Goal: Obtain resource: Obtain resource

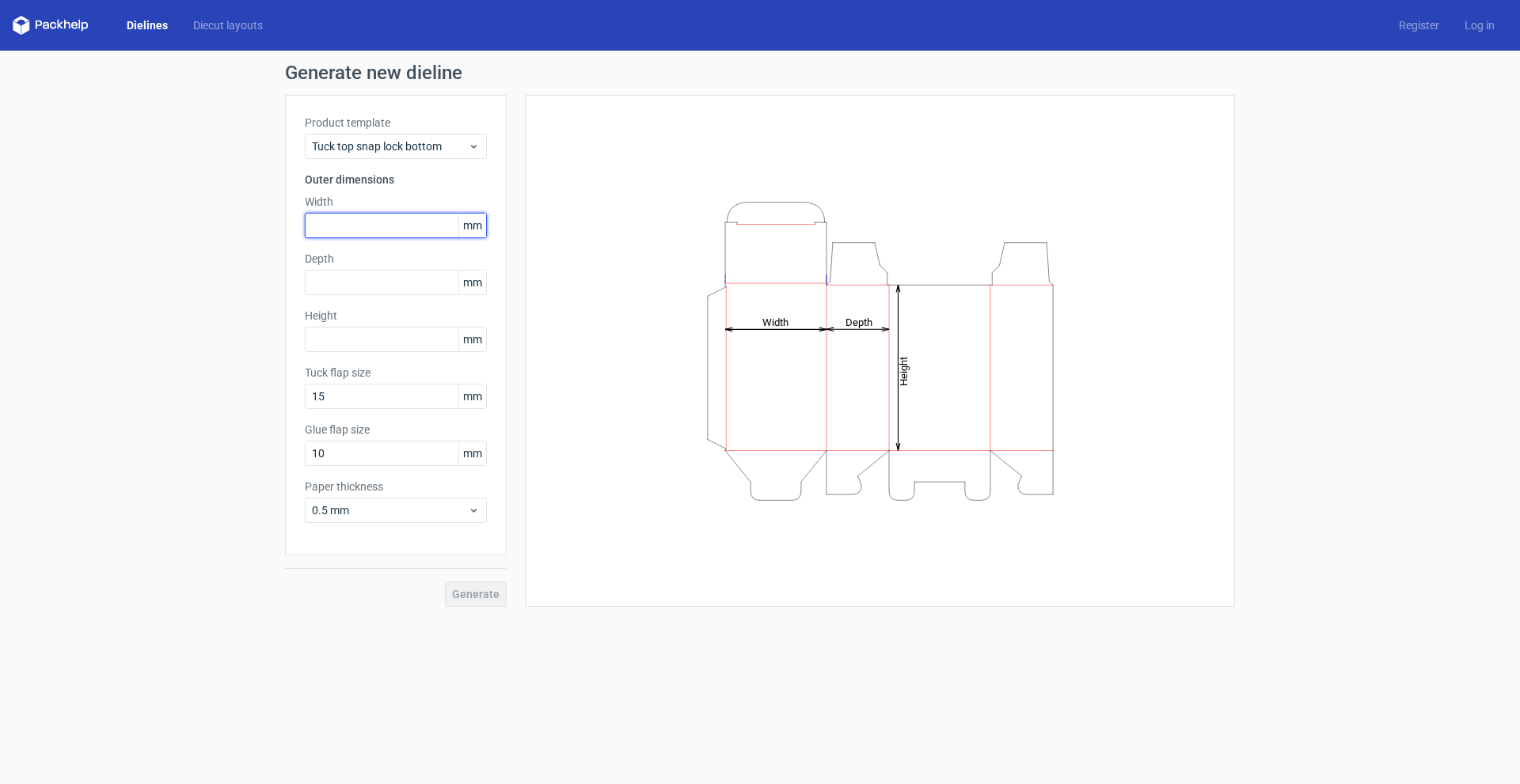
click at [387, 228] on input "text" at bounding box center [396, 226] width 182 height 25
click at [411, 145] on span "Tuck top snap lock bottom" at bounding box center [390, 146] width 156 height 16
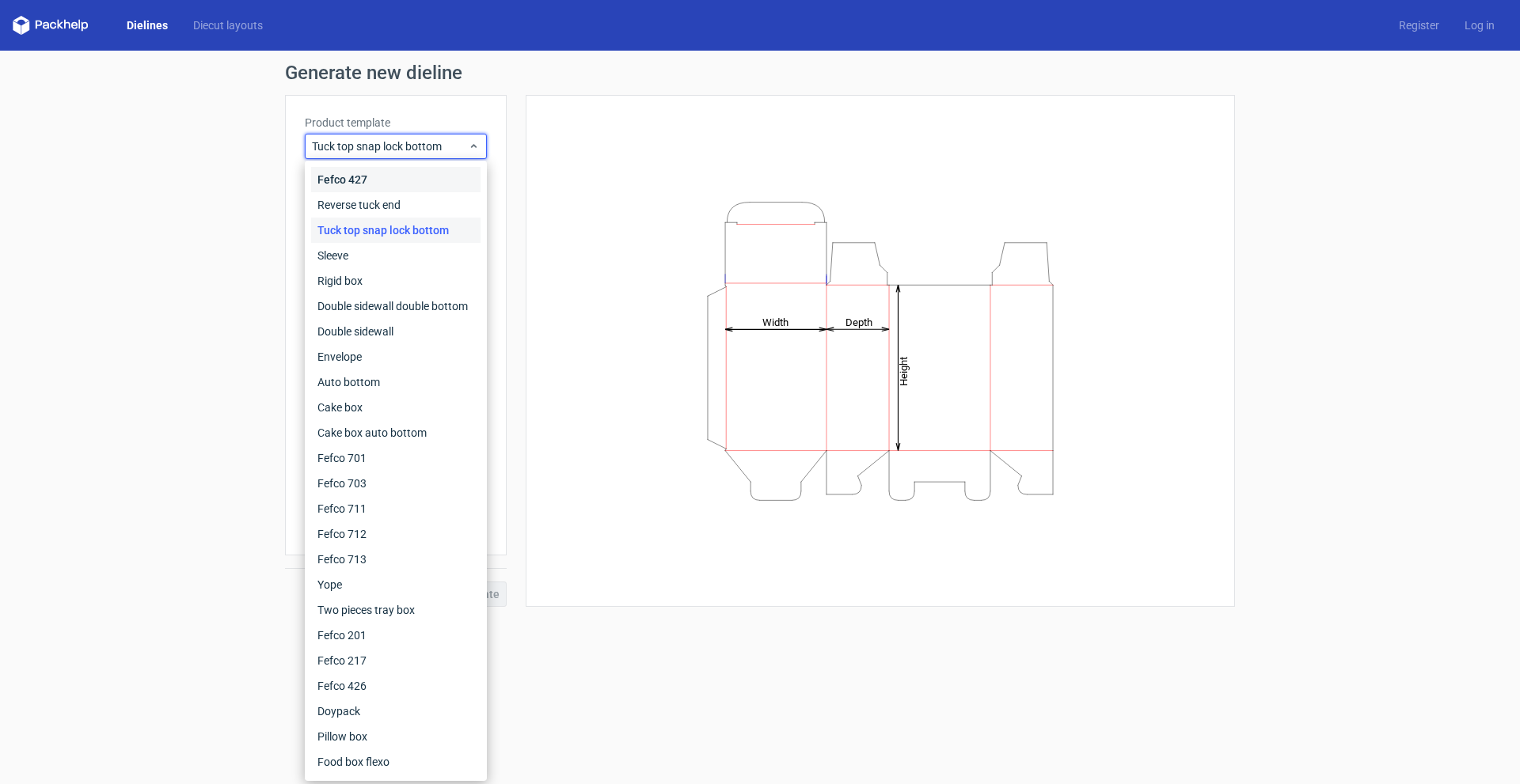
click at [374, 173] on div "Fefco 427" at bounding box center [395, 180] width 170 height 25
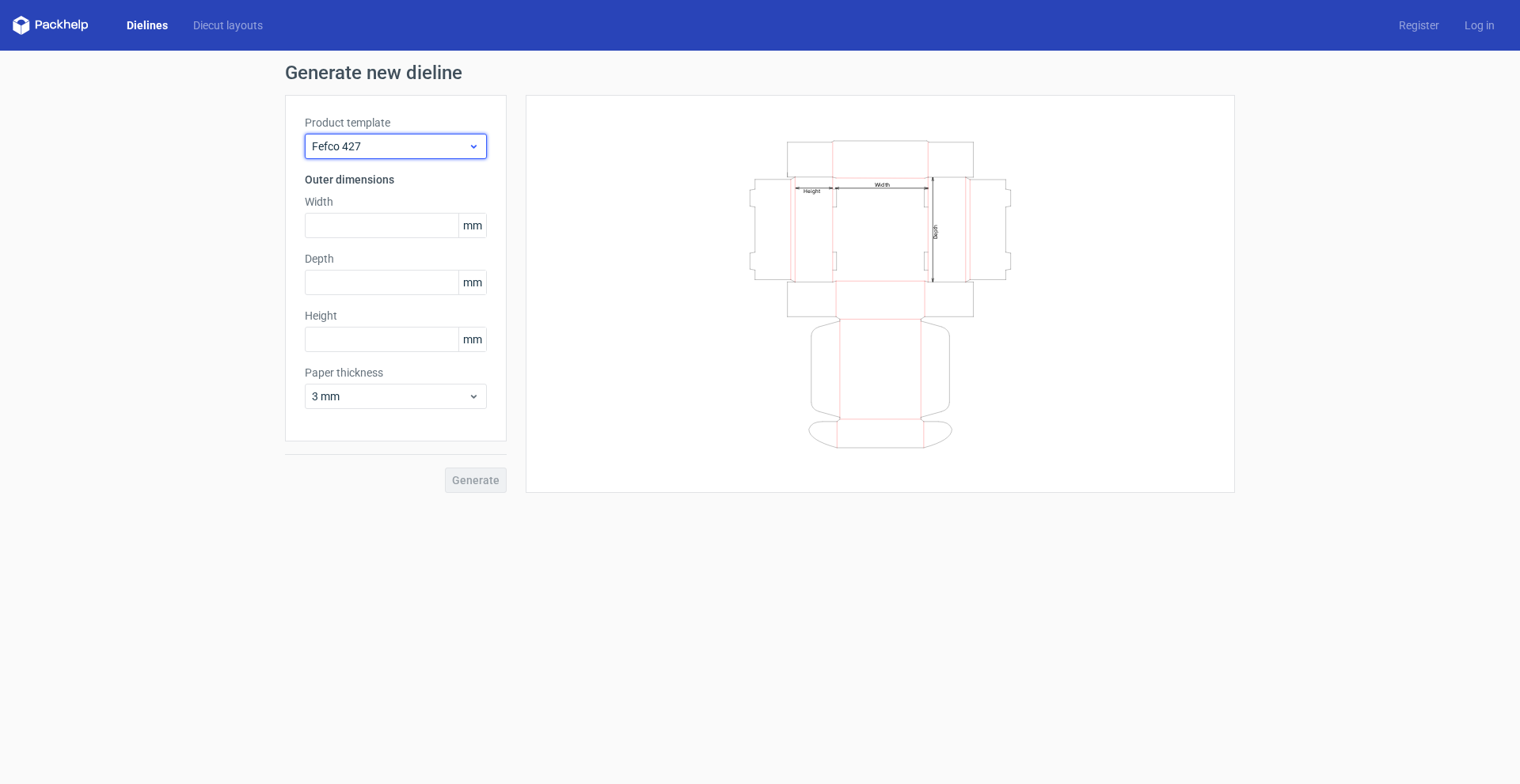
click at [381, 152] on span "Fefco 427" at bounding box center [390, 146] width 156 height 16
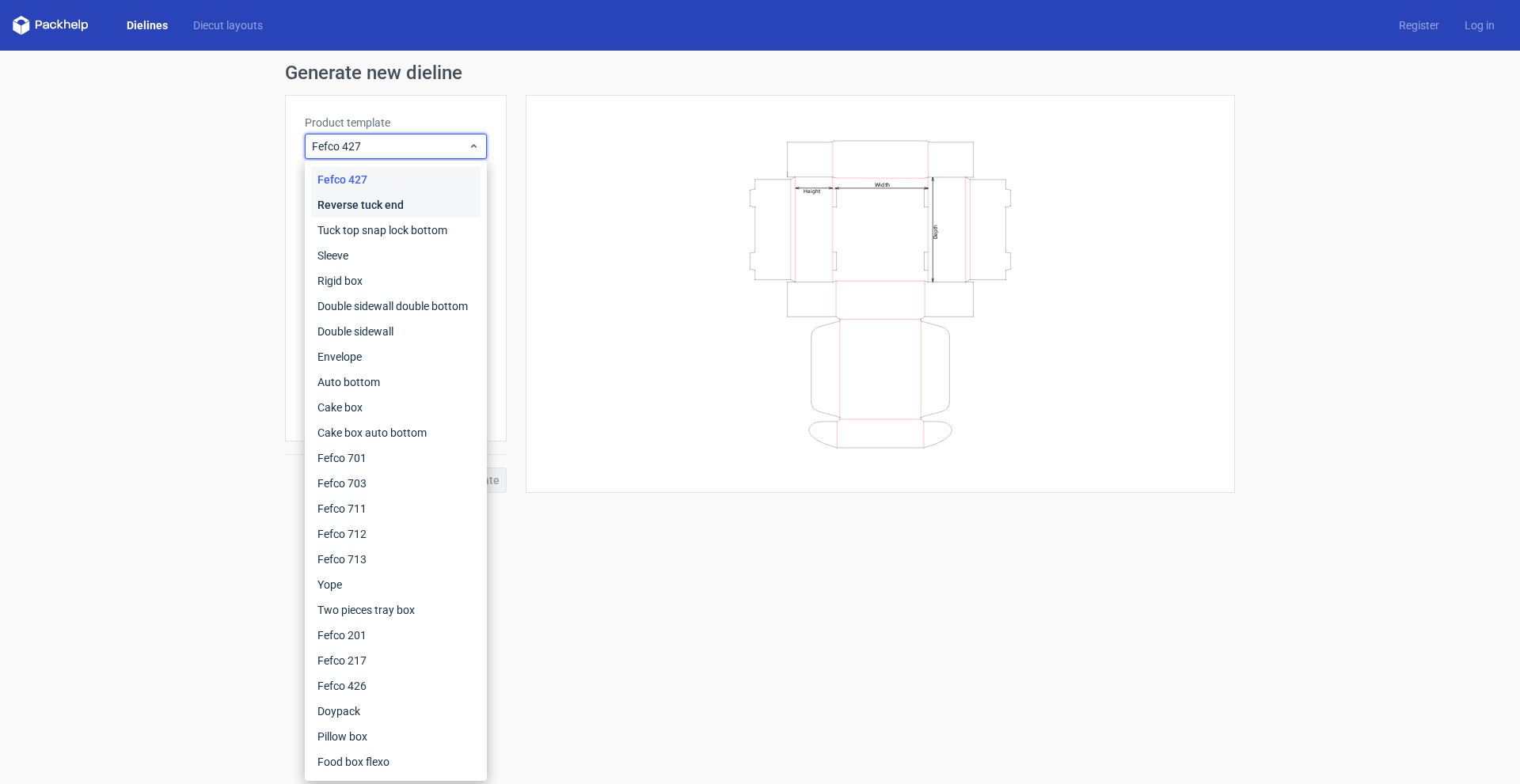
click at [385, 203] on div "Reverse tuck end" at bounding box center [395, 205] width 170 height 25
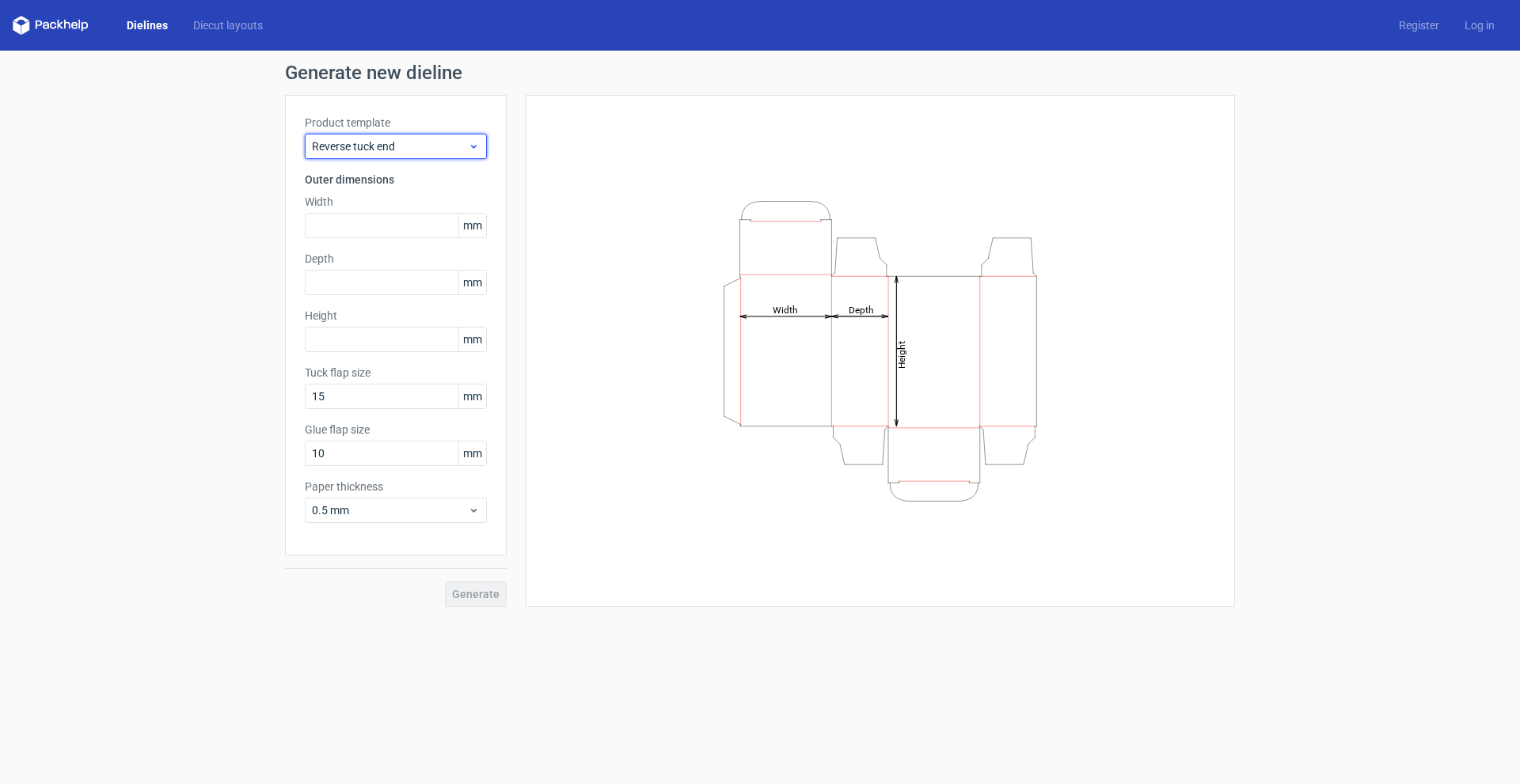
click at [390, 157] on div "Reverse tuck end" at bounding box center [396, 146] width 182 height 25
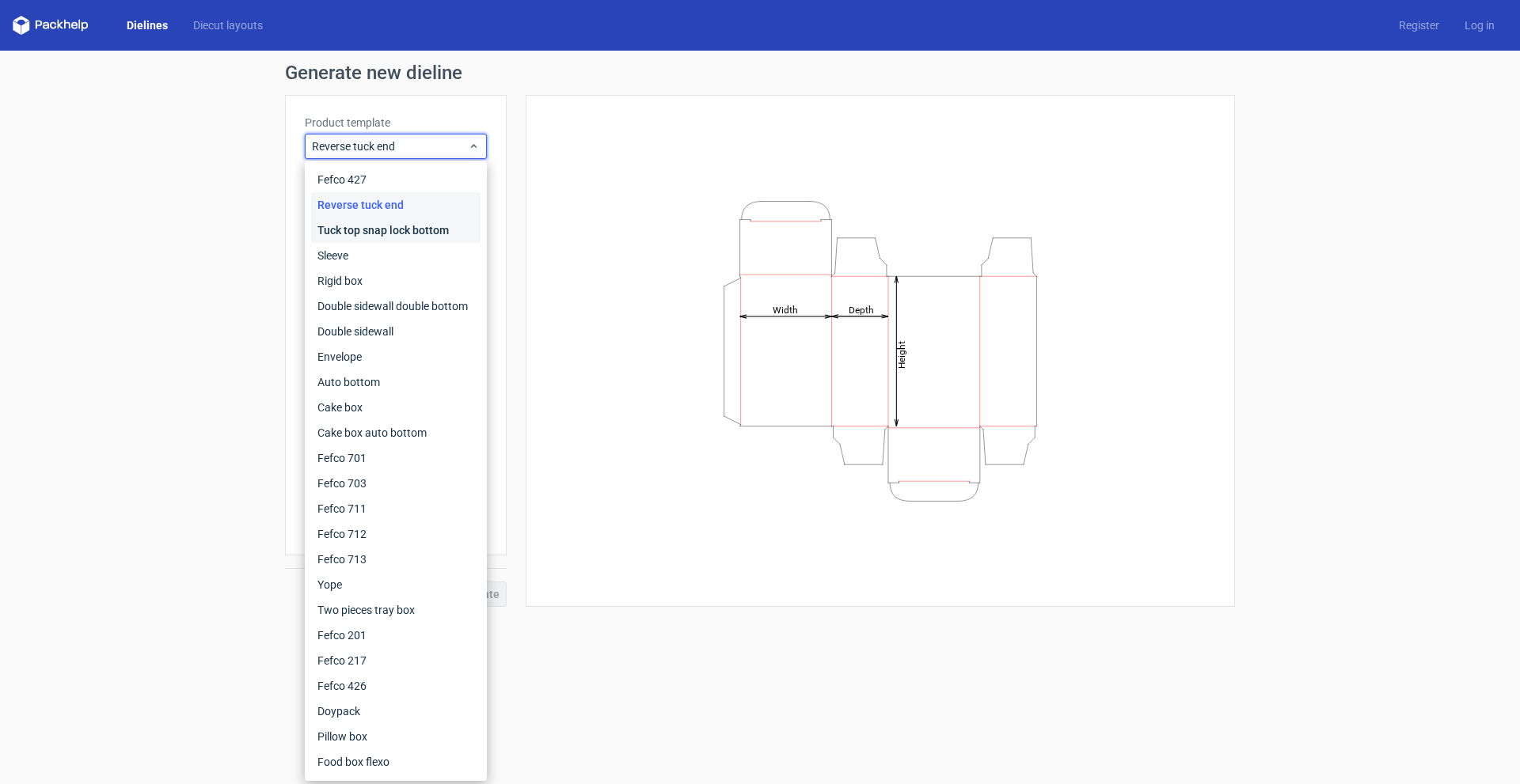
click at [387, 227] on div "Tuck top snap lock bottom" at bounding box center [395, 230] width 170 height 25
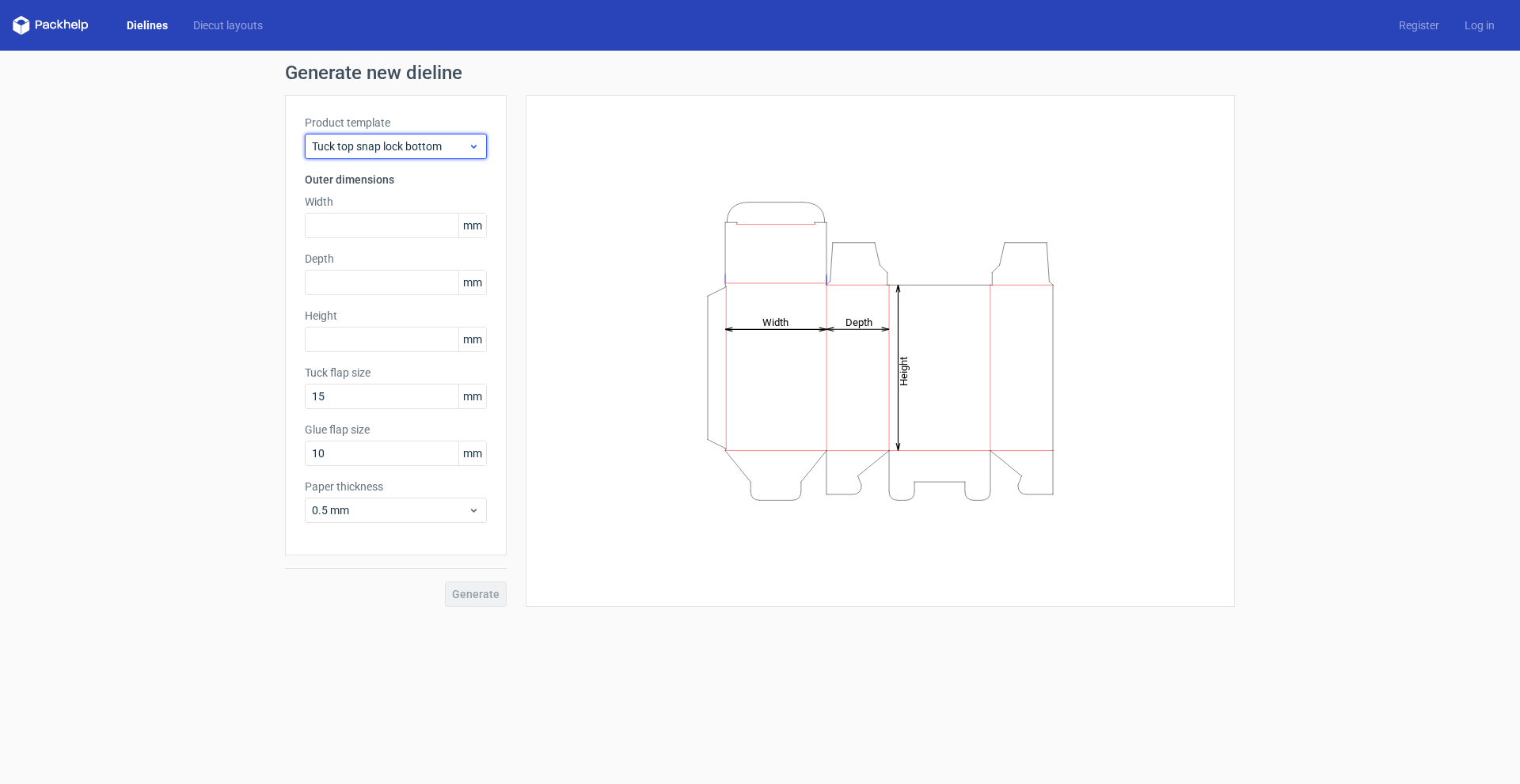
click at [395, 156] on div "Tuck top snap lock bottom" at bounding box center [396, 146] width 182 height 25
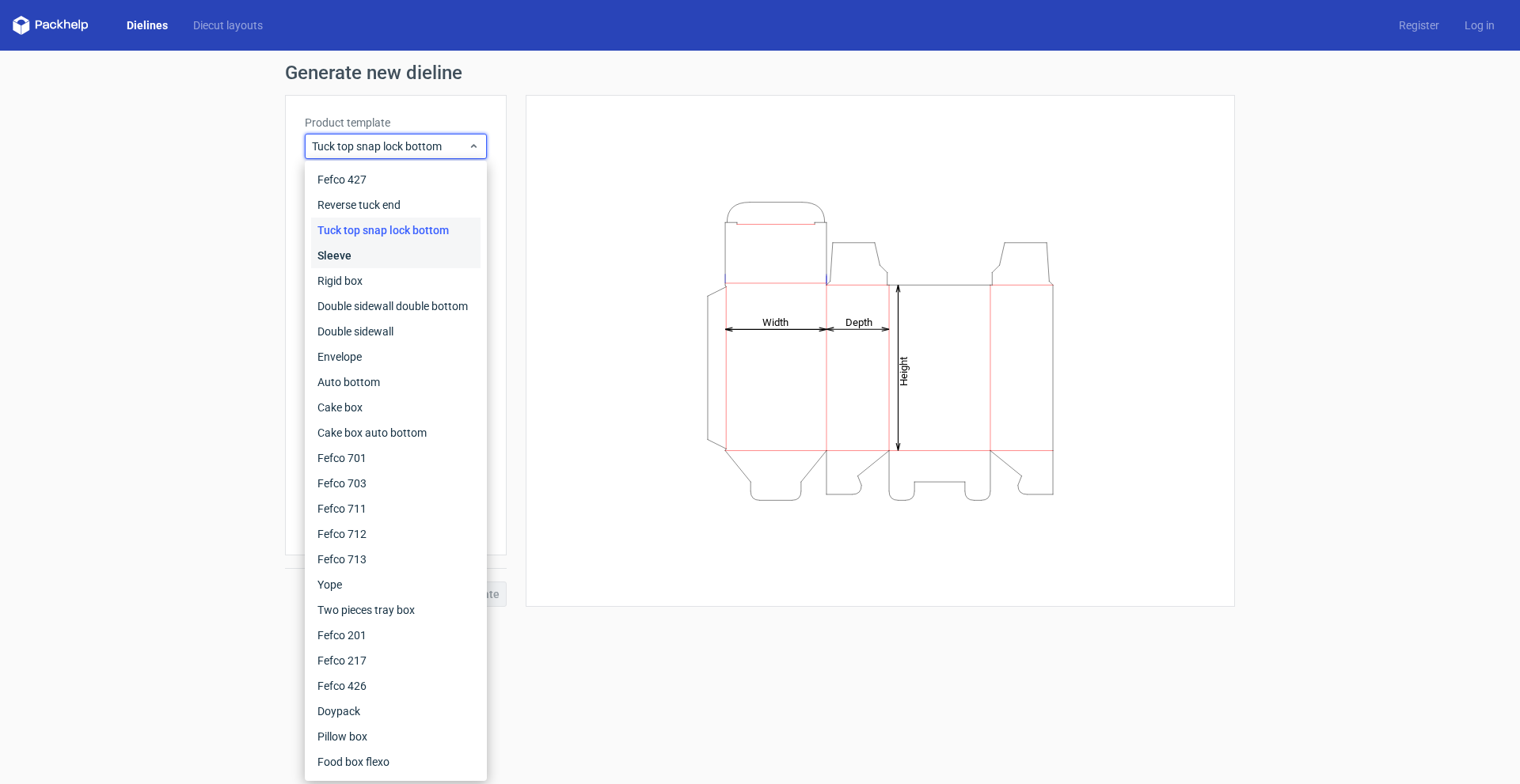
click at [387, 255] on div "Sleeve" at bounding box center [395, 256] width 170 height 25
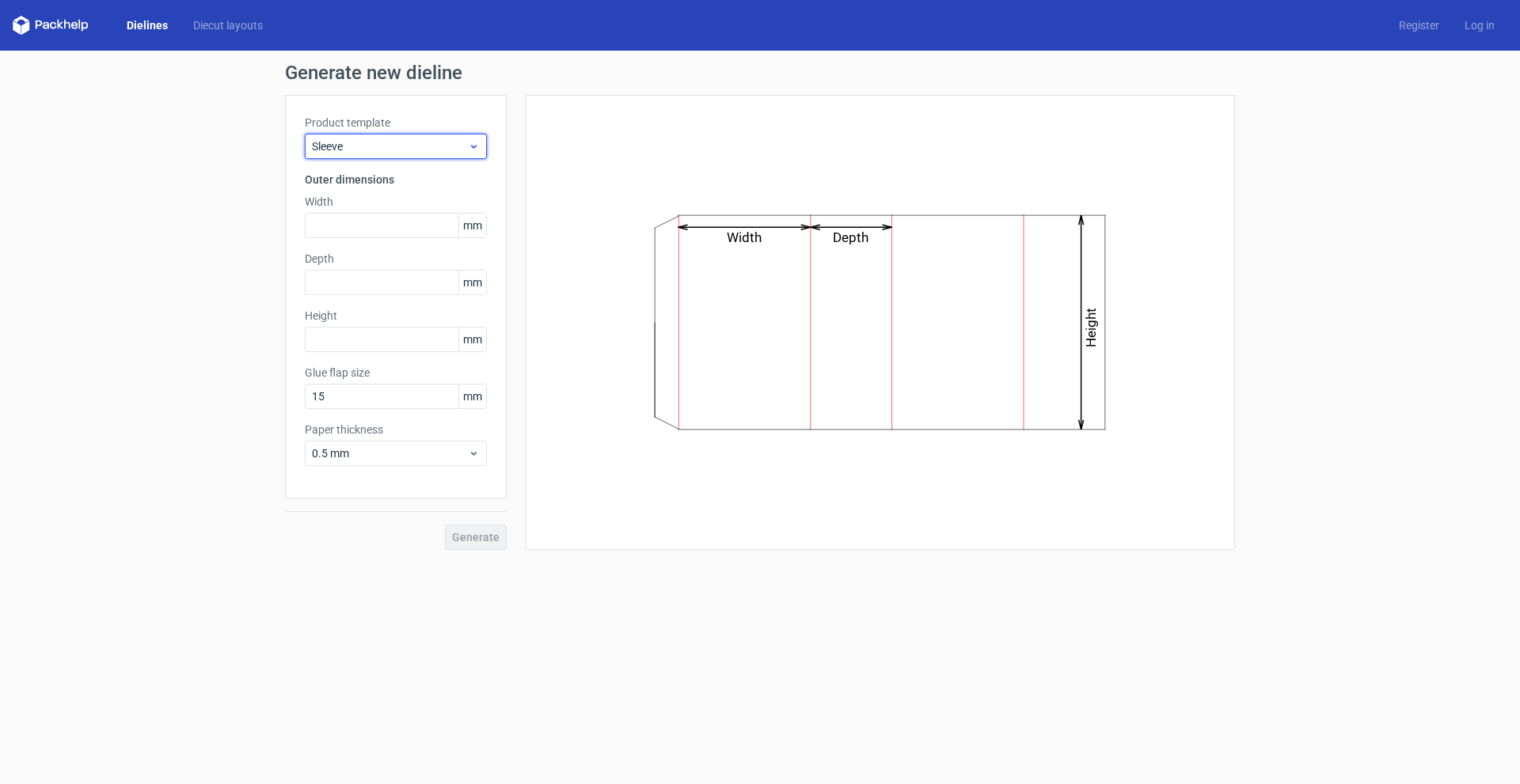
click at [406, 152] on span "Sleeve" at bounding box center [390, 146] width 156 height 16
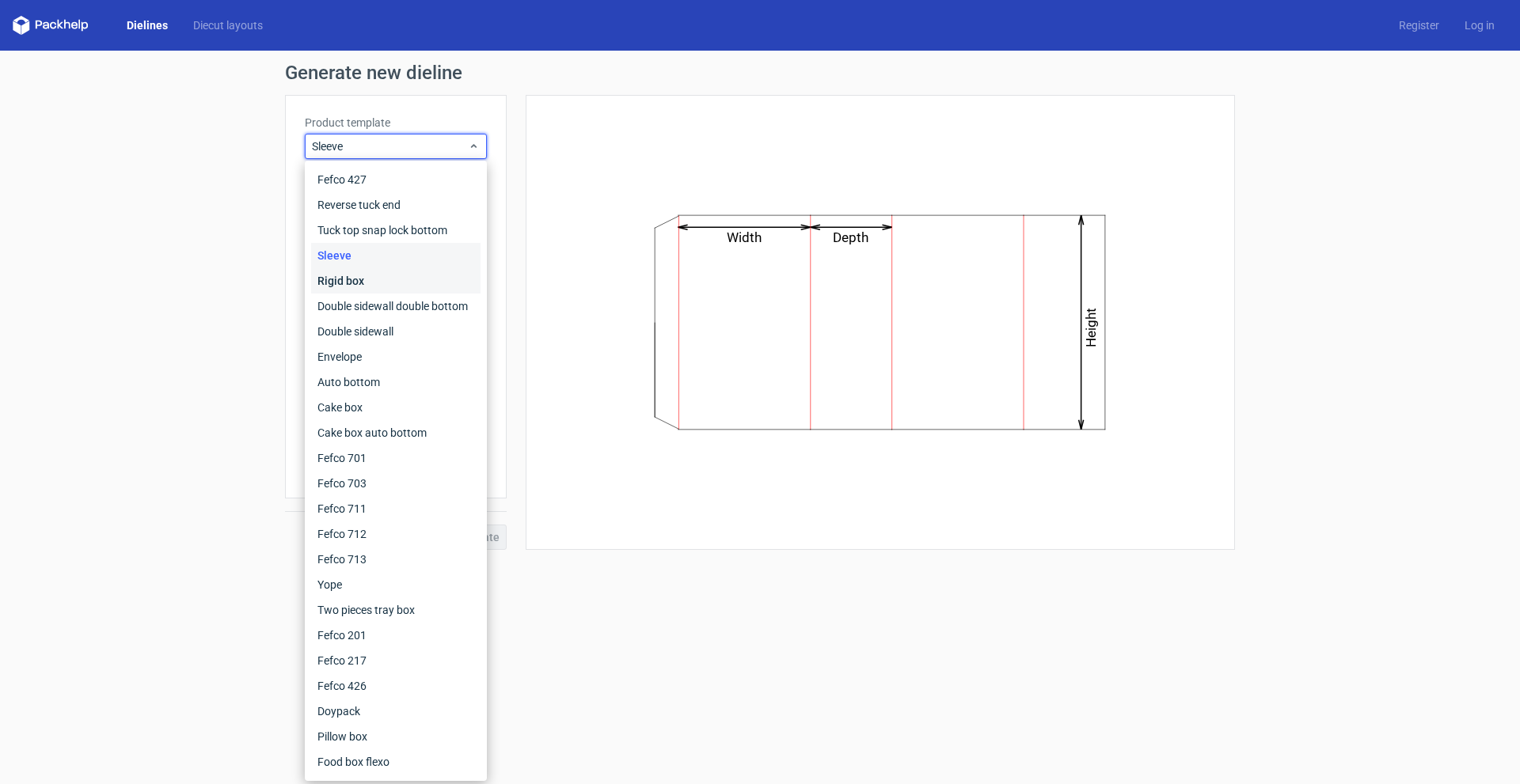
click at [351, 281] on div "Rigid box" at bounding box center [395, 281] width 170 height 25
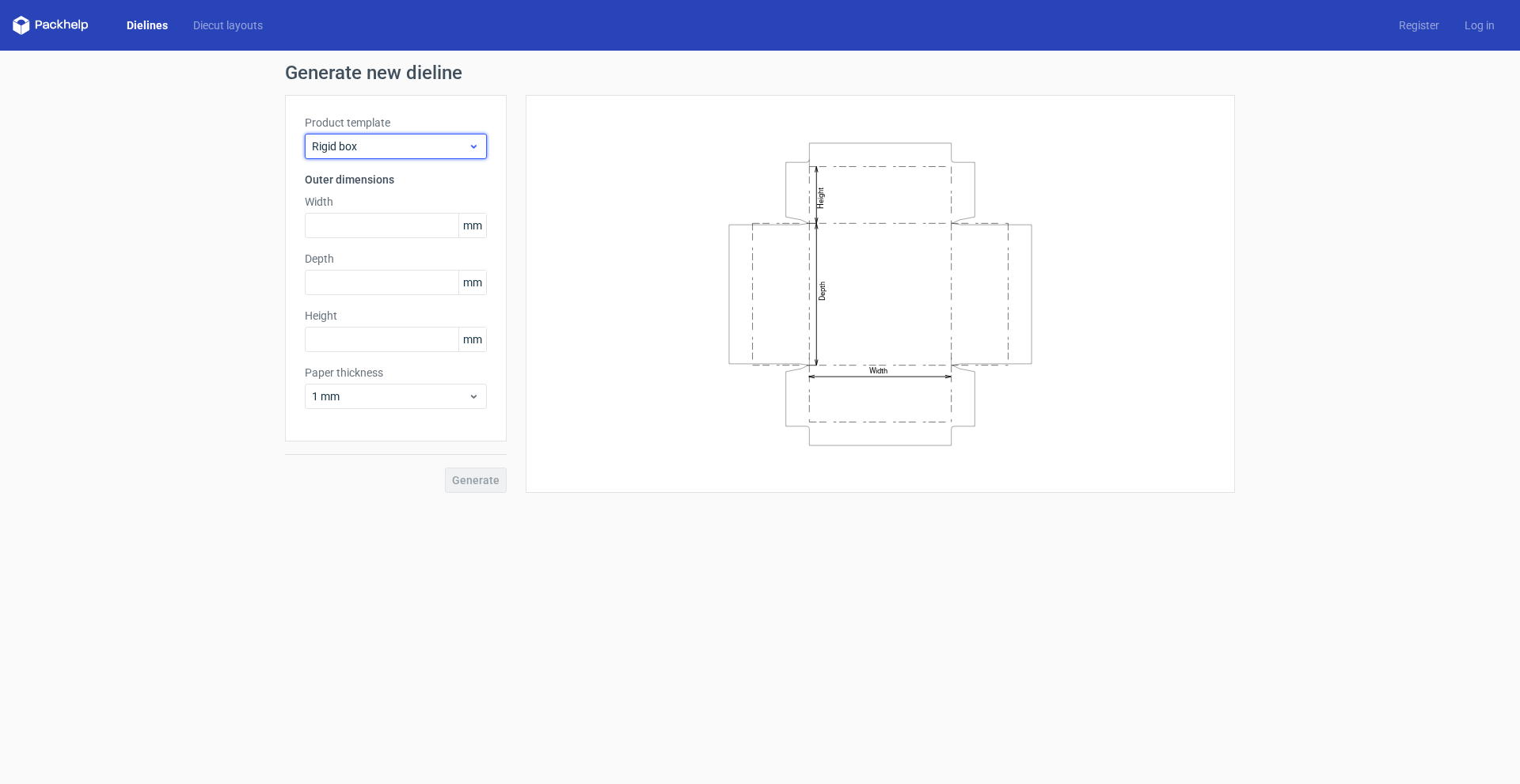
click at [400, 150] on span "Rigid box" at bounding box center [390, 146] width 156 height 16
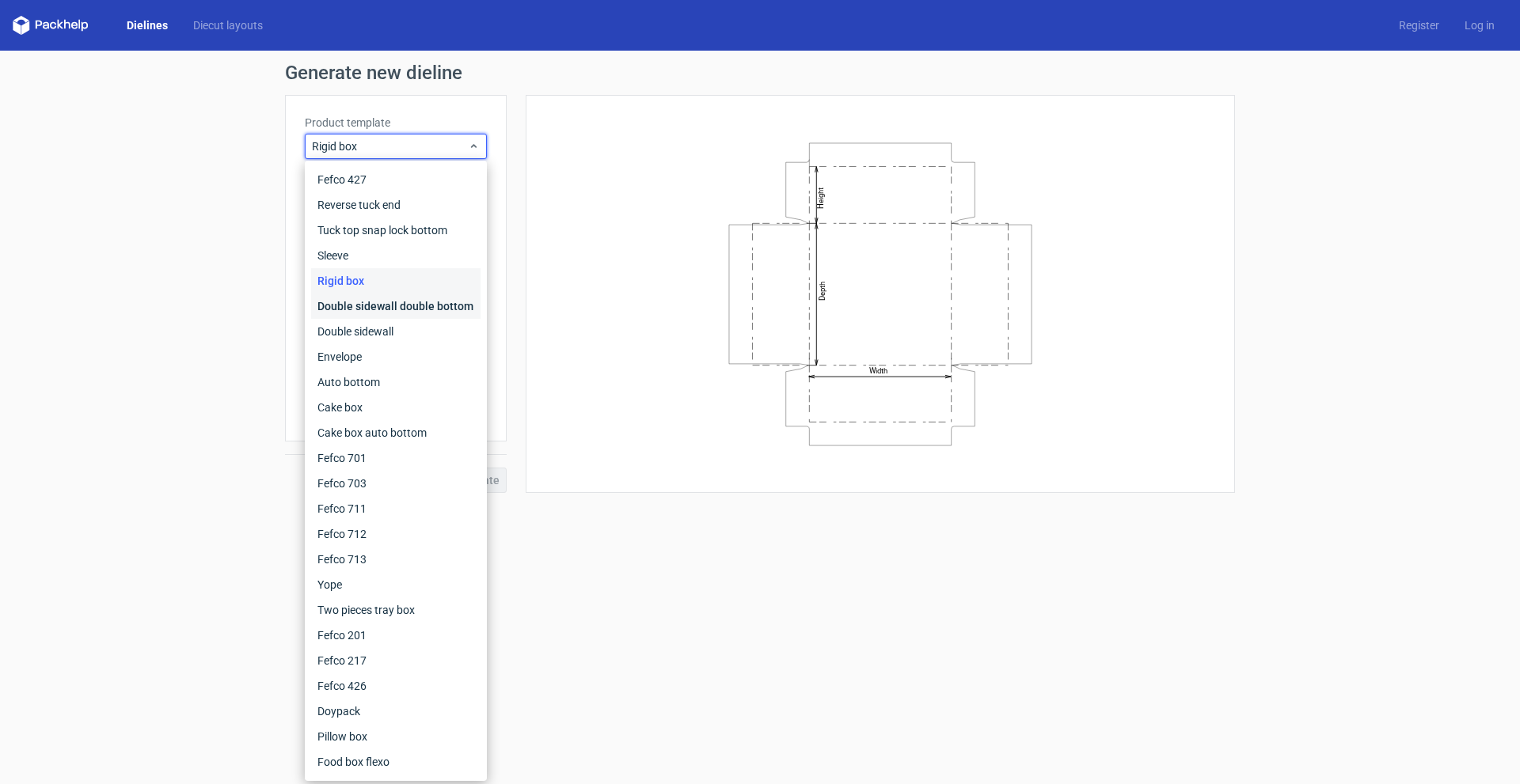
click at [369, 303] on div "Double sidewall double bottom" at bounding box center [395, 306] width 170 height 25
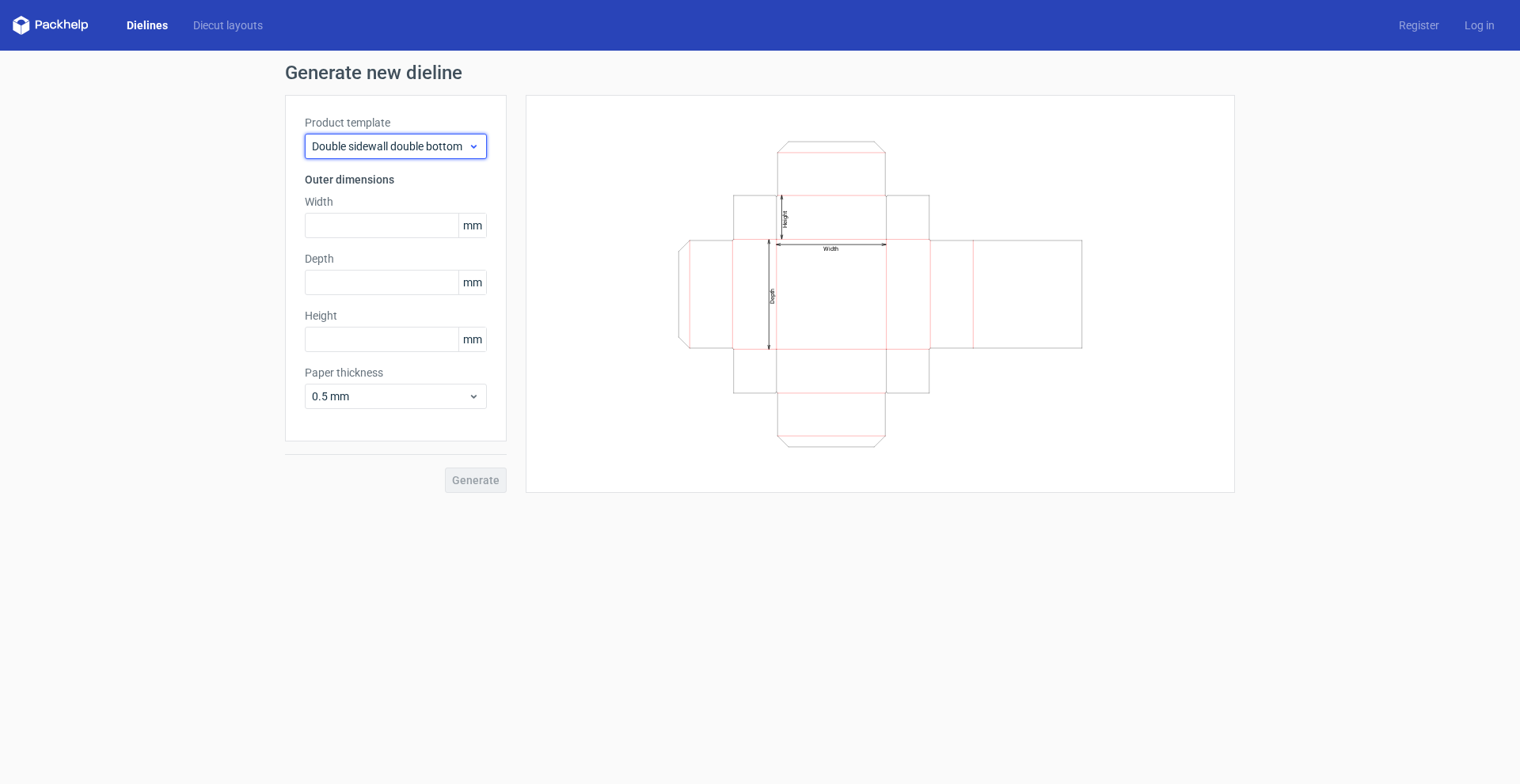
click at [386, 145] on span "Double sidewall double bottom" at bounding box center [390, 146] width 156 height 16
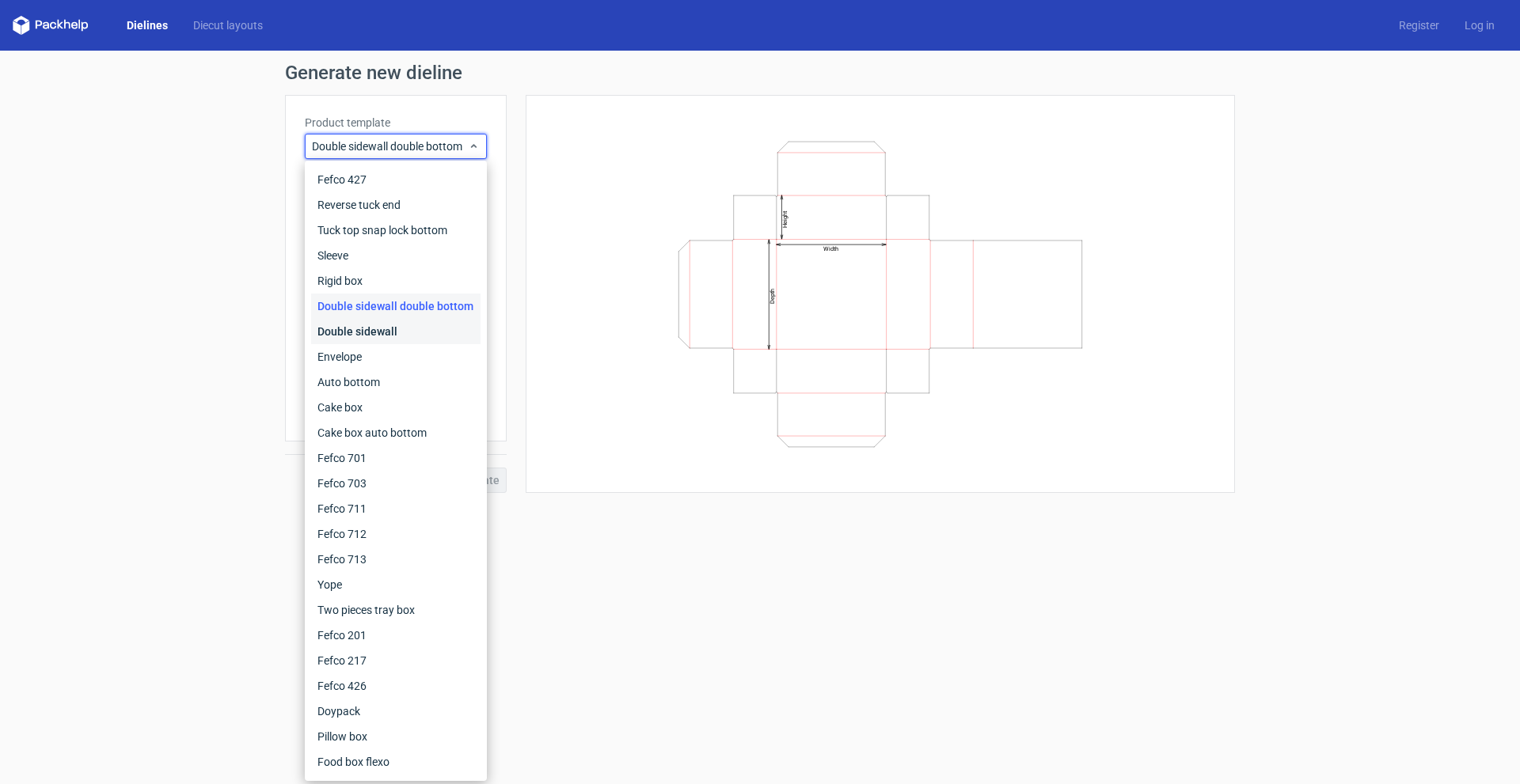
click at [365, 330] on div "Double sidewall" at bounding box center [395, 332] width 170 height 25
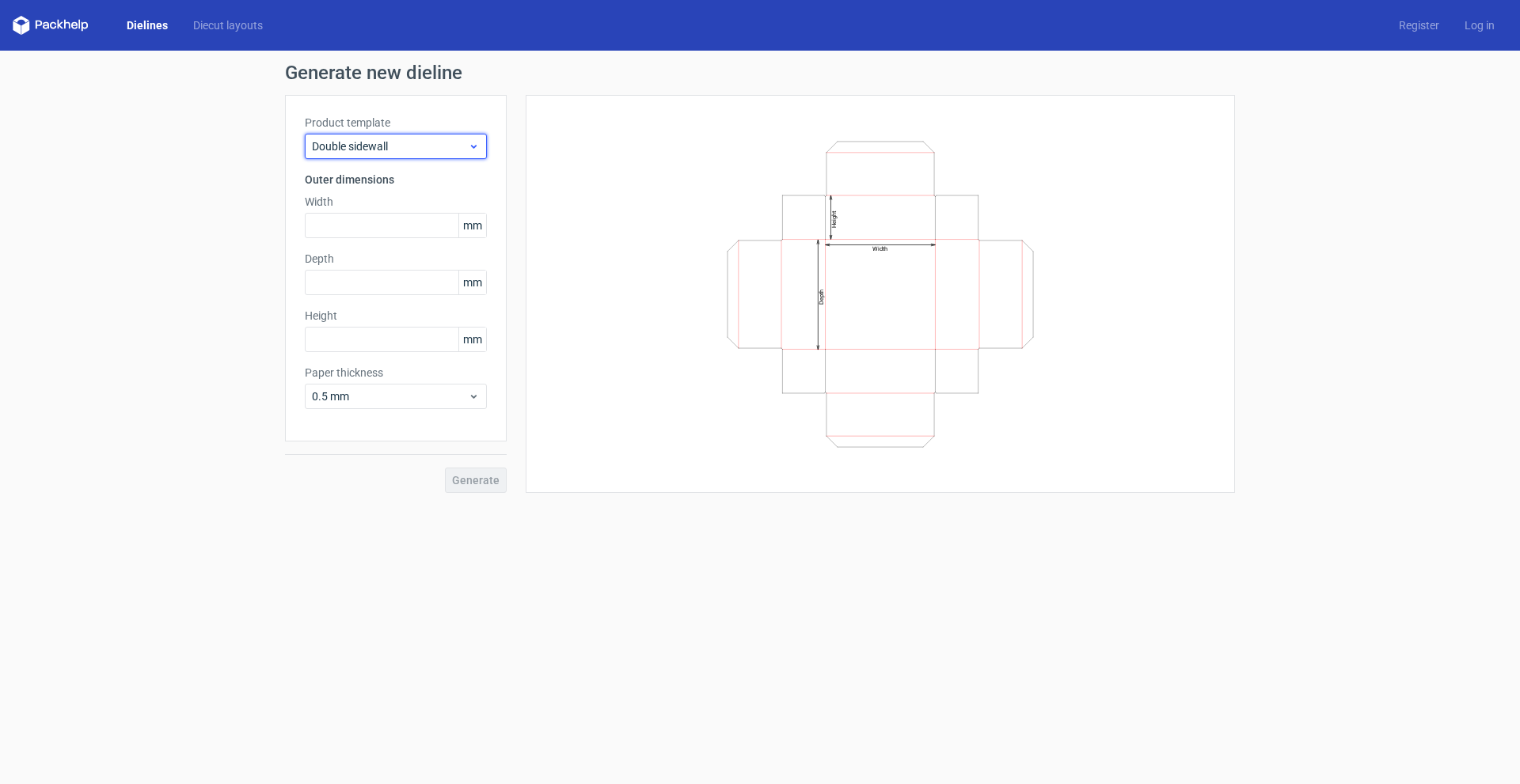
click at [403, 153] on span "Double sidewall" at bounding box center [390, 146] width 156 height 16
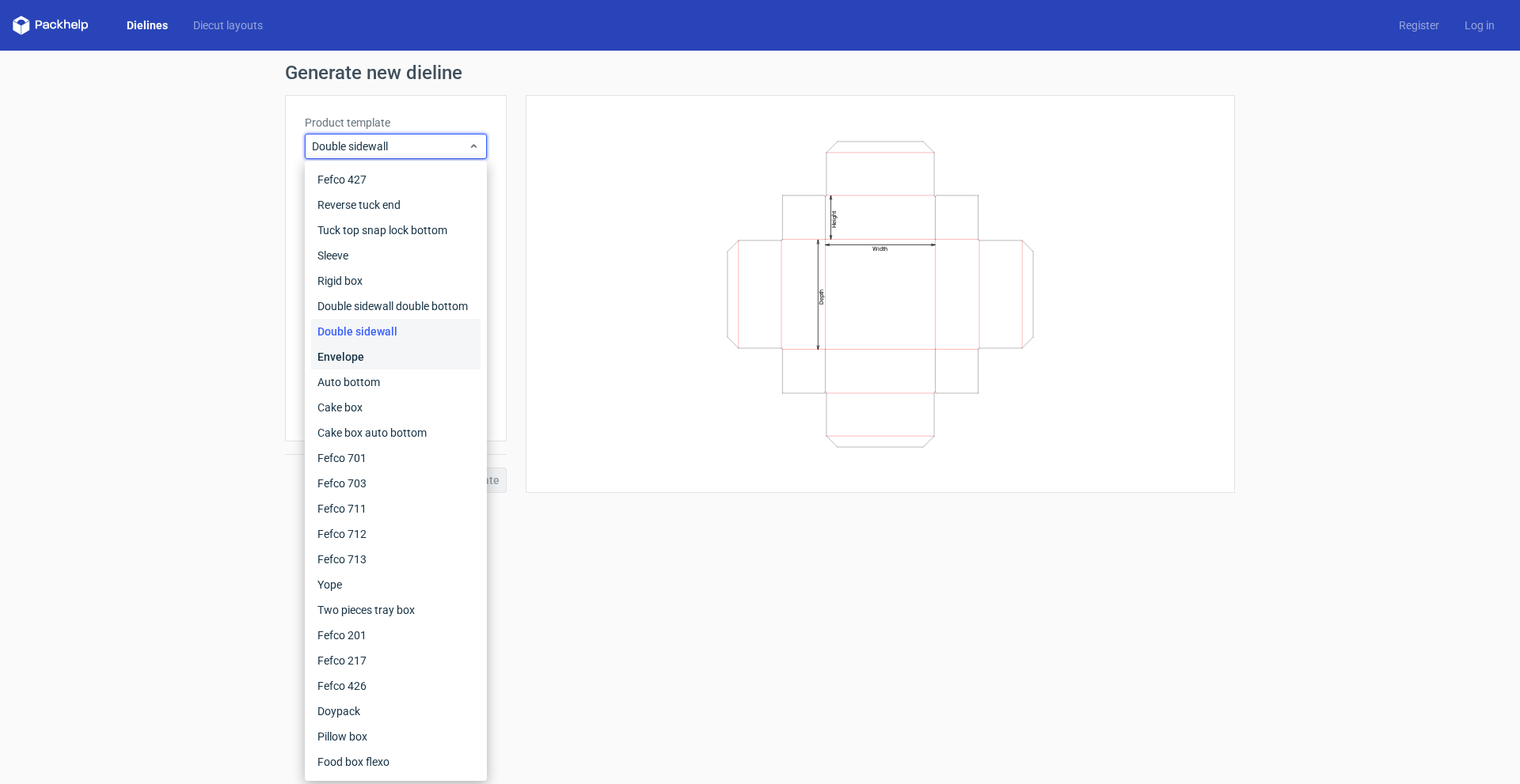
click at [385, 351] on div "Envelope" at bounding box center [395, 357] width 170 height 25
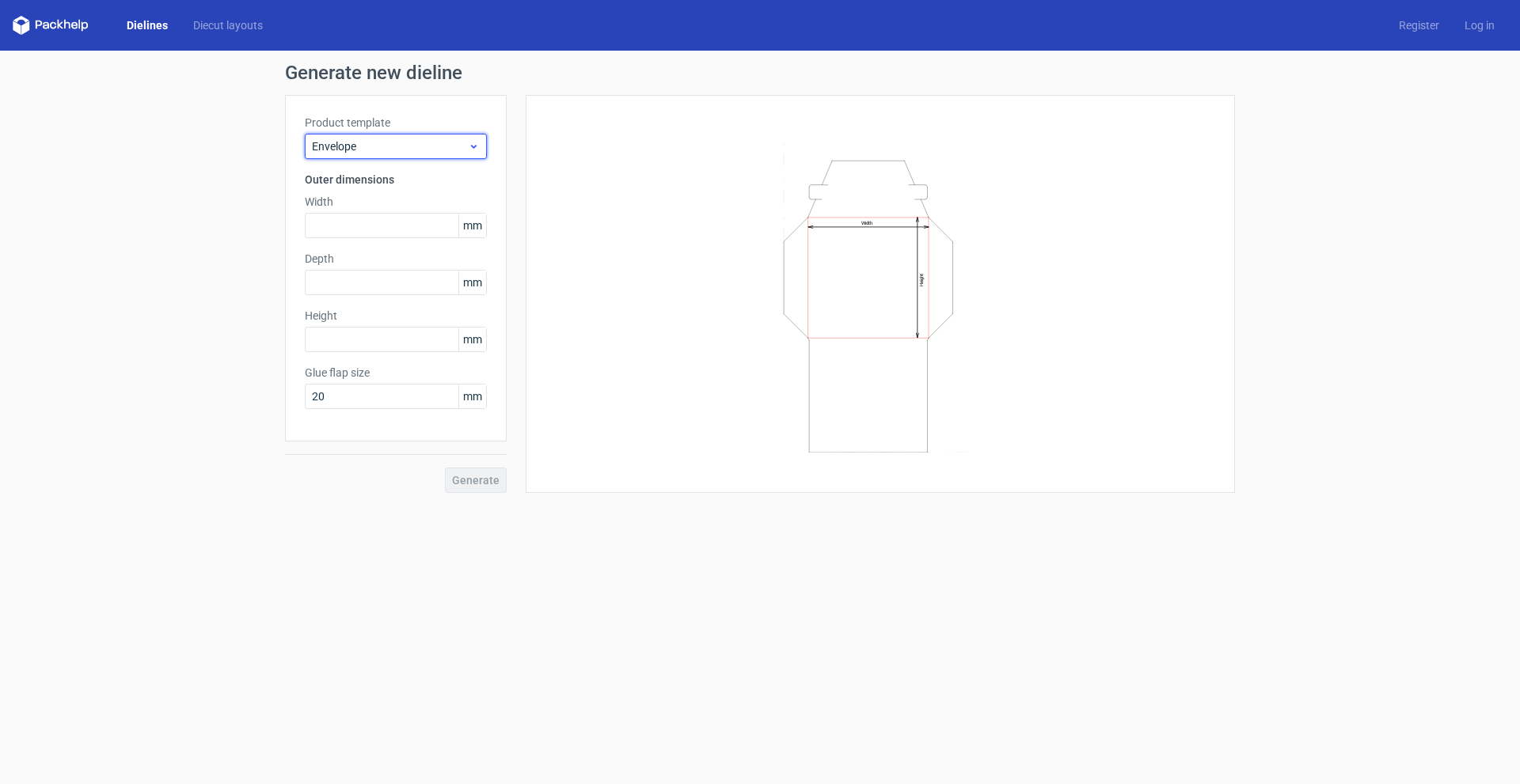
click at [403, 145] on span "Envelope" at bounding box center [390, 146] width 156 height 16
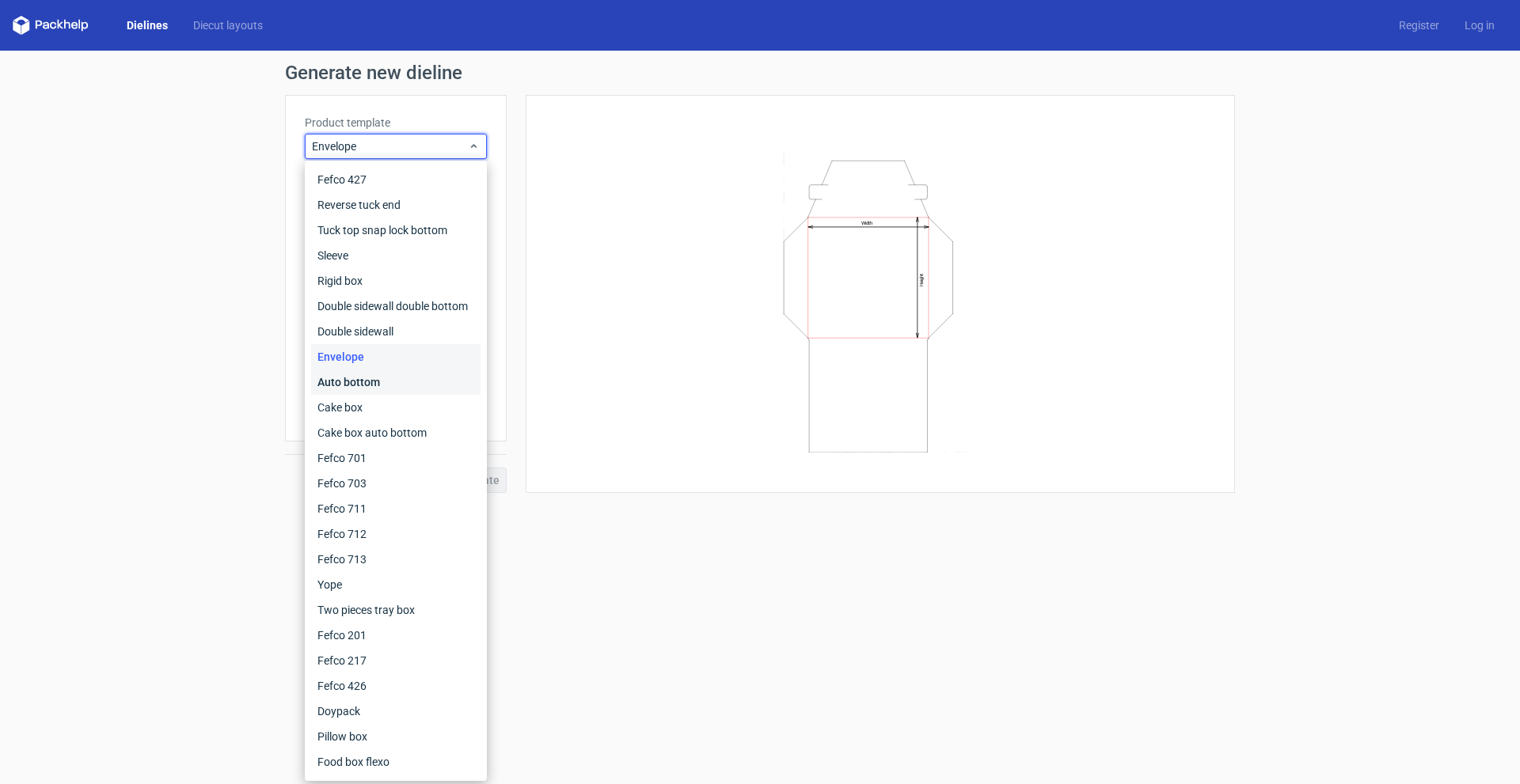
click at [386, 381] on div "Auto bottom" at bounding box center [395, 382] width 170 height 25
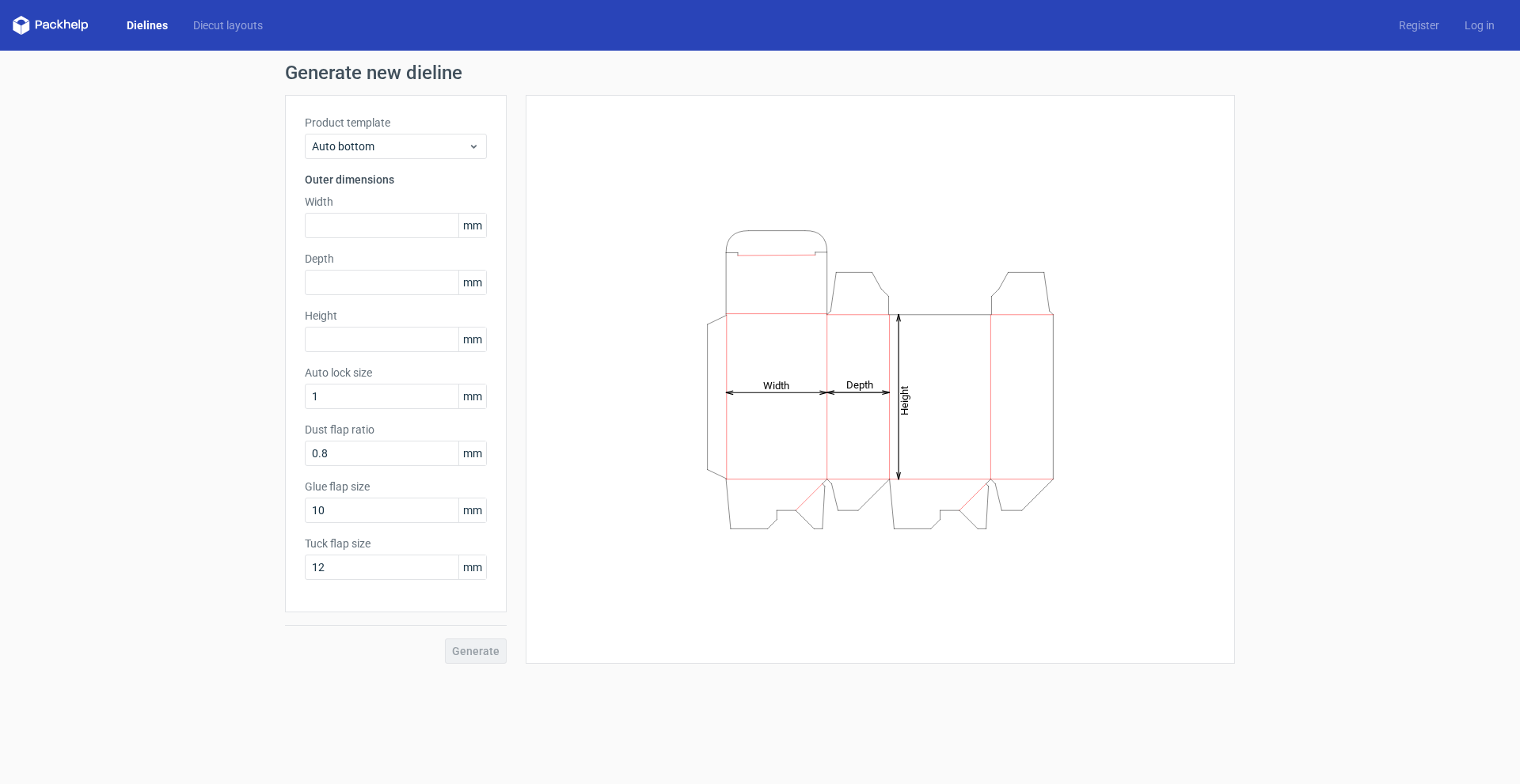
click at [409, 165] on div "Product template Auto bottom Outer dimensions Width mm Depth mm Height mm Auto …" at bounding box center [395, 354] width 222 height 517
click at [401, 142] on span "Auto bottom" at bounding box center [390, 146] width 156 height 16
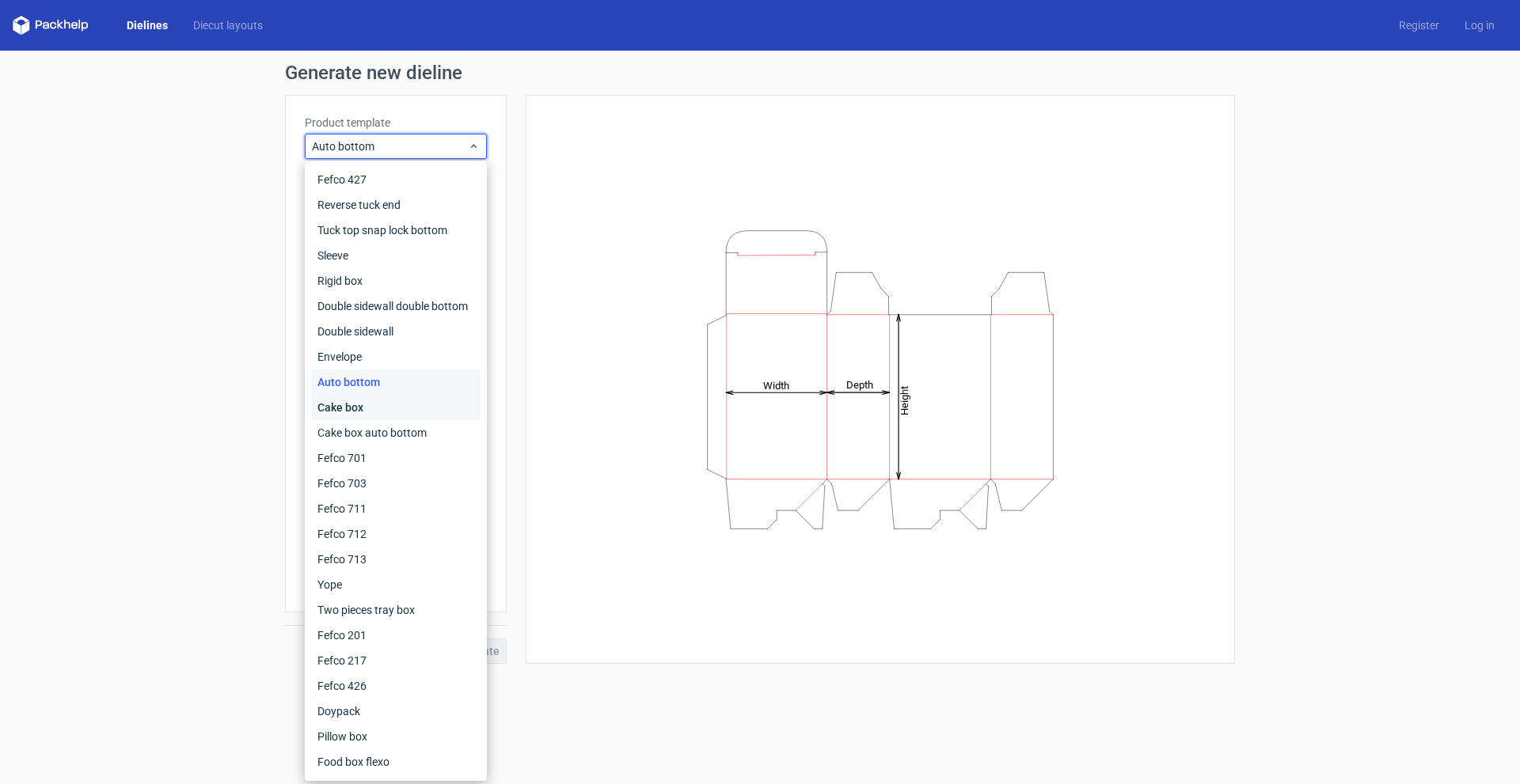
click at [349, 410] on div "Cake box" at bounding box center [395, 408] width 170 height 25
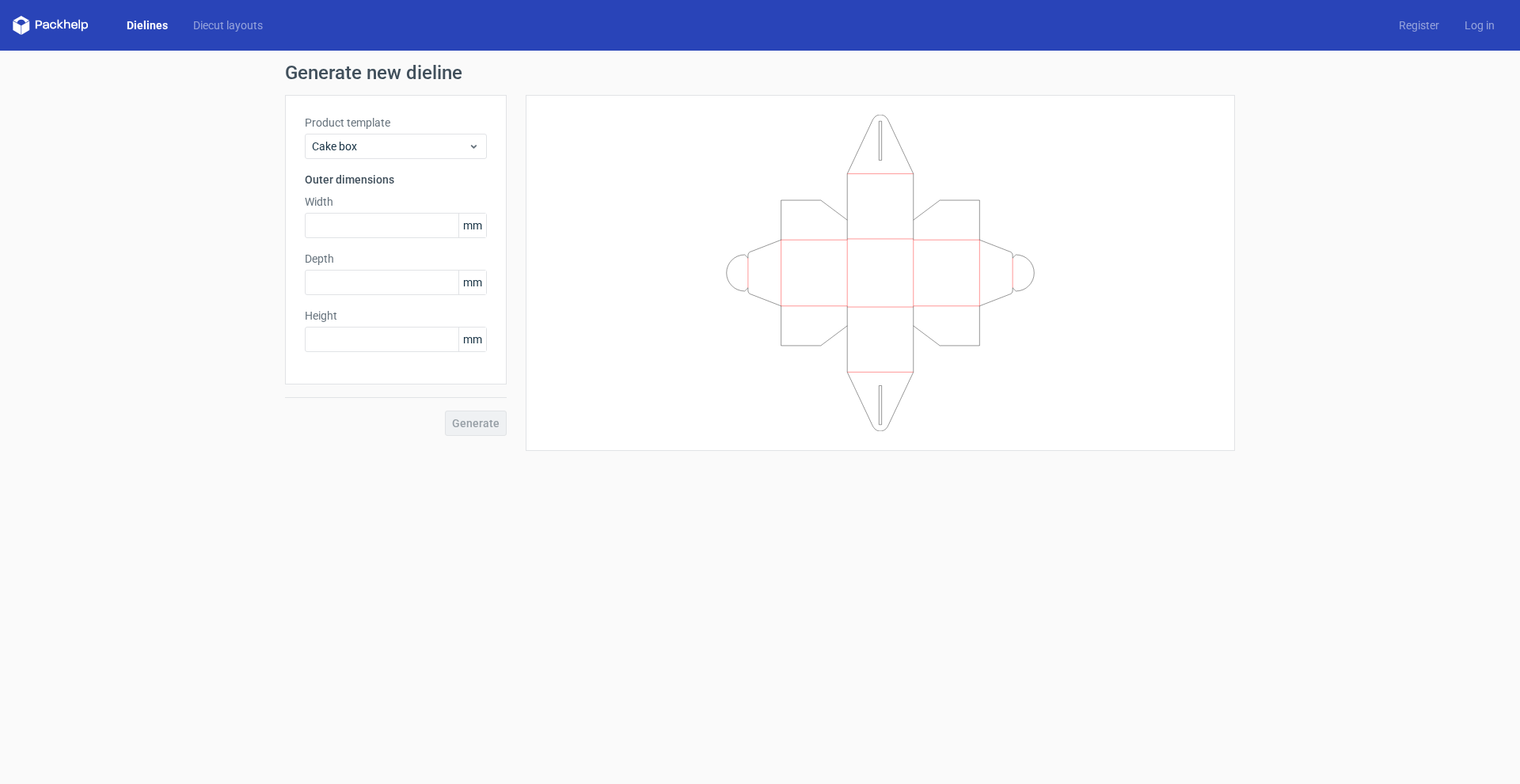
click at [390, 165] on div "Product template Cake box Outer dimensions Width mm Depth mm Height mm" at bounding box center [395, 240] width 222 height 290
click at [381, 155] on div "Cake box" at bounding box center [396, 146] width 182 height 25
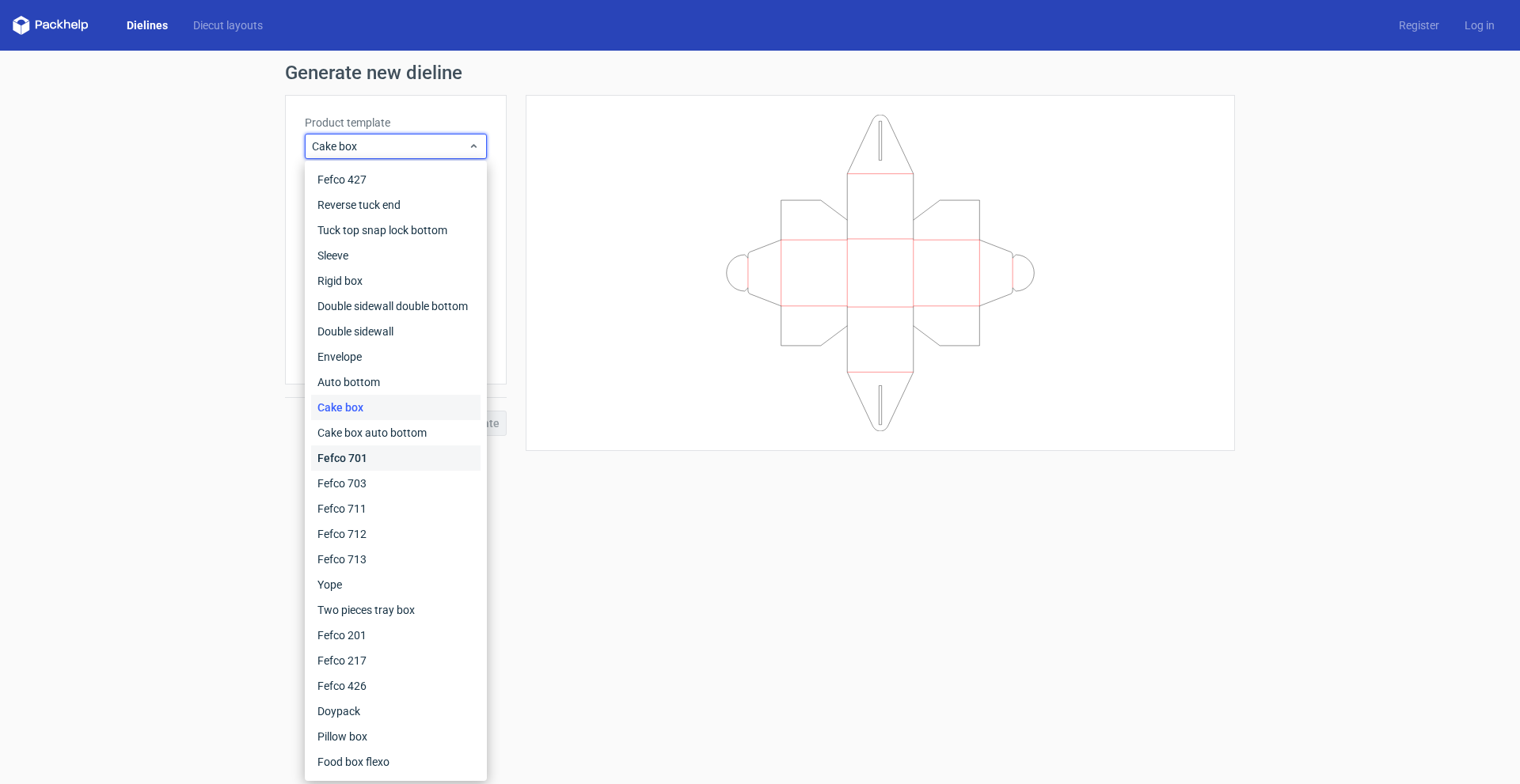
click at [370, 458] on div "Fefco 701" at bounding box center [395, 458] width 170 height 25
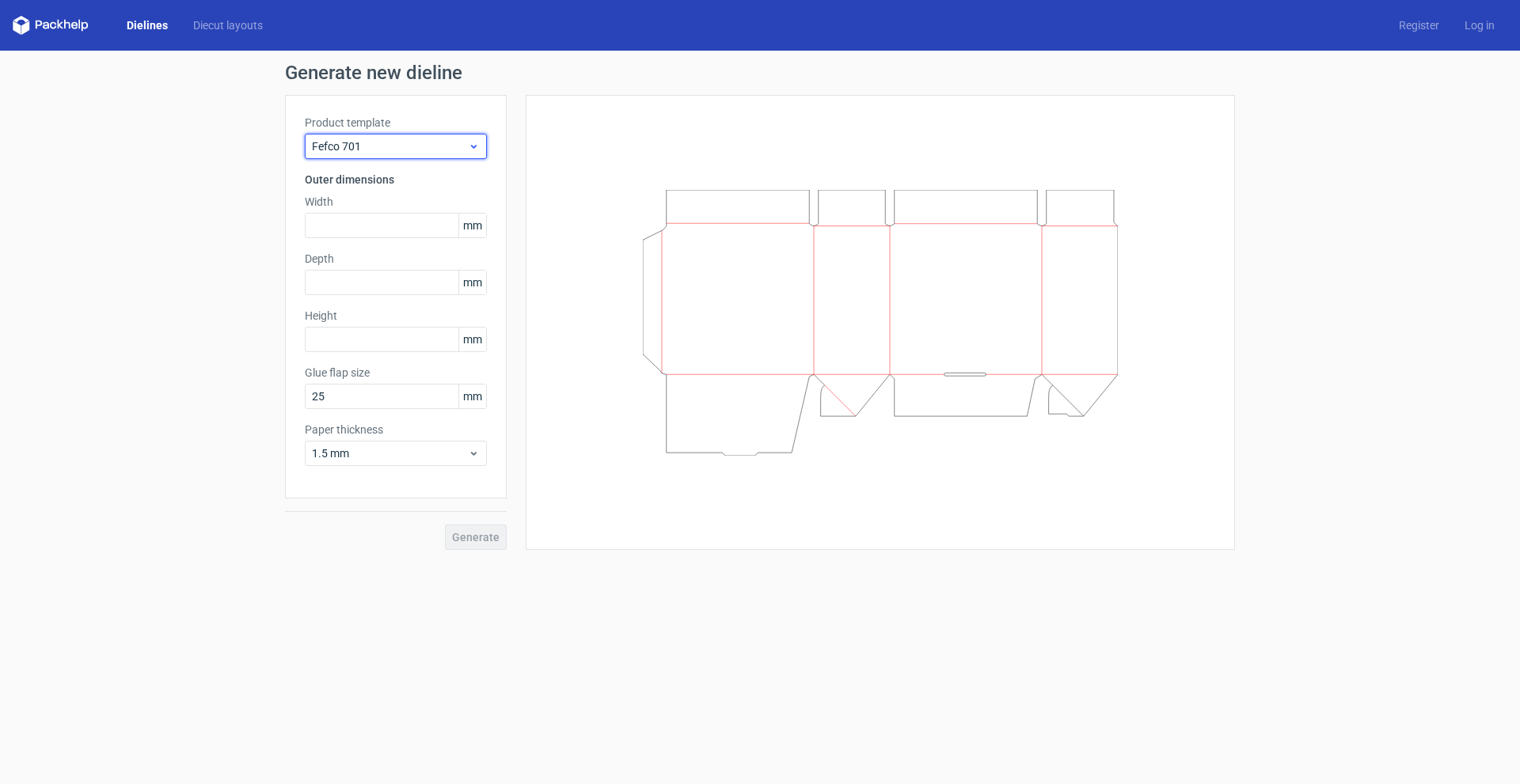
click at [372, 152] on span "Fefco 701" at bounding box center [390, 146] width 156 height 16
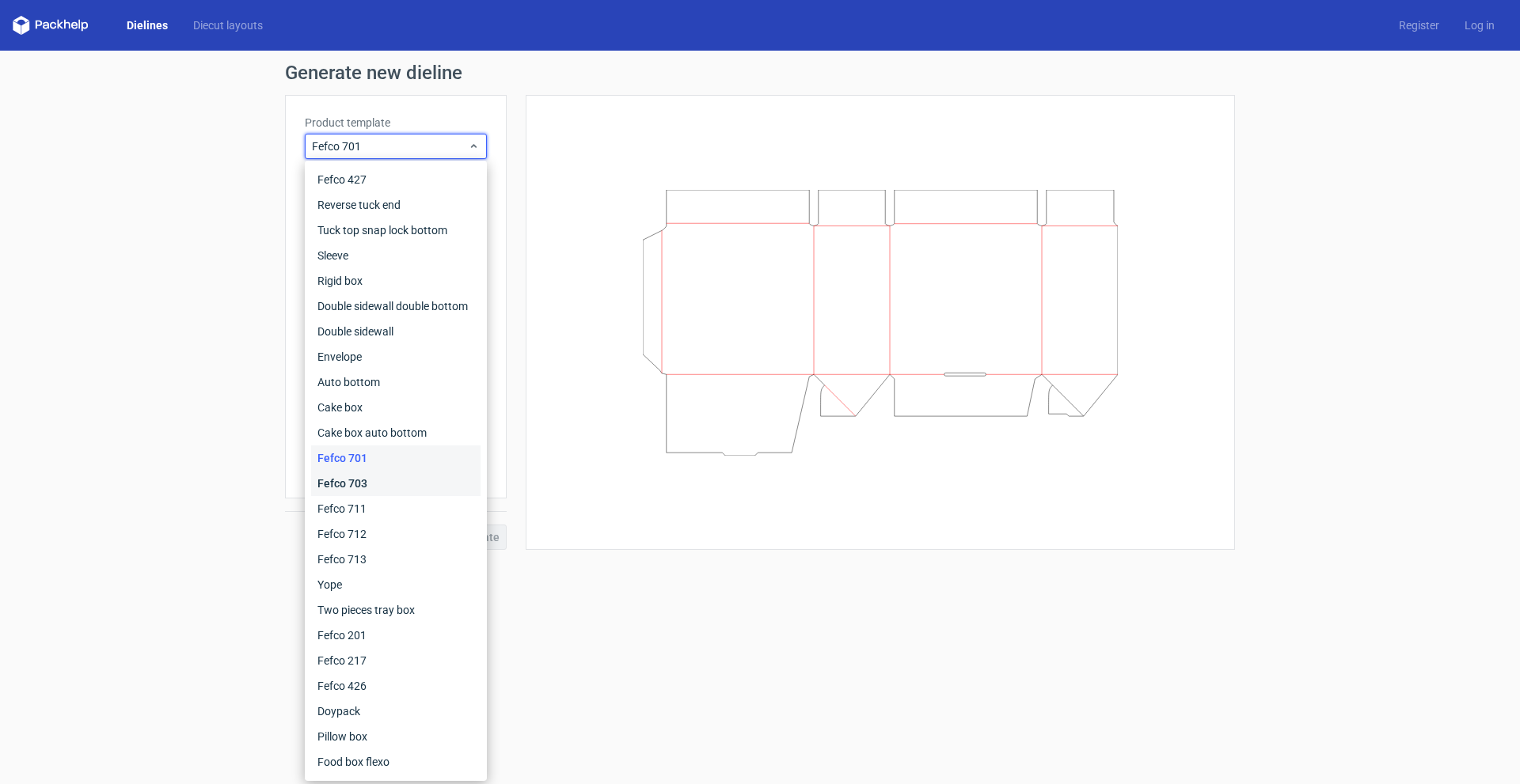
drag, startPoint x: 365, startPoint y: 487, endPoint x: 359, endPoint y: 471, distance: 17.1
click at [365, 487] on div "Fefco 703" at bounding box center [395, 483] width 170 height 25
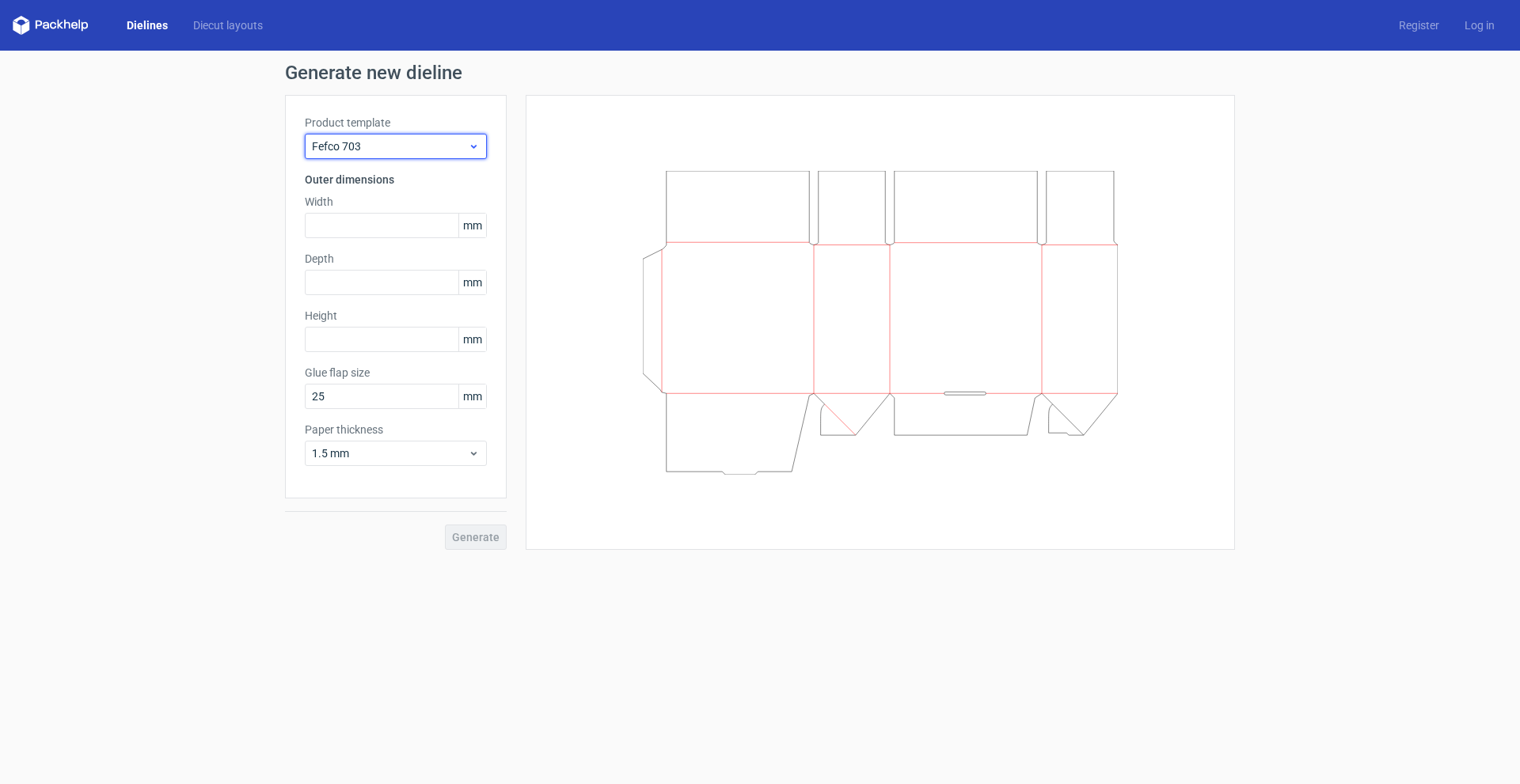
click at [391, 135] on div "Fefco 703" at bounding box center [396, 146] width 182 height 25
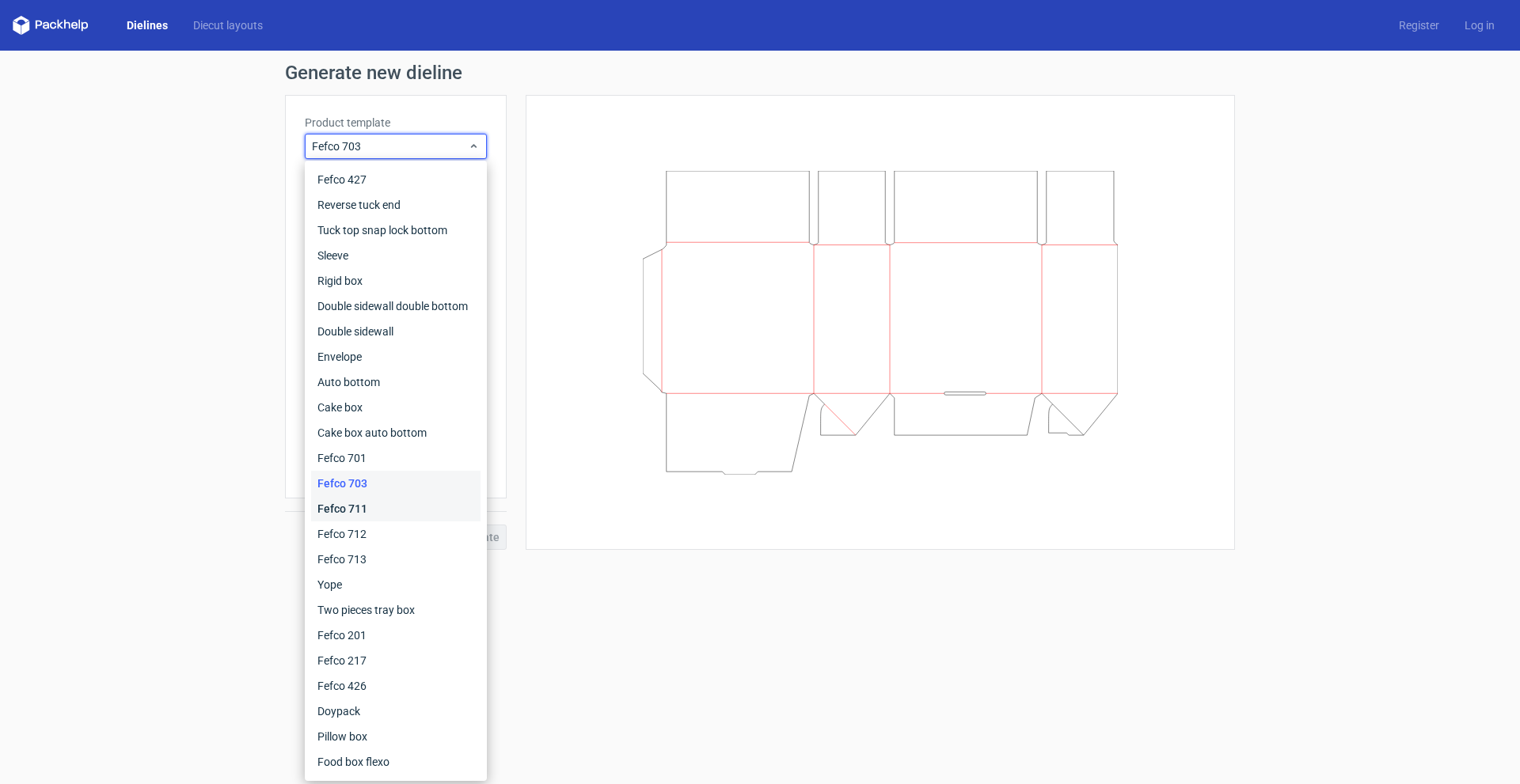
click at [379, 503] on div "Fefco 711" at bounding box center [395, 509] width 170 height 25
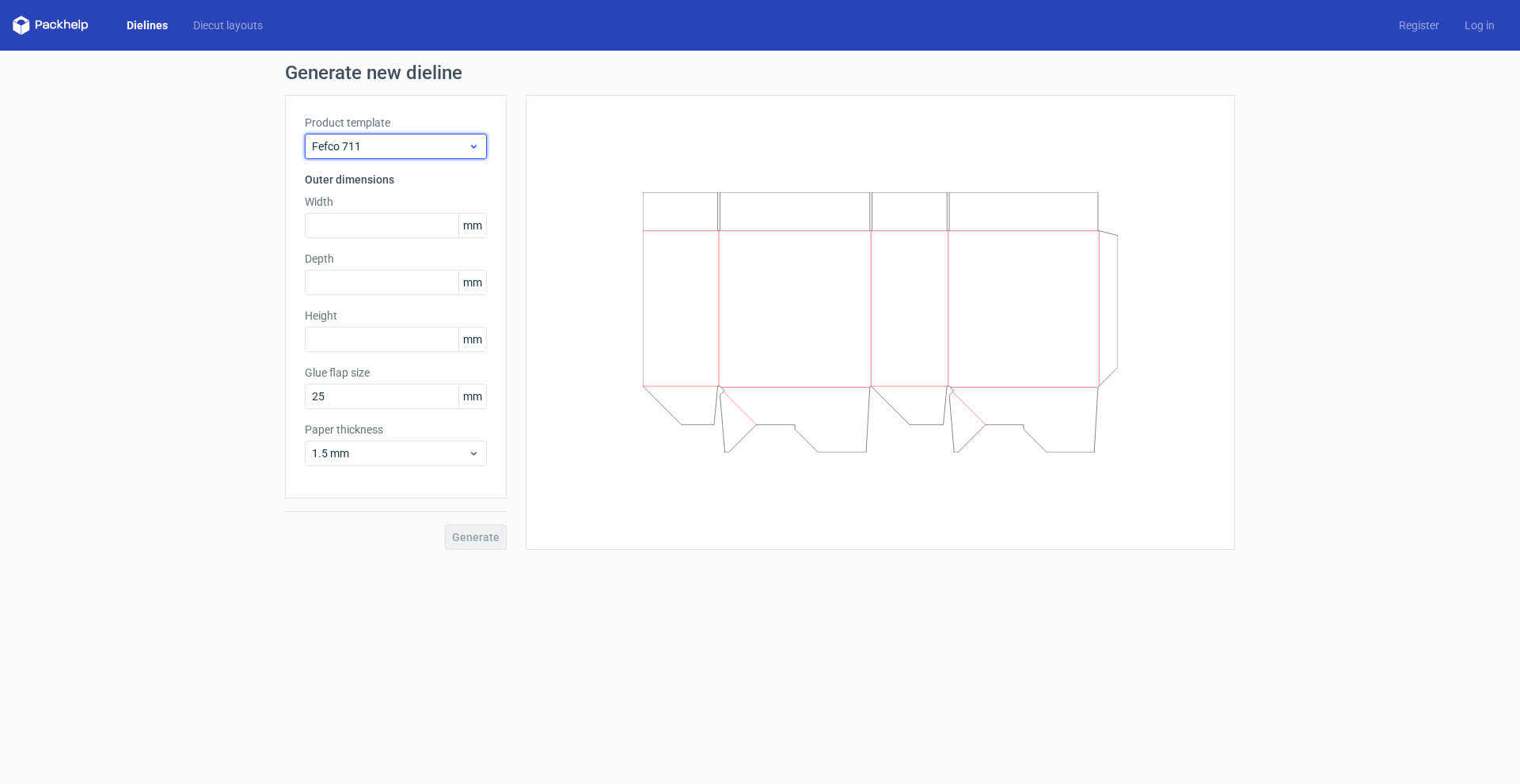
click at [411, 154] on span "Fefco 711" at bounding box center [390, 146] width 156 height 16
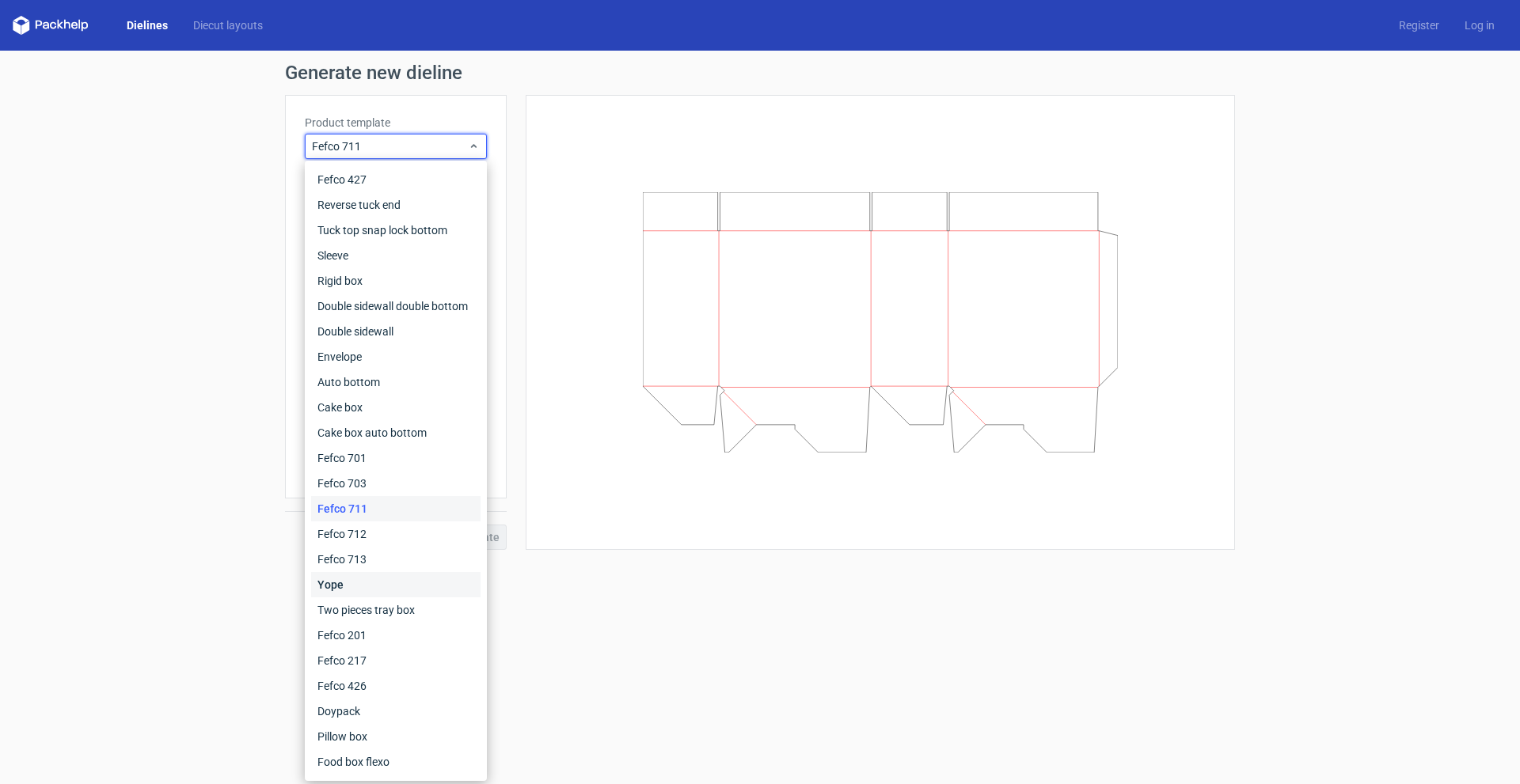
click at [379, 580] on div "Yope" at bounding box center [395, 585] width 170 height 25
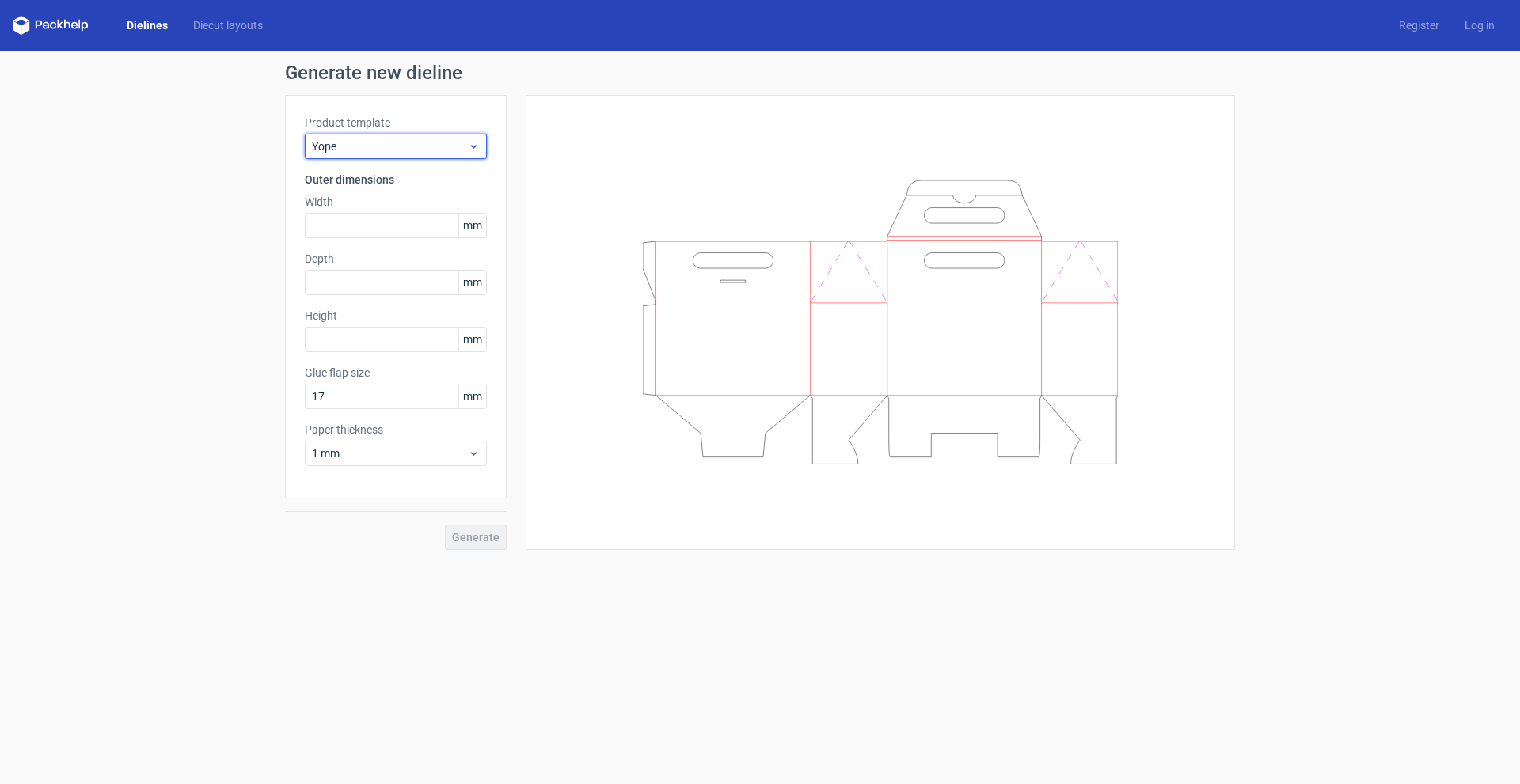
click at [431, 142] on span "Yope" at bounding box center [390, 146] width 156 height 16
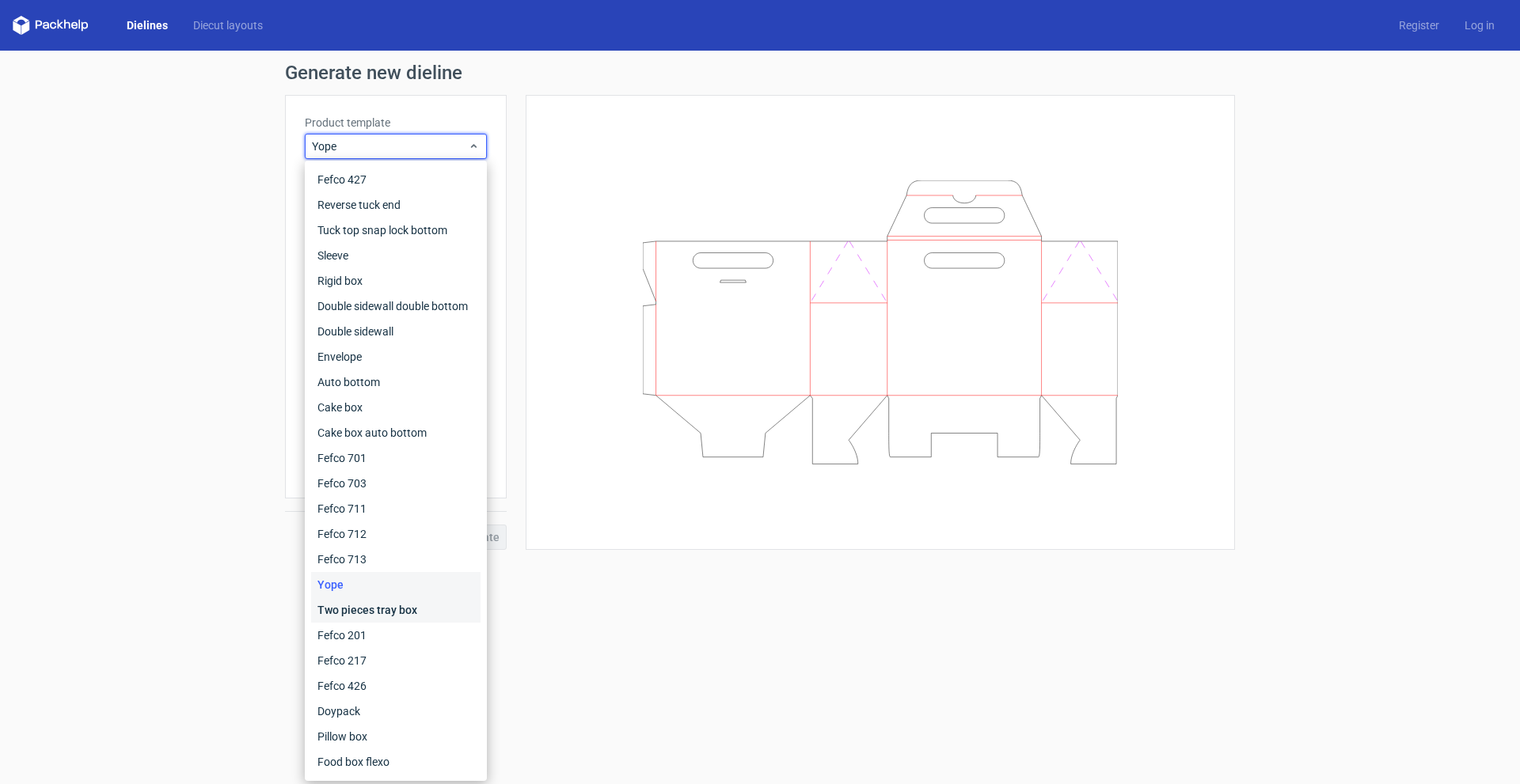
click at [365, 609] on div "Two pieces tray box" at bounding box center [395, 610] width 170 height 25
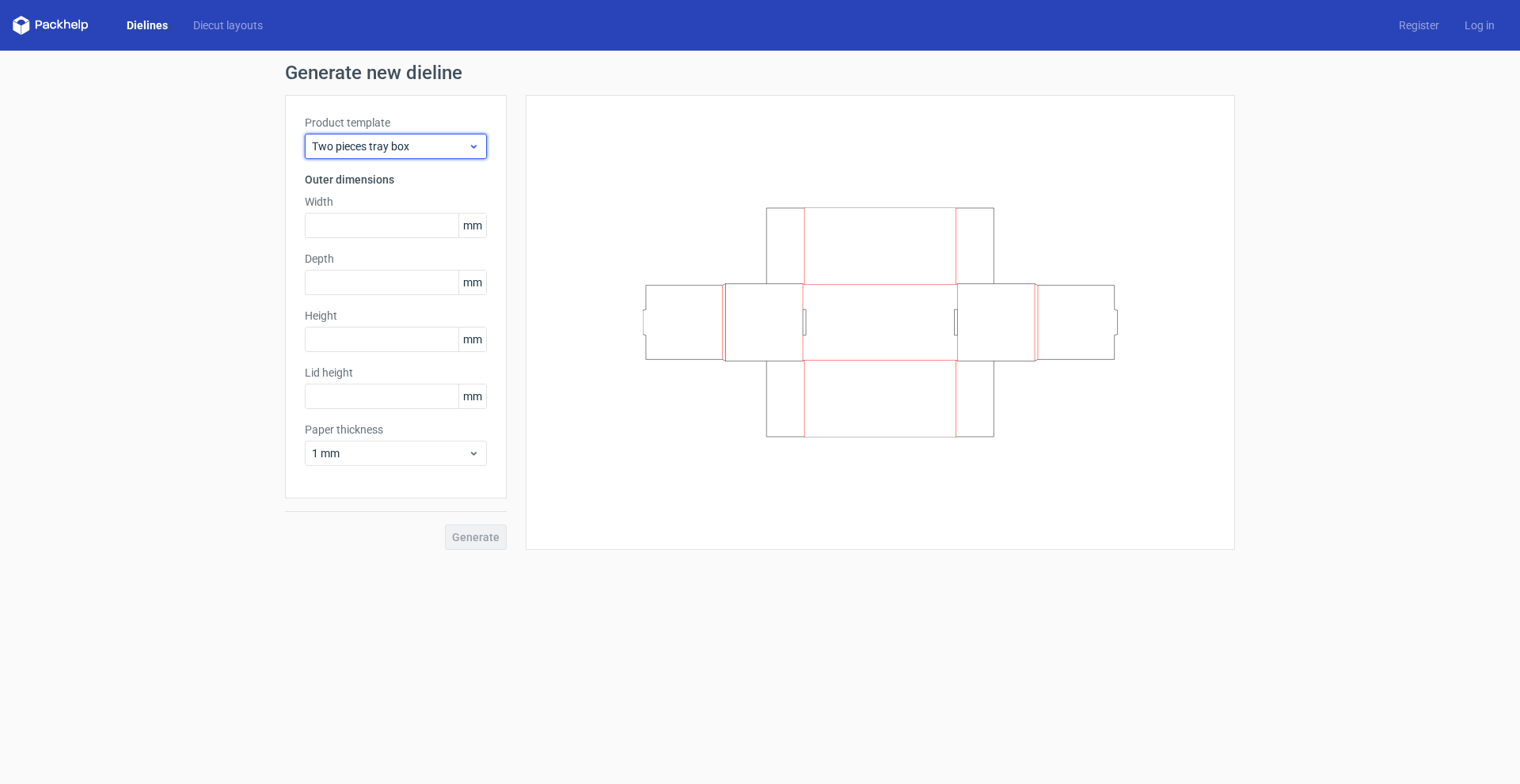
click at [368, 158] on div "Two pieces tray box" at bounding box center [396, 146] width 182 height 25
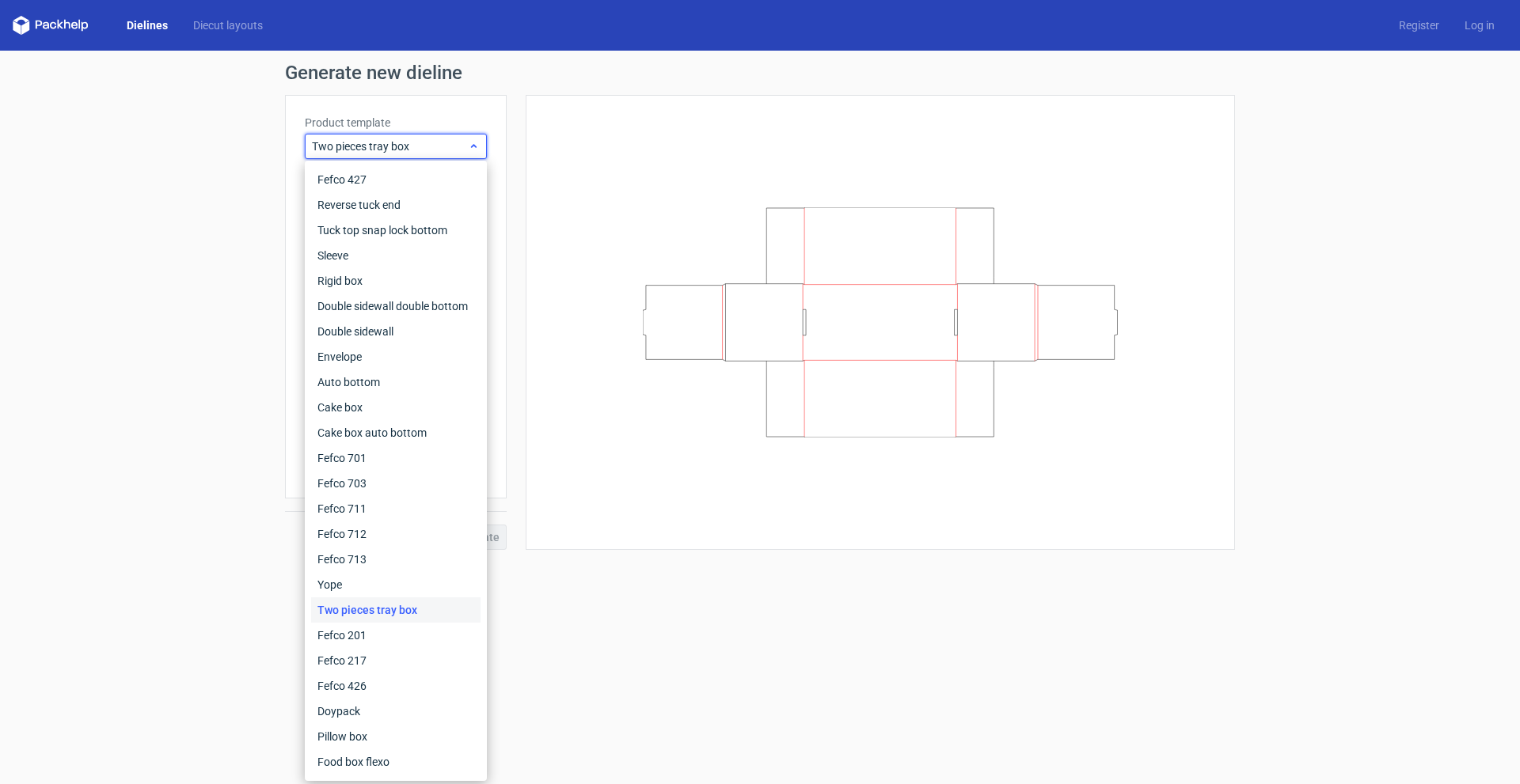
click at [365, 152] on span "Two pieces tray box" at bounding box center [390, 146] width 156 height 16
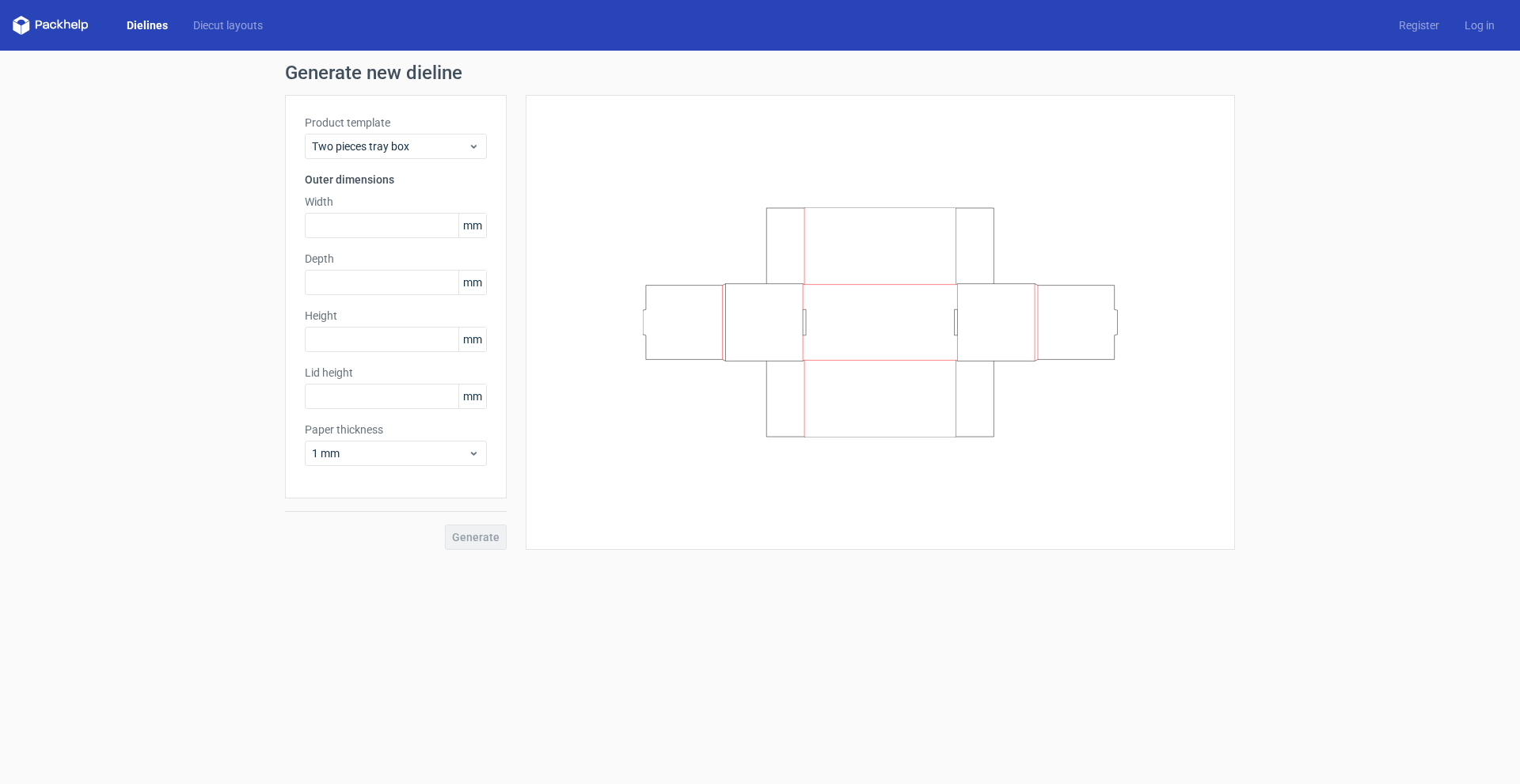
click at [364, 160] on div "Product template Two pieces tray box Outer dimensions Width mm Depth mm Height …" at bounding box center [395, 297] width 222 height 404
click at [360, 144] on span "Two pieces tray box" at bounding box center [390, 146] width 156 height 16
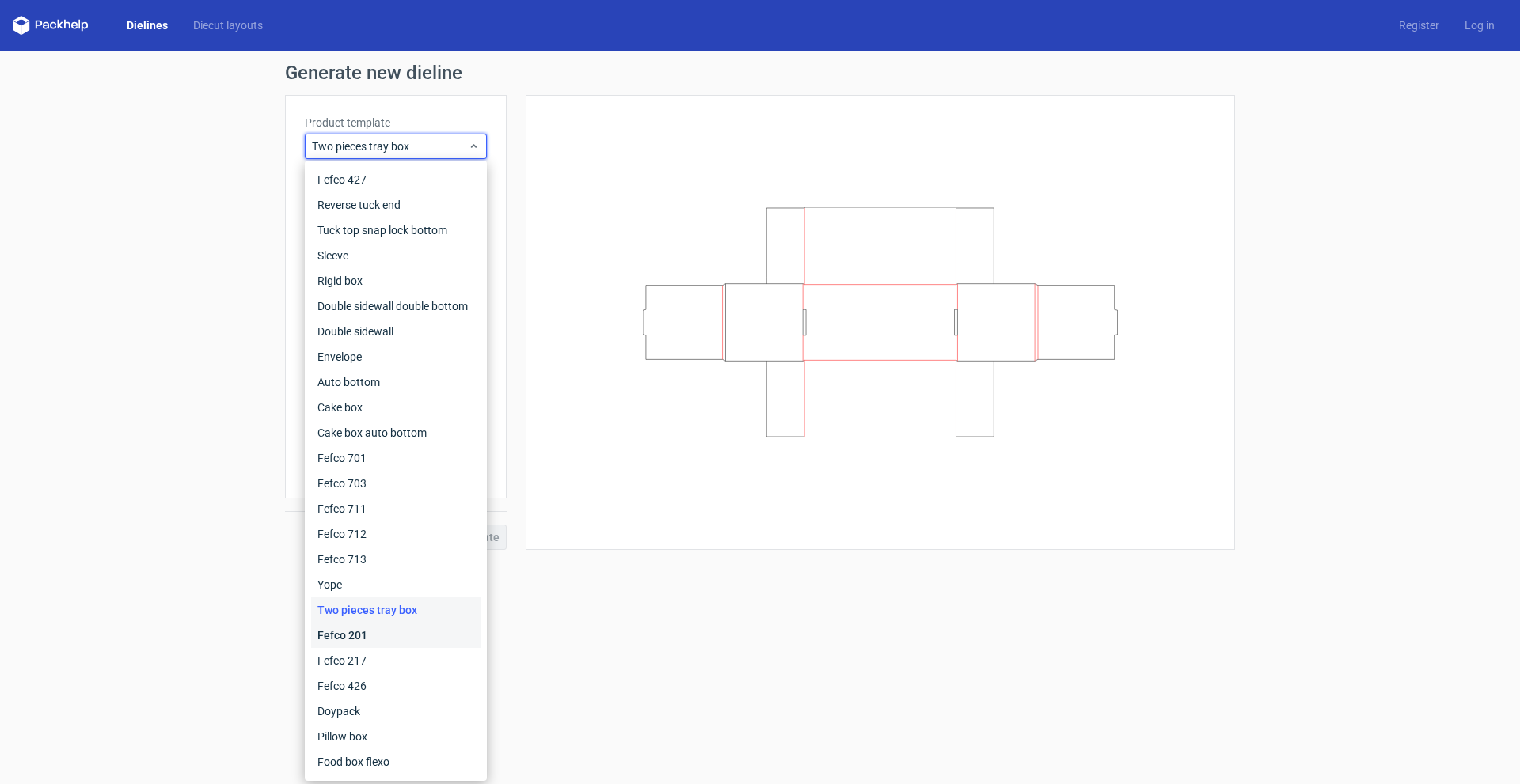
click at [360, 634] on div "Fefco 201" at bounding box center [395, 635] width 170 height 25
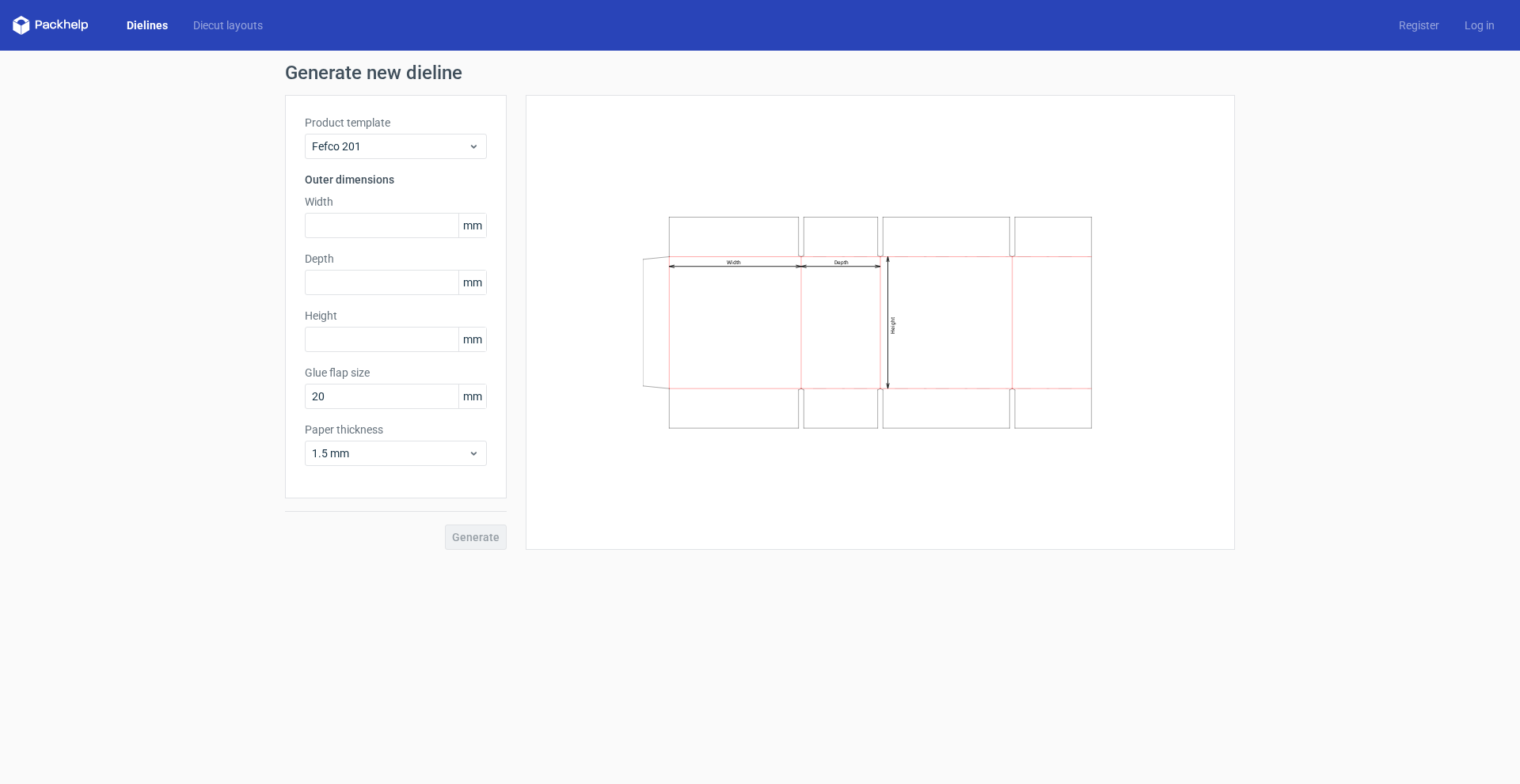
click at [367, 160] on div "Product template Fefco 201 Outer dimensions Width mm Depth mm Height mm Glue fl…" at bounding box center [395, 297] width 222 height 404
click at [365, 149] on span "Fefco 201" at bounding box center [390, 146] width 156 height 16
click at [353, 158] on div "Fefco 201" at bounding box center [396, 146] width 182 height 25
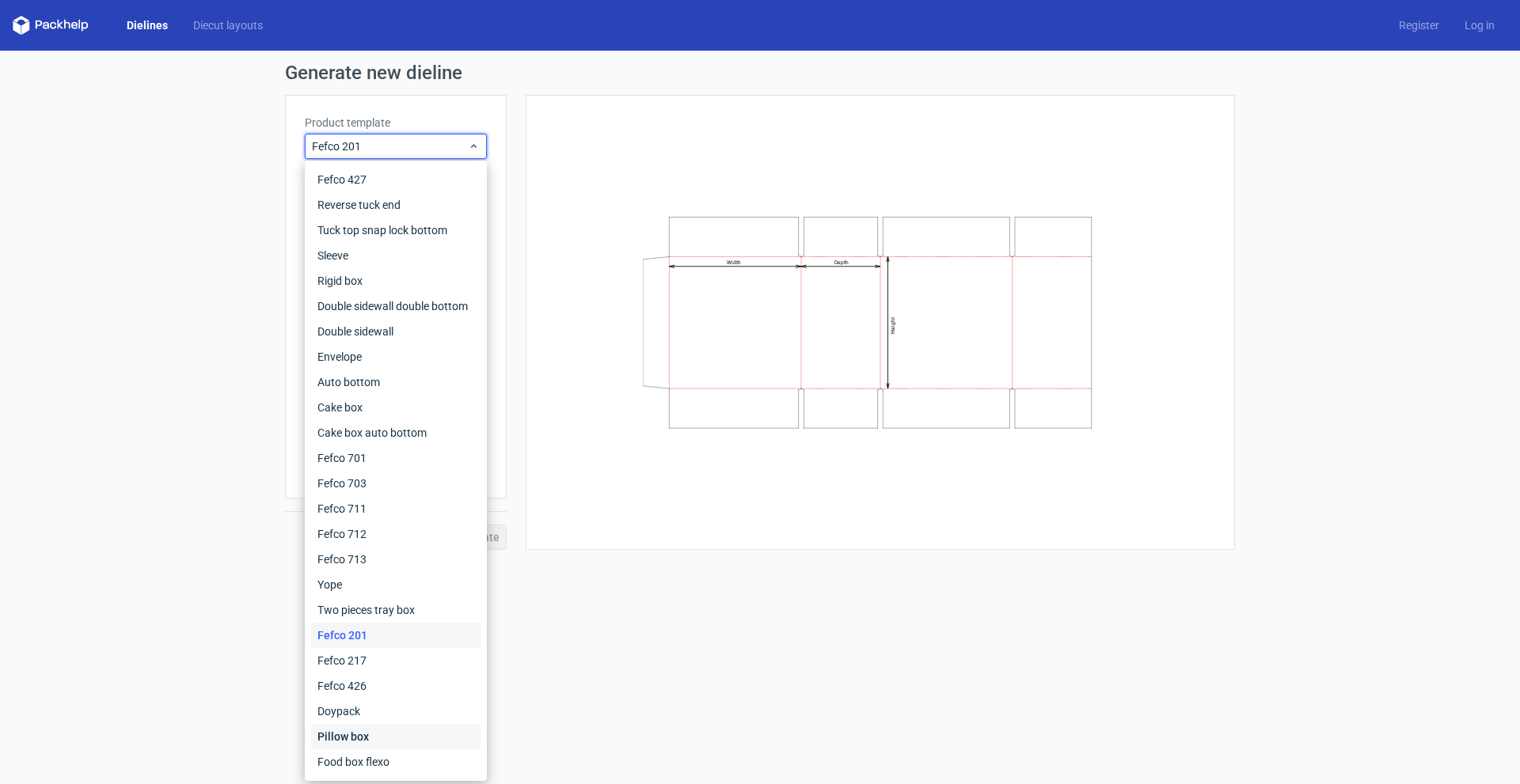
click at [365, 739] on div "Pillow box" at bounding box center [395, 737] width 170 height 25
click at [350, 768] on form "Generate new dieline Product template Fefco 201 Outer dimensions Width mm Depth…" at bounding box center [760, 418] width 1520 height 734
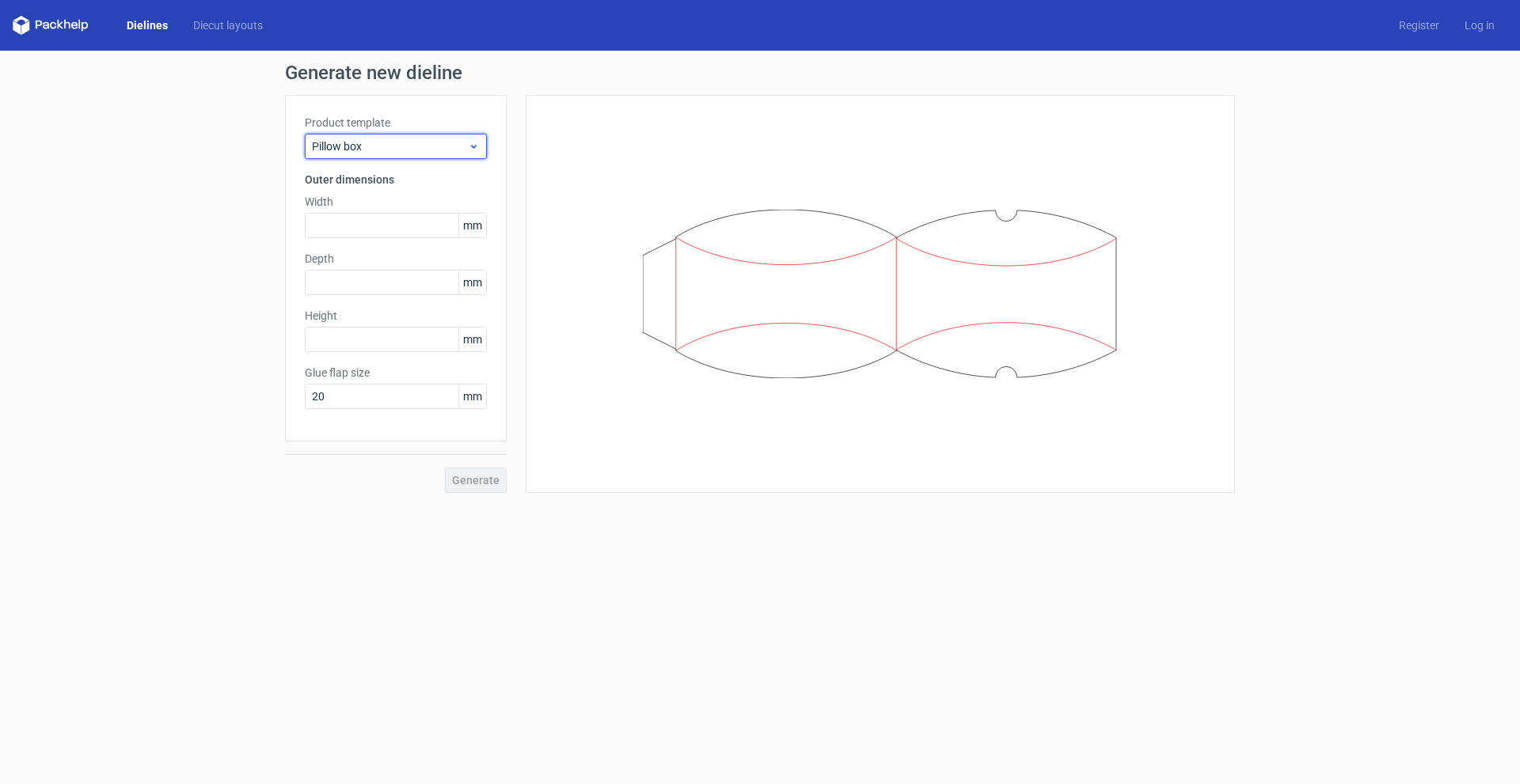
click at [395, 143] on span "Pillow box" at bounding box center [390, 146] width 156 height 16
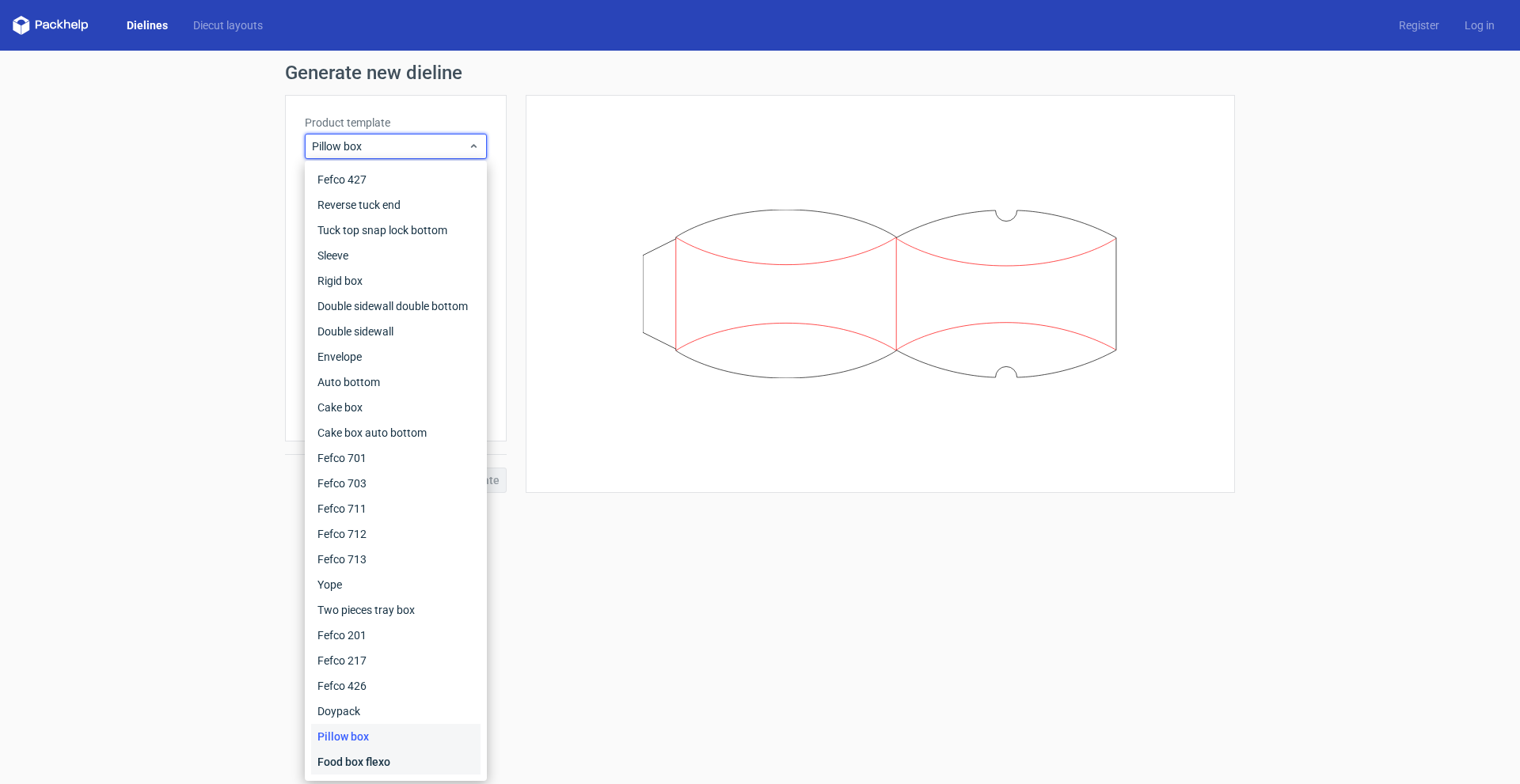
click at [358, 757] on div "Food box flexo" at bounding box center [395, 762] width 170 height 25
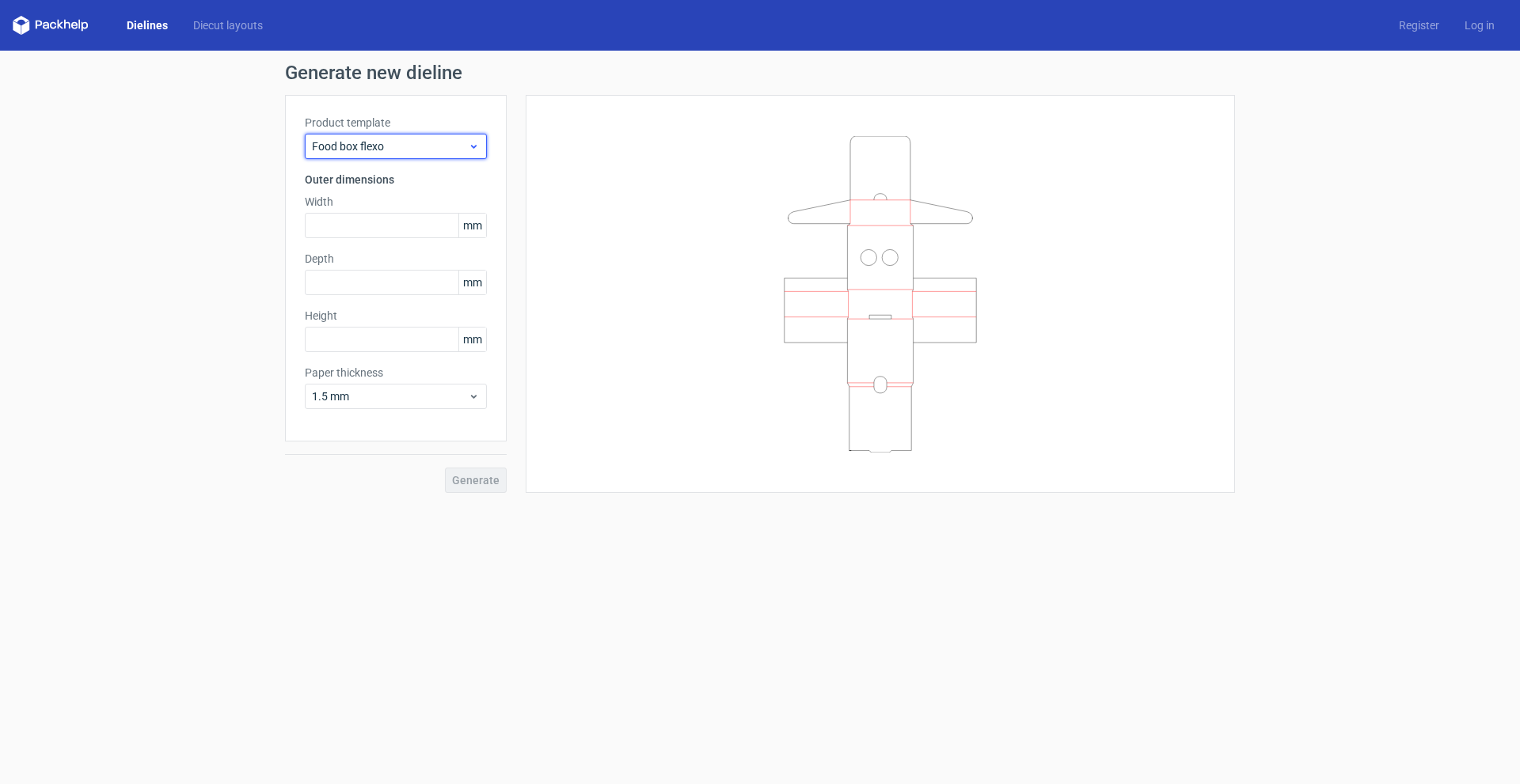
click at [380, 142] on span "Food box flexo" at bounding box center [390, 146] width 156 height 16
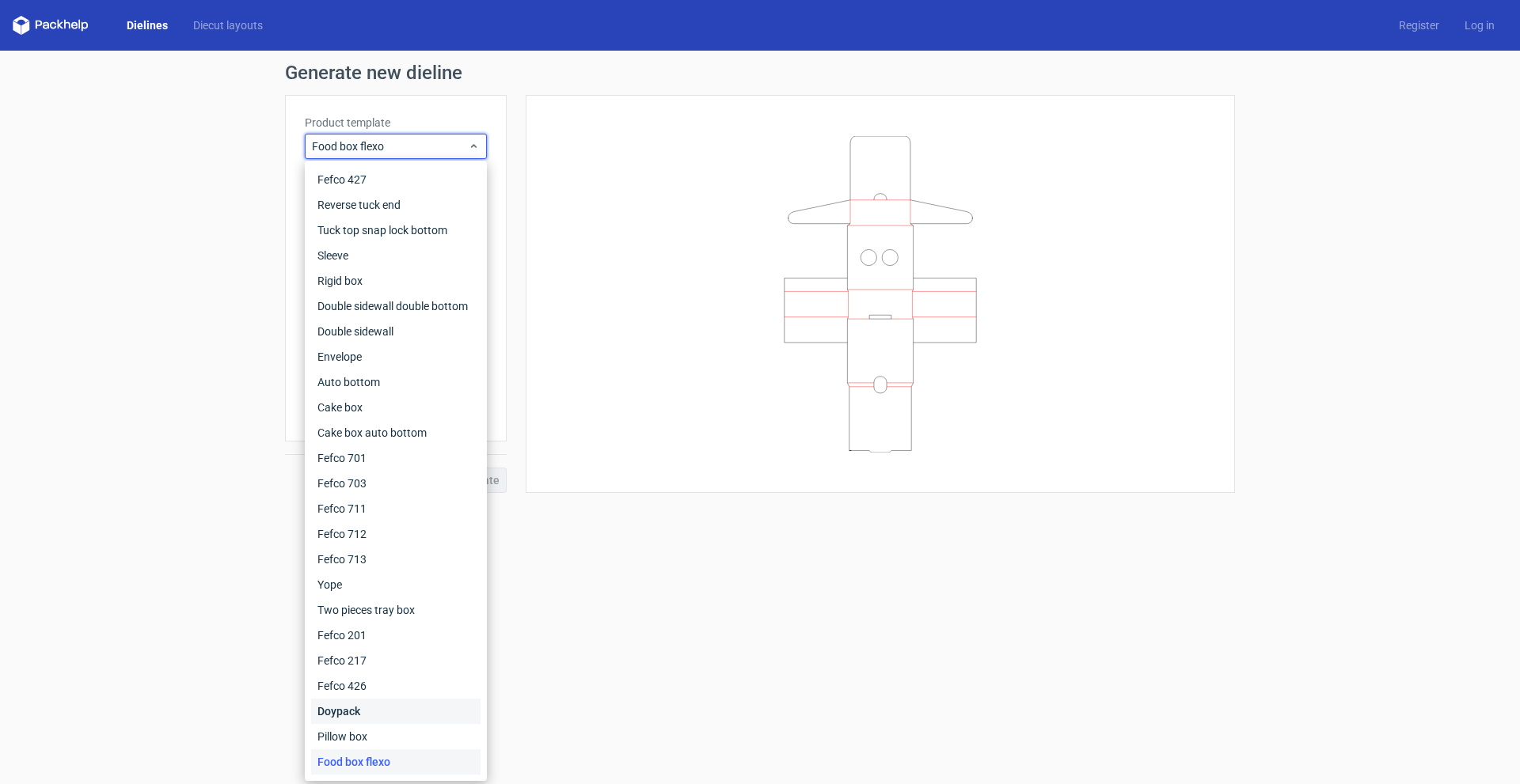
click at [344, 718] on div "Doypack" at bounding box center [395, 711] width 170 height 25
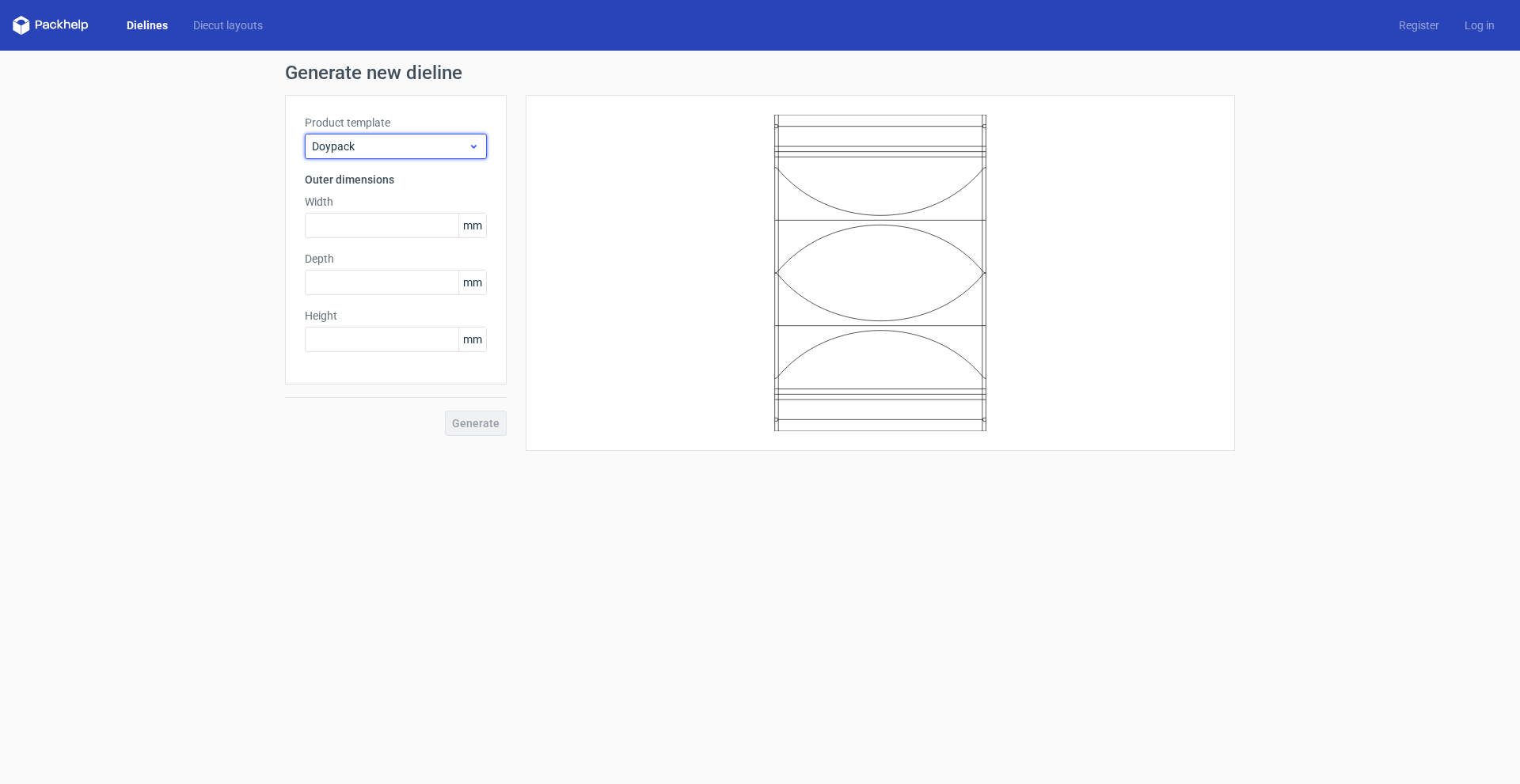
click at [421, 142] on span "Doypack" at bounding box center [390, 146] width 156 height 16
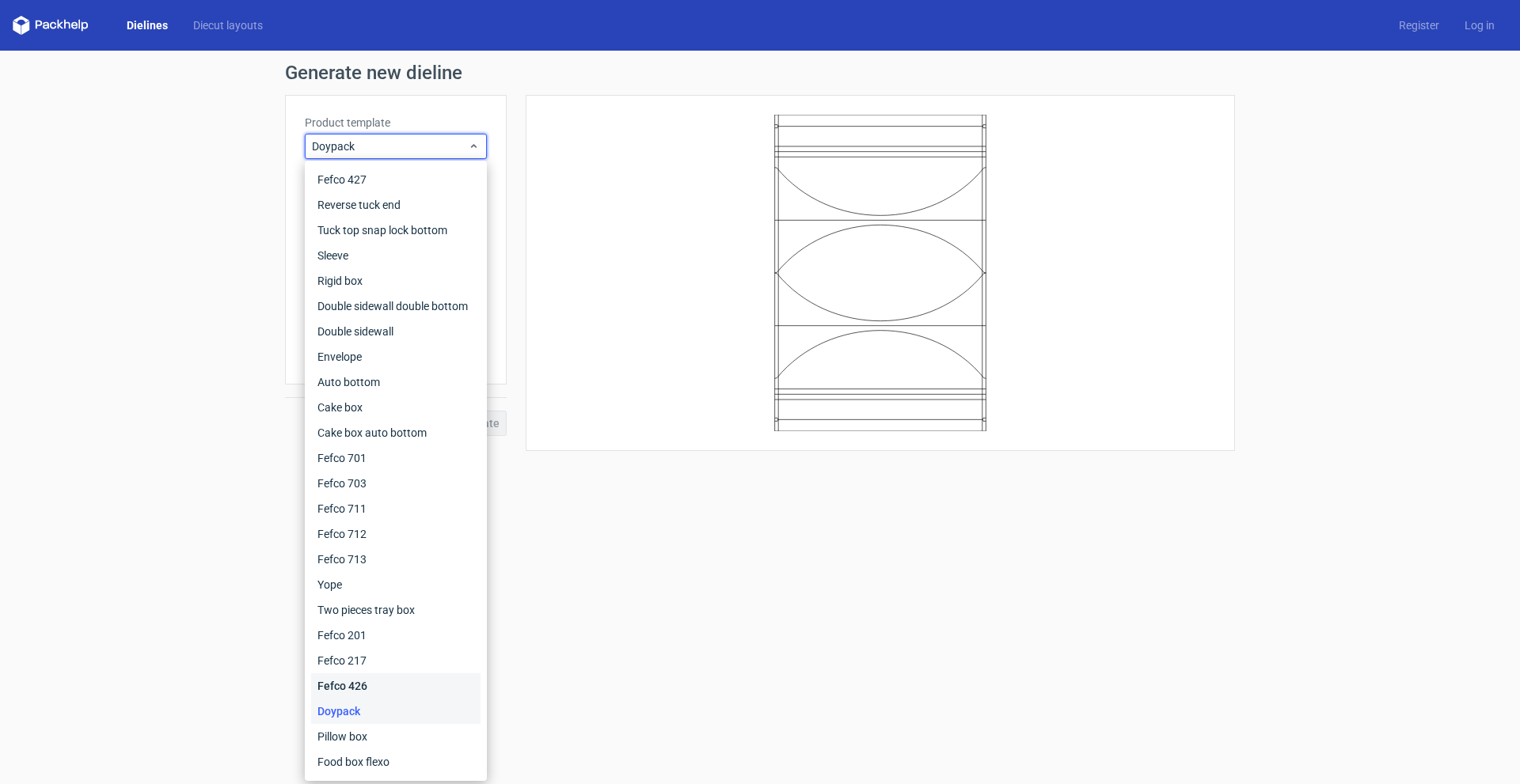
click at [362, 680] on div "Fefco 426" at bounding box center [395, 686] width 170 height 25
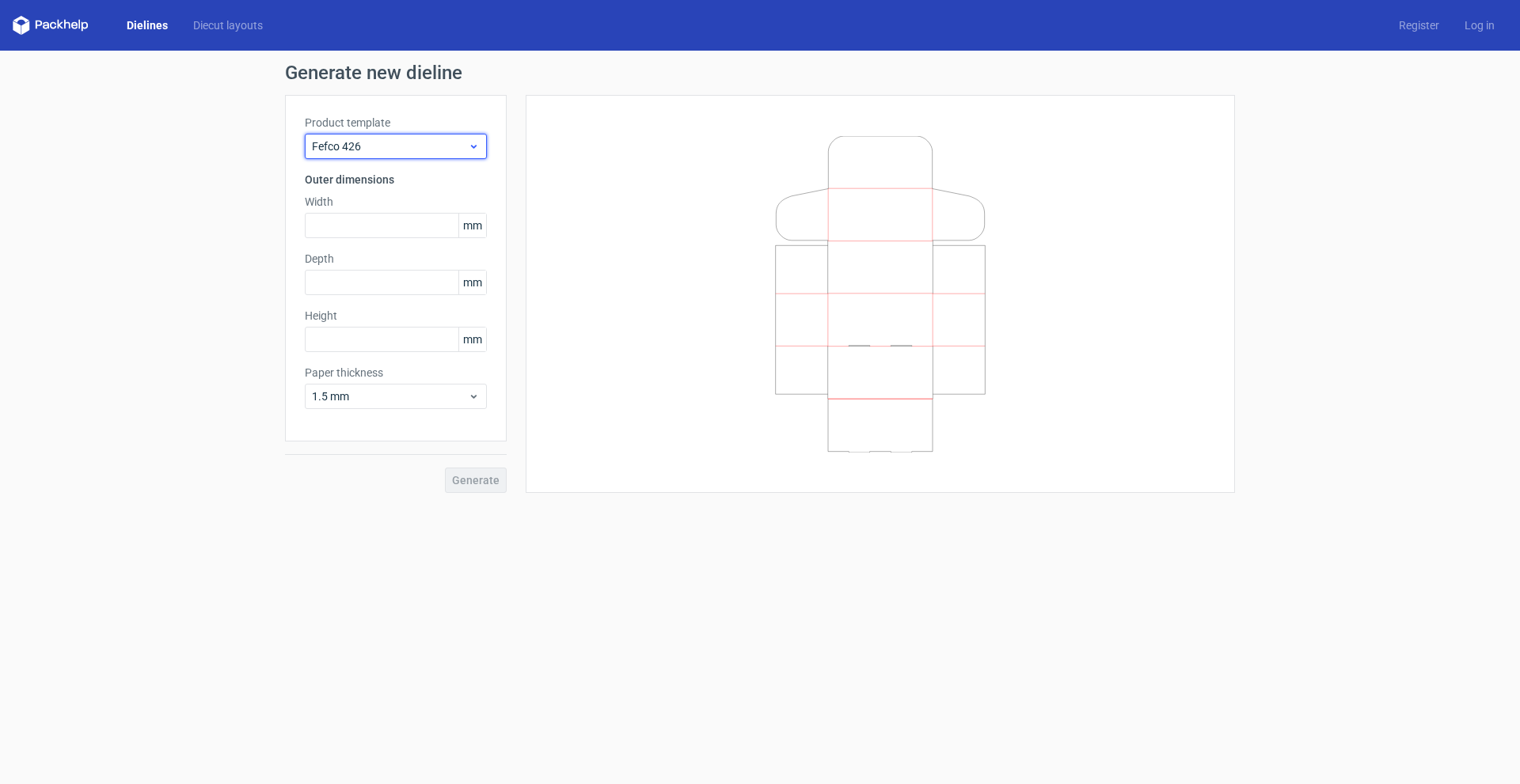
click at [404, 135] on div "Fefco 426" at bounding box center [396, 146] width 182 height 25
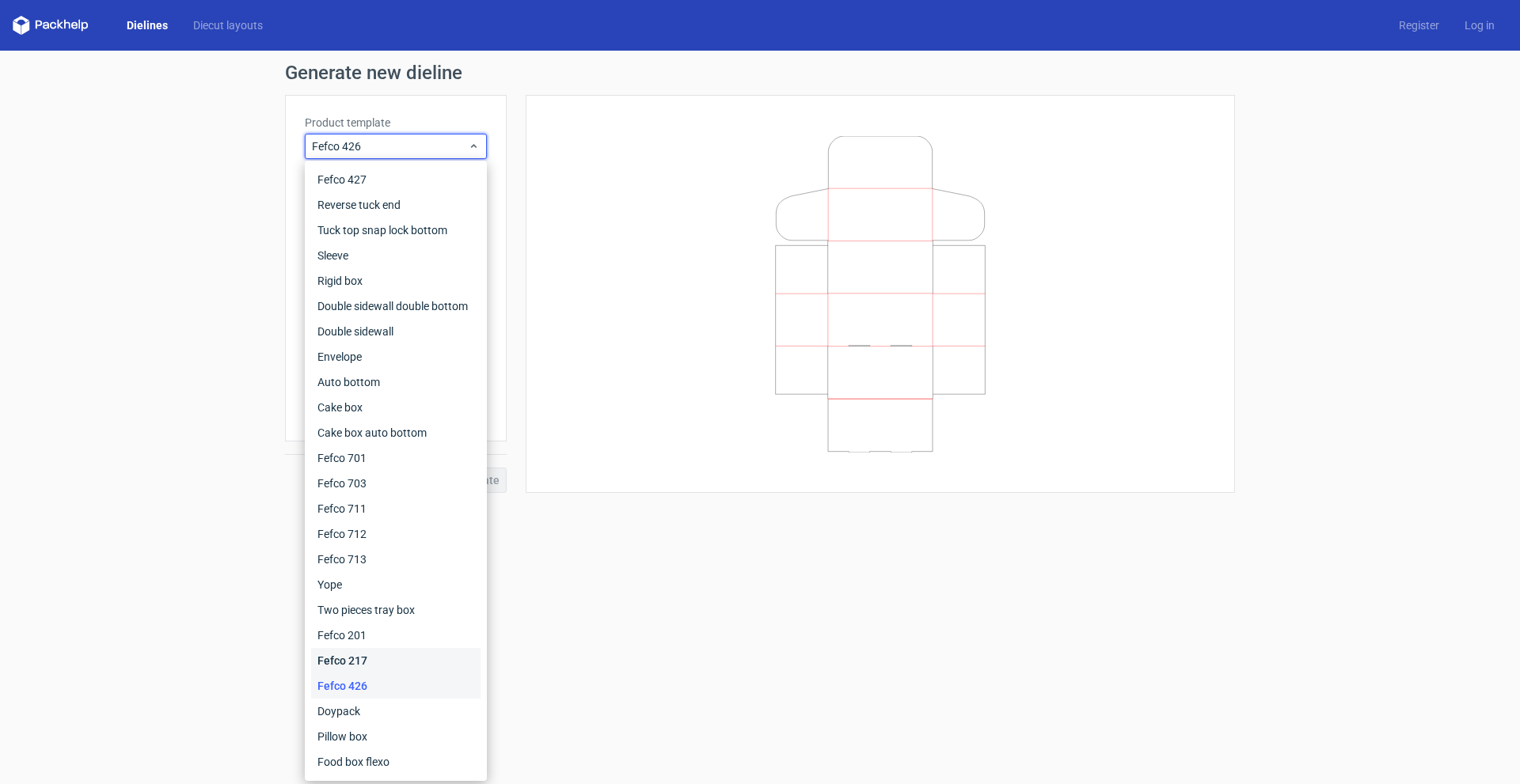
click at [380, 662] on div "Fefco 217" at bounding box center [395, 661] width 170 height 25
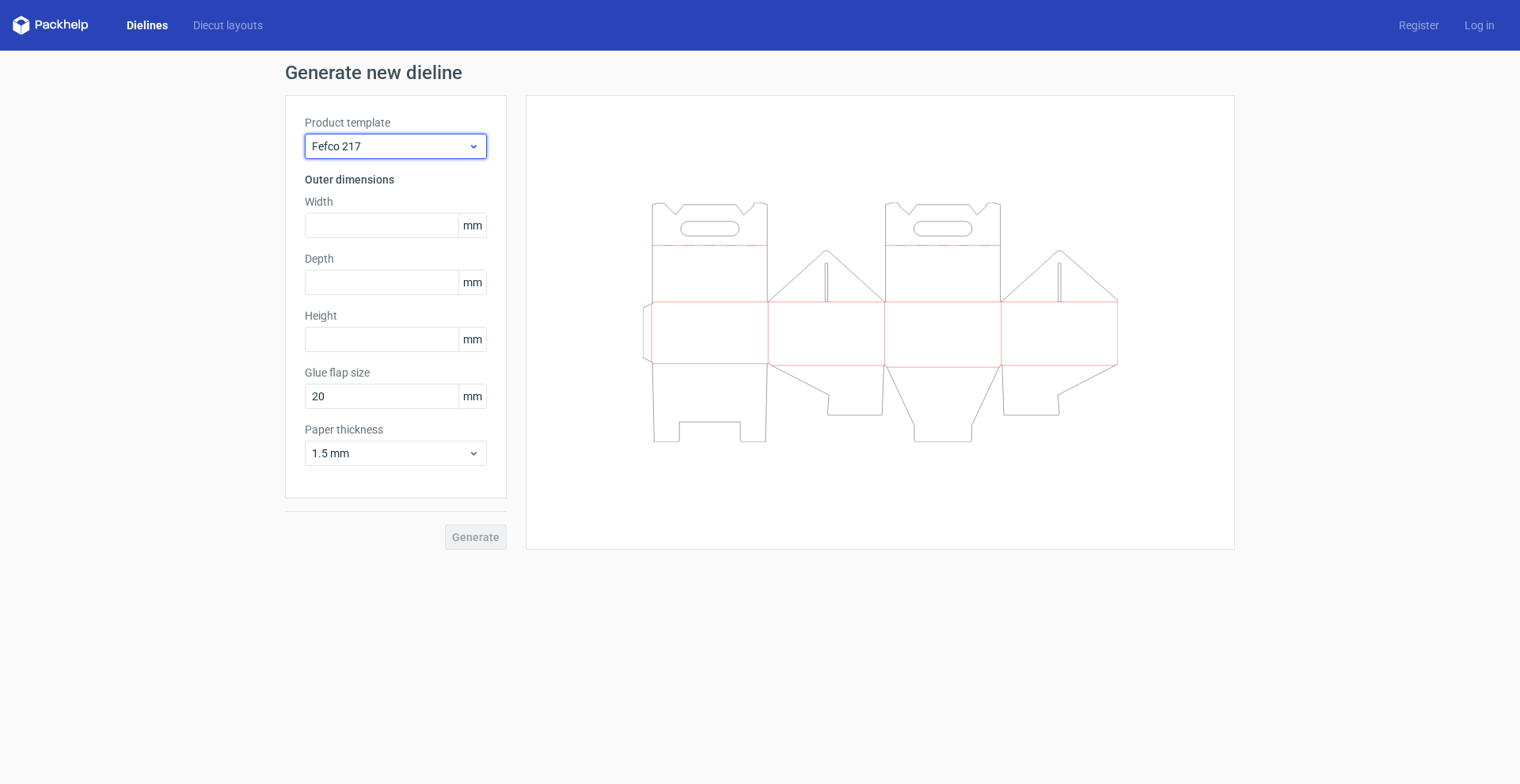
click at [429, 138] on div "Fefco 217" at bounding box center [396, 146] width 182 height 25
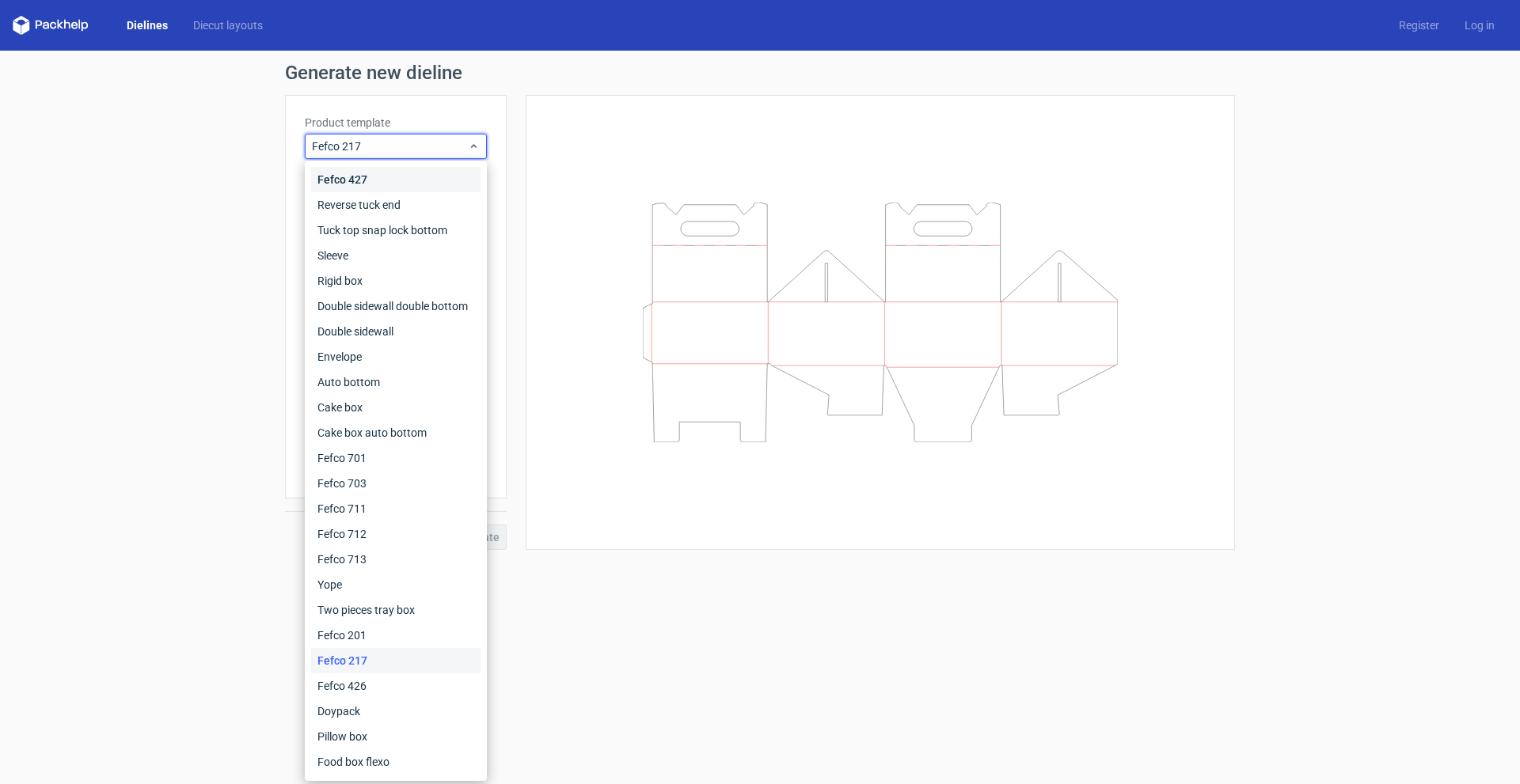
click at [392, 186] on div "Fefco 427" at bounding box center [395, 180] width 170 height 25
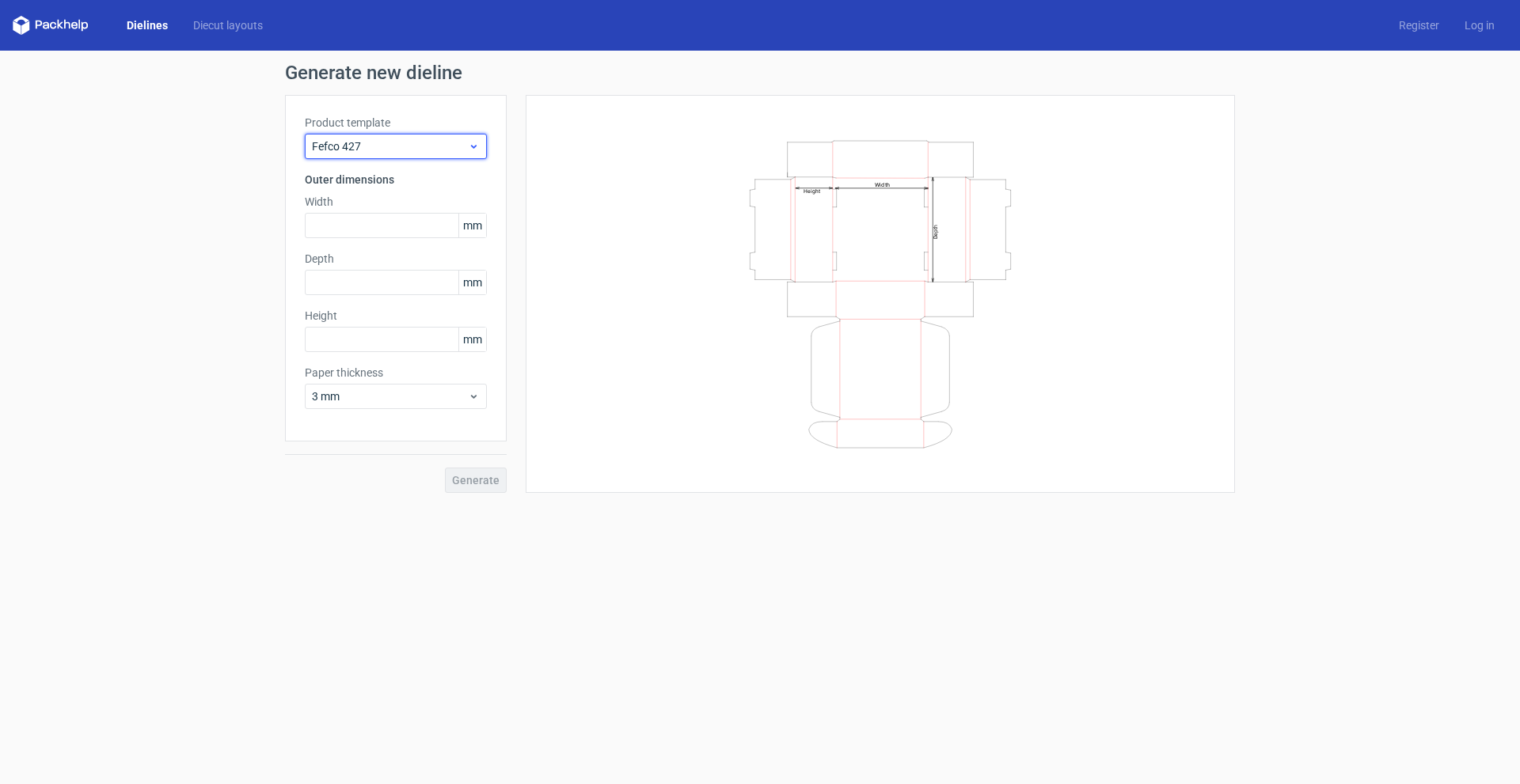
drag, startPoint x: 396, startPoint y: 140, endPoint x: 394, endPoint y: 154, distance: 14.1
click at [396, 140] on span "Fefco 427" at bounding box center [390, 146] width 156 height 16
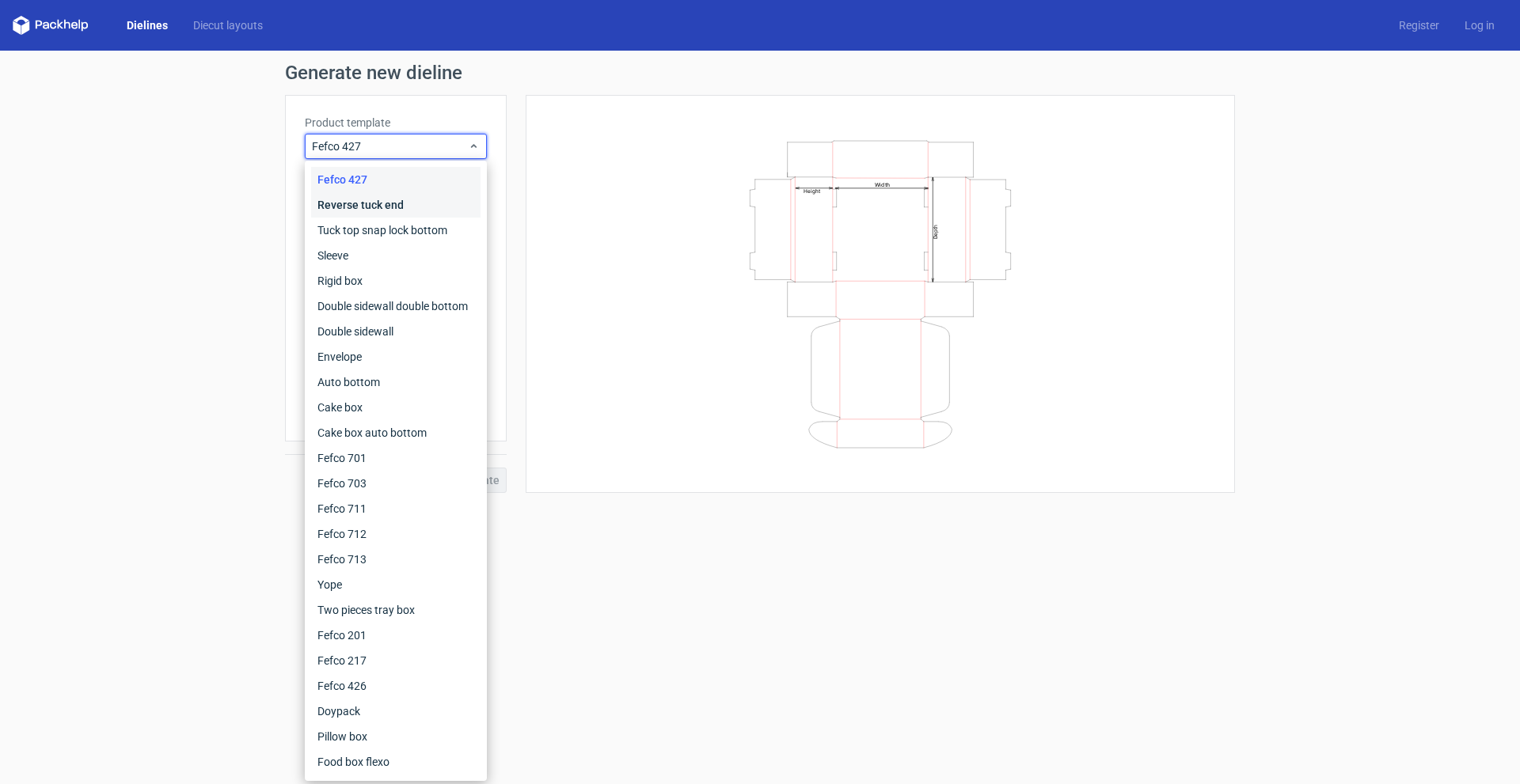
click at [390, 203] on div "Reverse tuck end" at bounding box center [395, 205] width 170 height 25
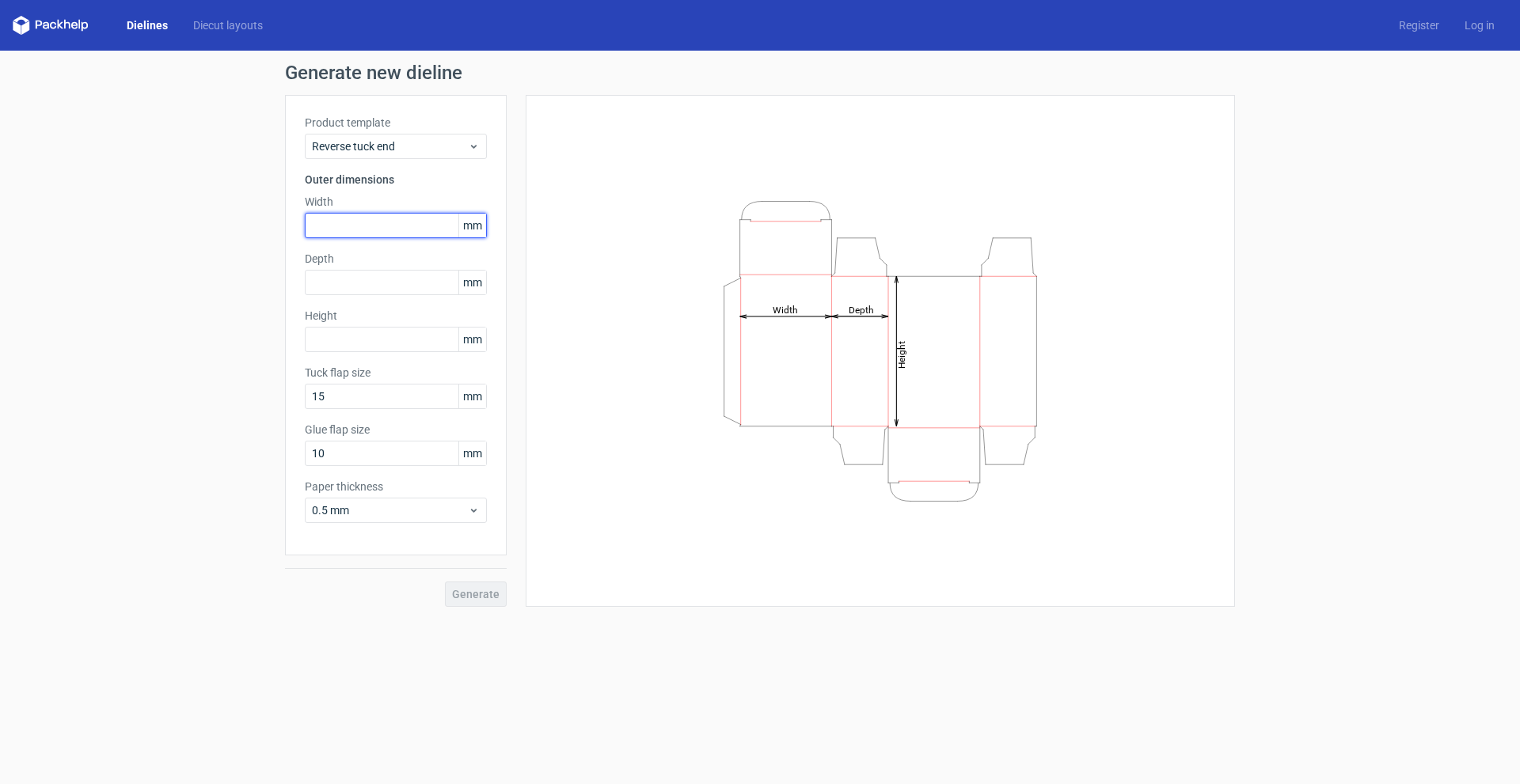
click at [406, 223] on input "text" at bounding box center [396, 226] width 182 height 25
type input "55"
click at [420, 290] on input "text" at bounding box center [396, 283] width 182 height 25
type input "55"
click at [380, 324] on div "Height mm" at bounding box center [396, 329] width 182 height 44
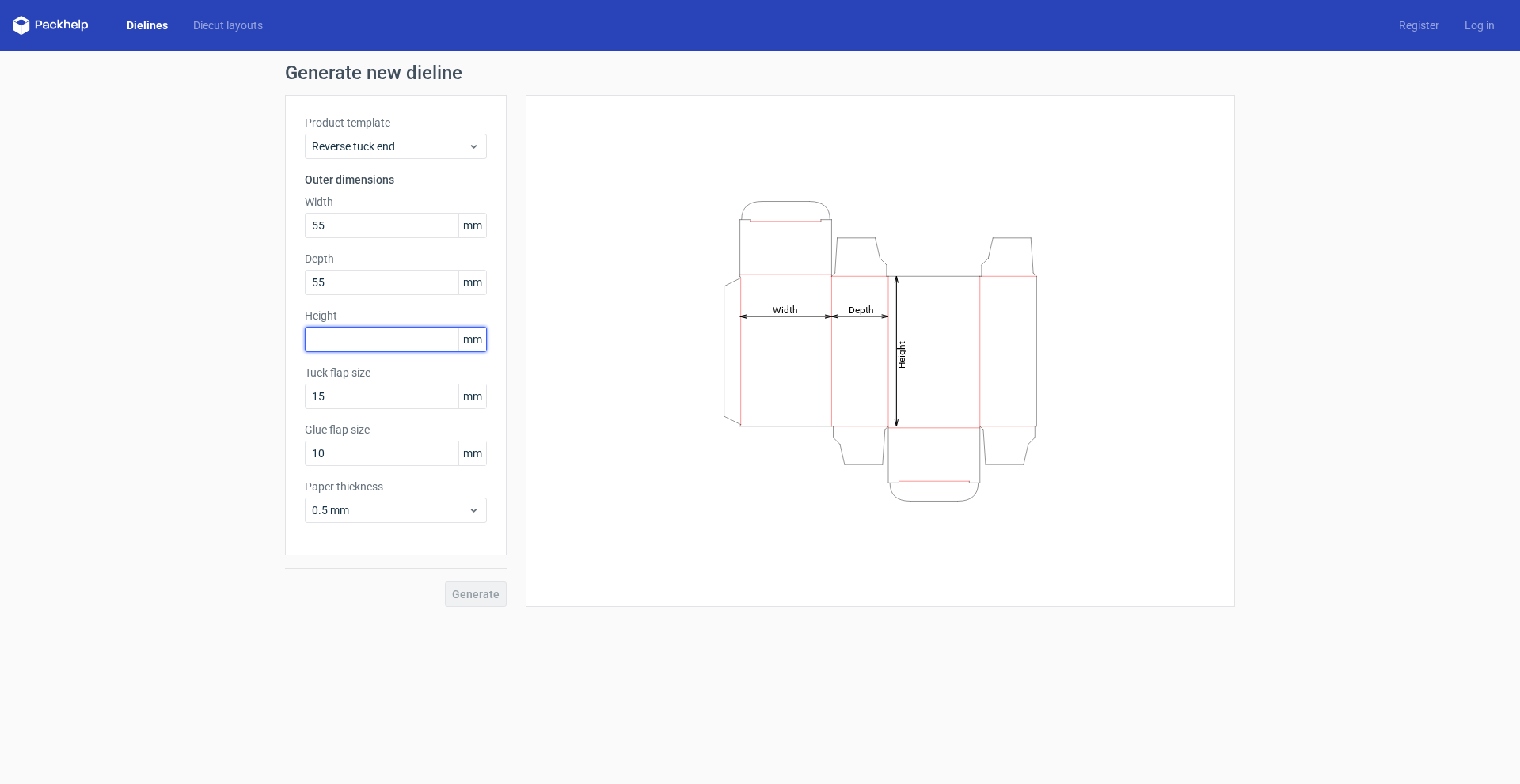
click at [392, 342] on input "text" at bounding box center [396, 339] width 182 height 25
type input "110"
click at [531, 439] on div "Height Depth Width" at bounding box center [880, 351] width 710 height 512
click at [367, 397] on input "15" at bounding box center [396, 396] width 182 height 25
click at [410, 455] on input "10" at bounding box center [396, 453] width 182 height 25
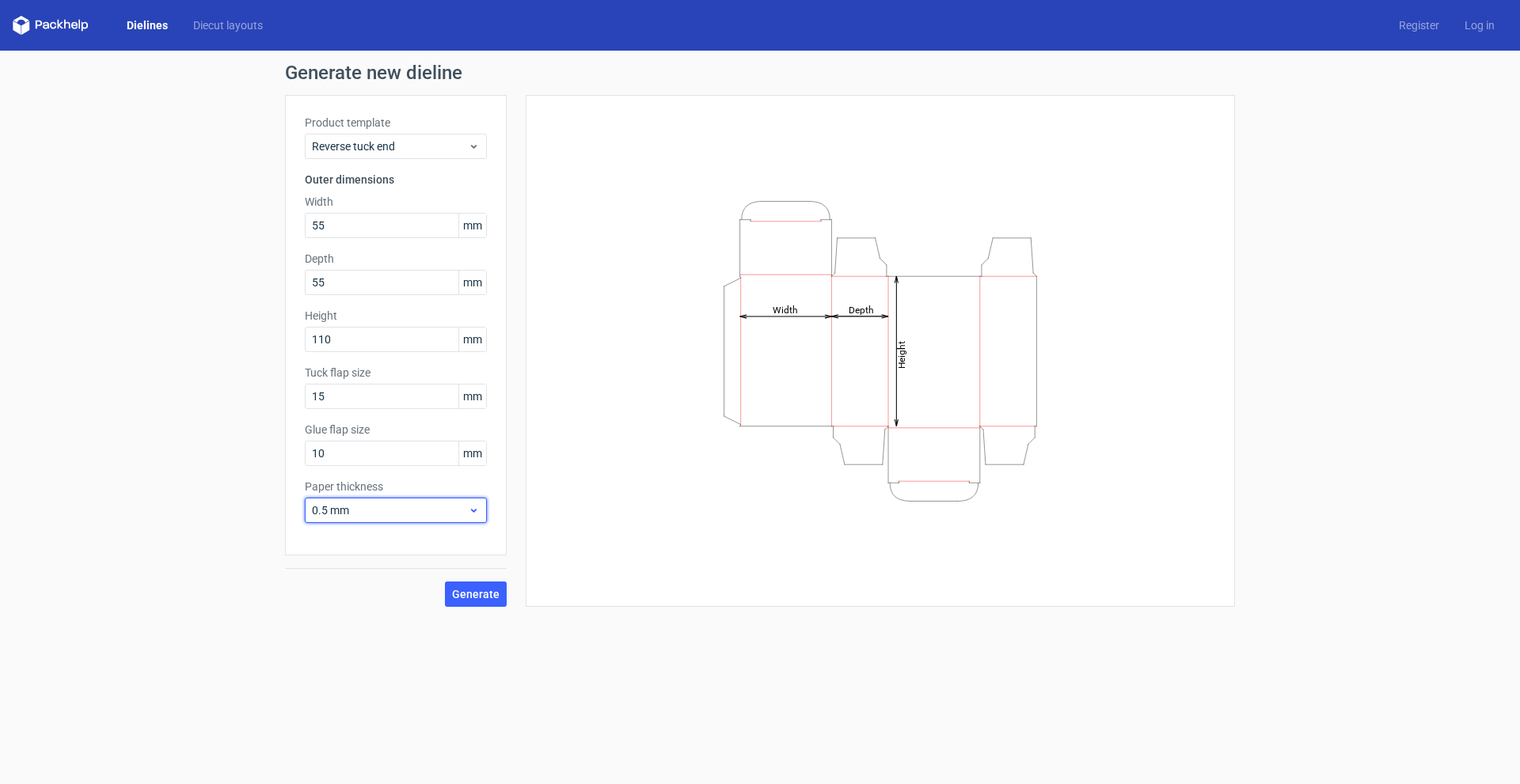
click at [431, 512] on span "0.5 mm" at bounding box center [390, 510] width 156 height 16
click at [589, 527] on div "Height Depth Width" at bounding box center [880, 350] width 670 height 472
click at [477, 595] on span "Generate" at bounding box center [476, 594] width 48 height 11
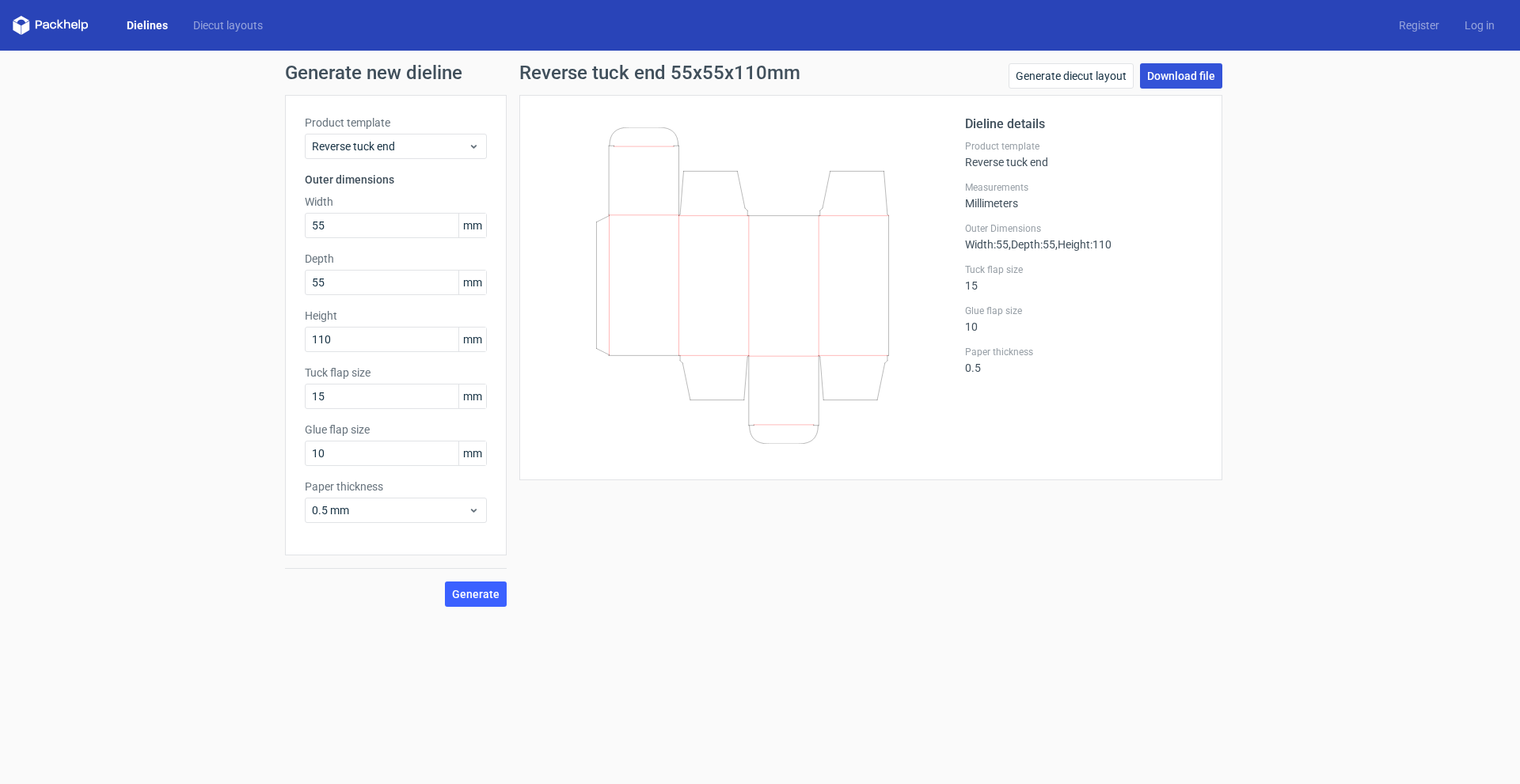
click at [1187, 78] on link "Download file" at bounding box center [1181, 76] width 82 height 25
drag, startPoint x: 1118, startPoint y: 555, endPoint x: 1091, endPoint y: 547, distance: 28.2
click at [1118, 555] on div "Reverse tuck end 55x55x110mm Generate diecut layout Download file Dieline detai…" at bounding box center [870, 335] width 728 height 544
drag, startPoint x: 572, startPoint y: 633, endPoint x: 581, endPoint y: 634, distance: 9.1
click at [572, 633] on form "Generate new dieline Product template Reverse tuck end Outer dimensions Width 5…" at bounding box center [760, 418] width 1520 height 734
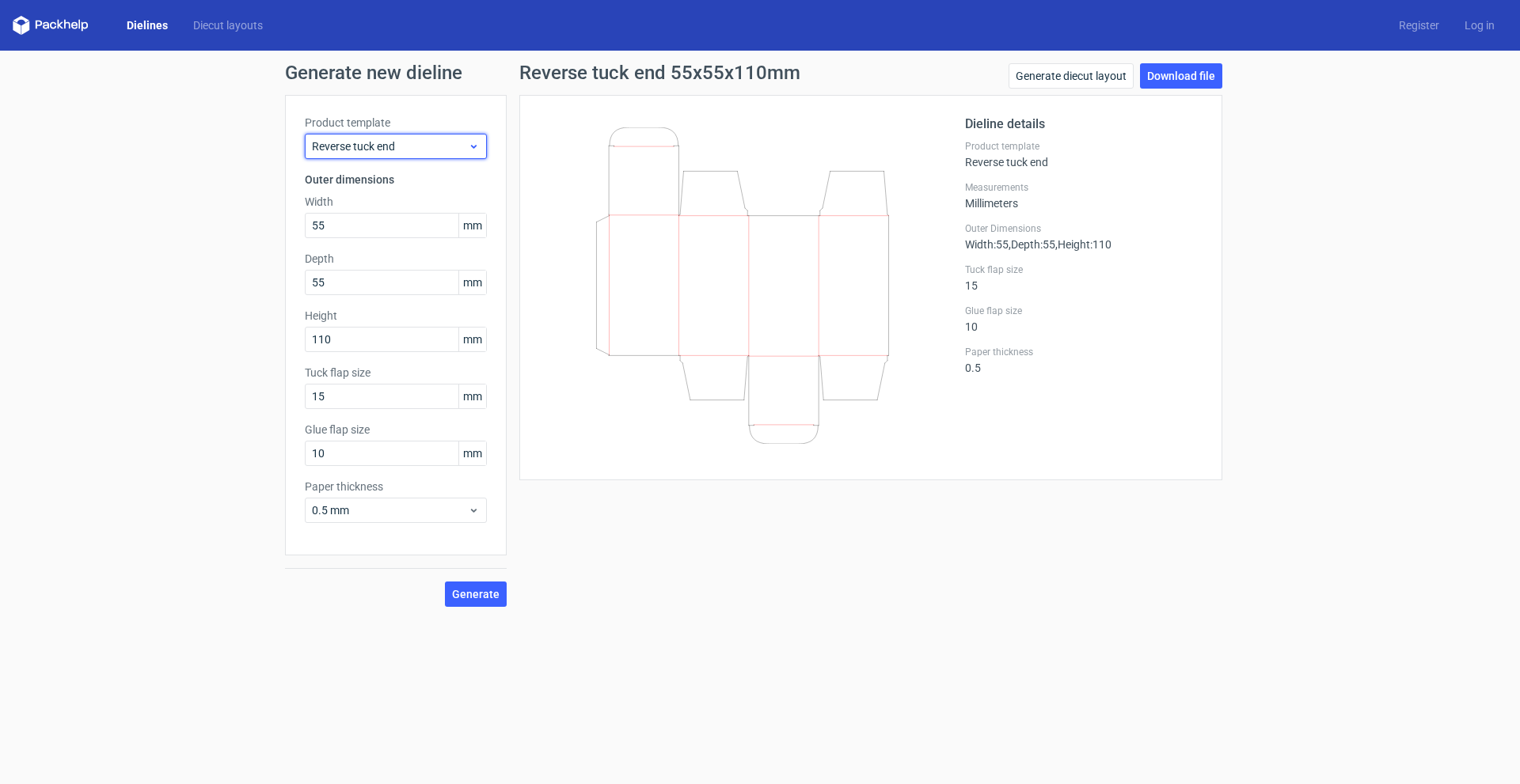
click at [370, 137] on div "Reverse tuck end" at bounding box center [396, 146] width 182 height 25
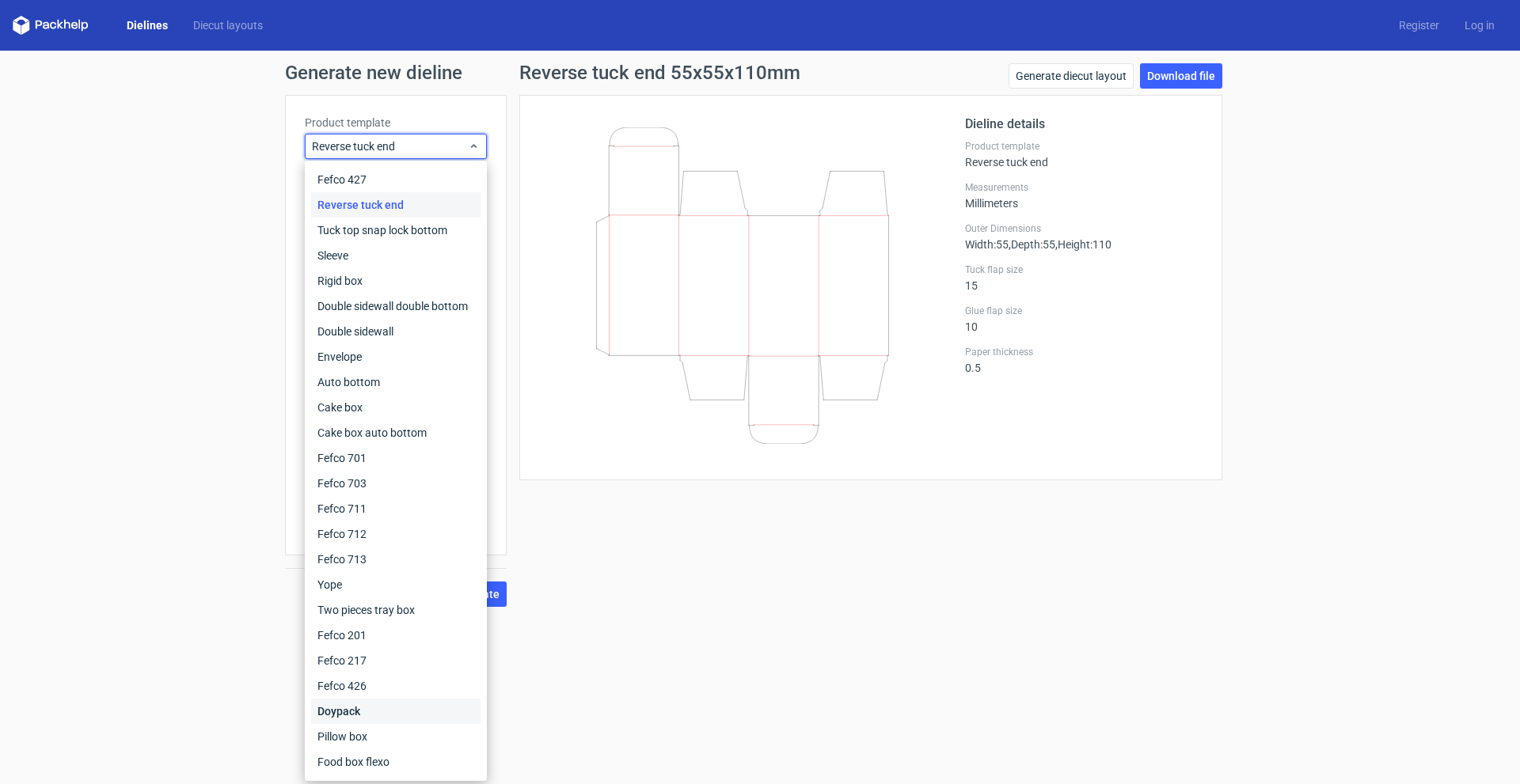
click at [365, 710] on div "Doypack" at bounding box center [395, 711] width 170 height 25
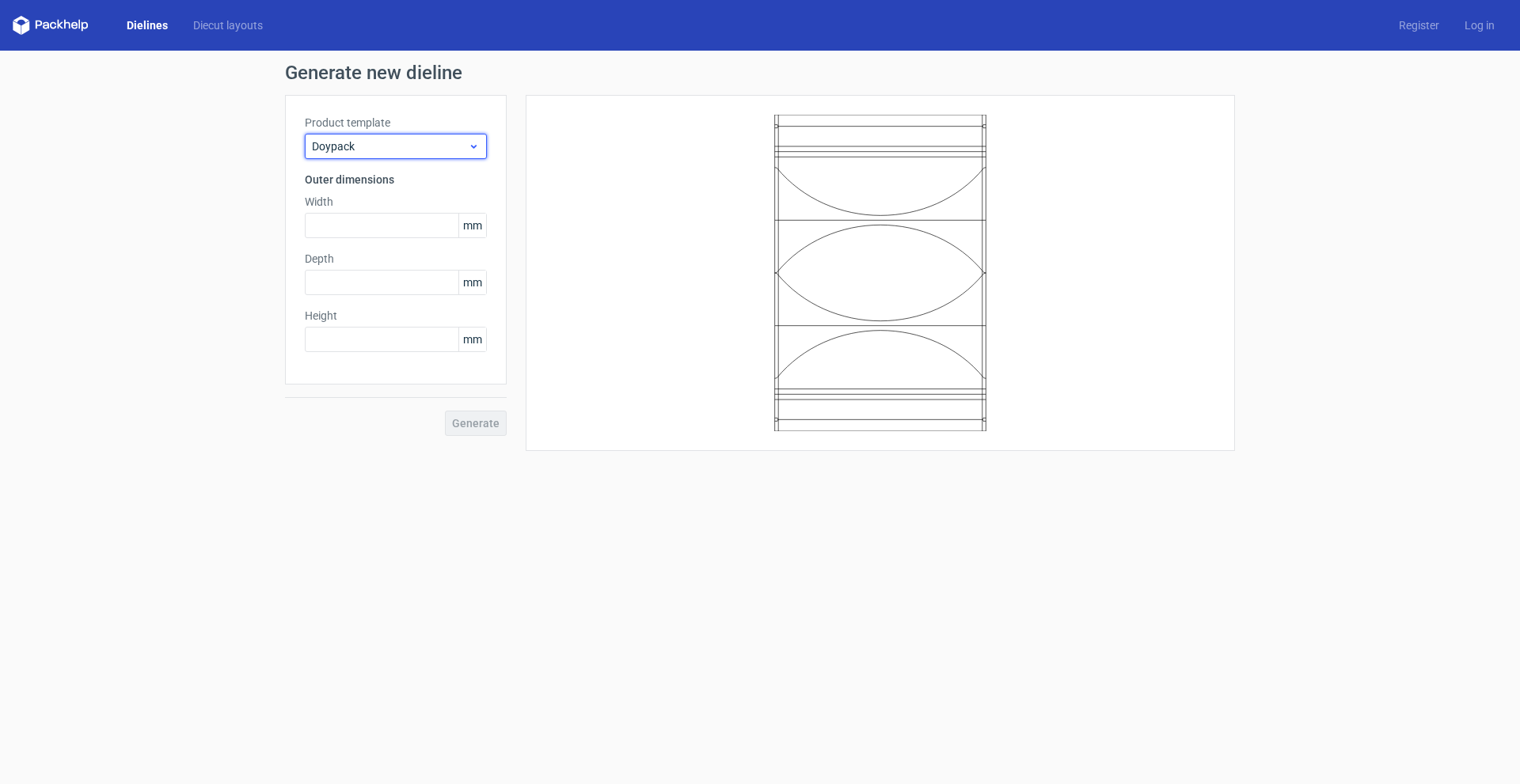
click at [426, 141] on span "Doypack" at bounding box center [390, 146] width 156 height 16
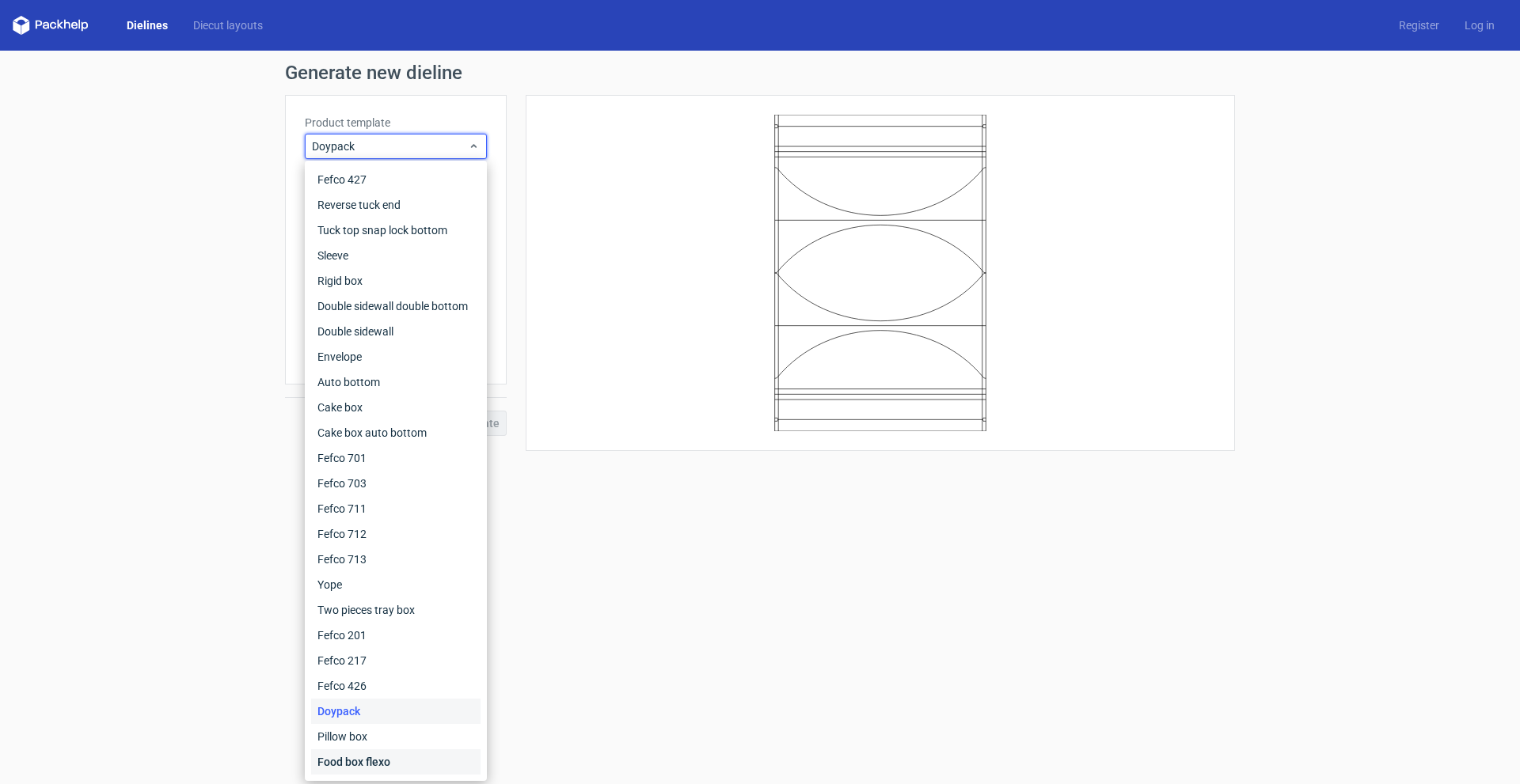
click at [362, 761] on div "Food box flexo" at bounding box center [395, 762] width 170 height 25
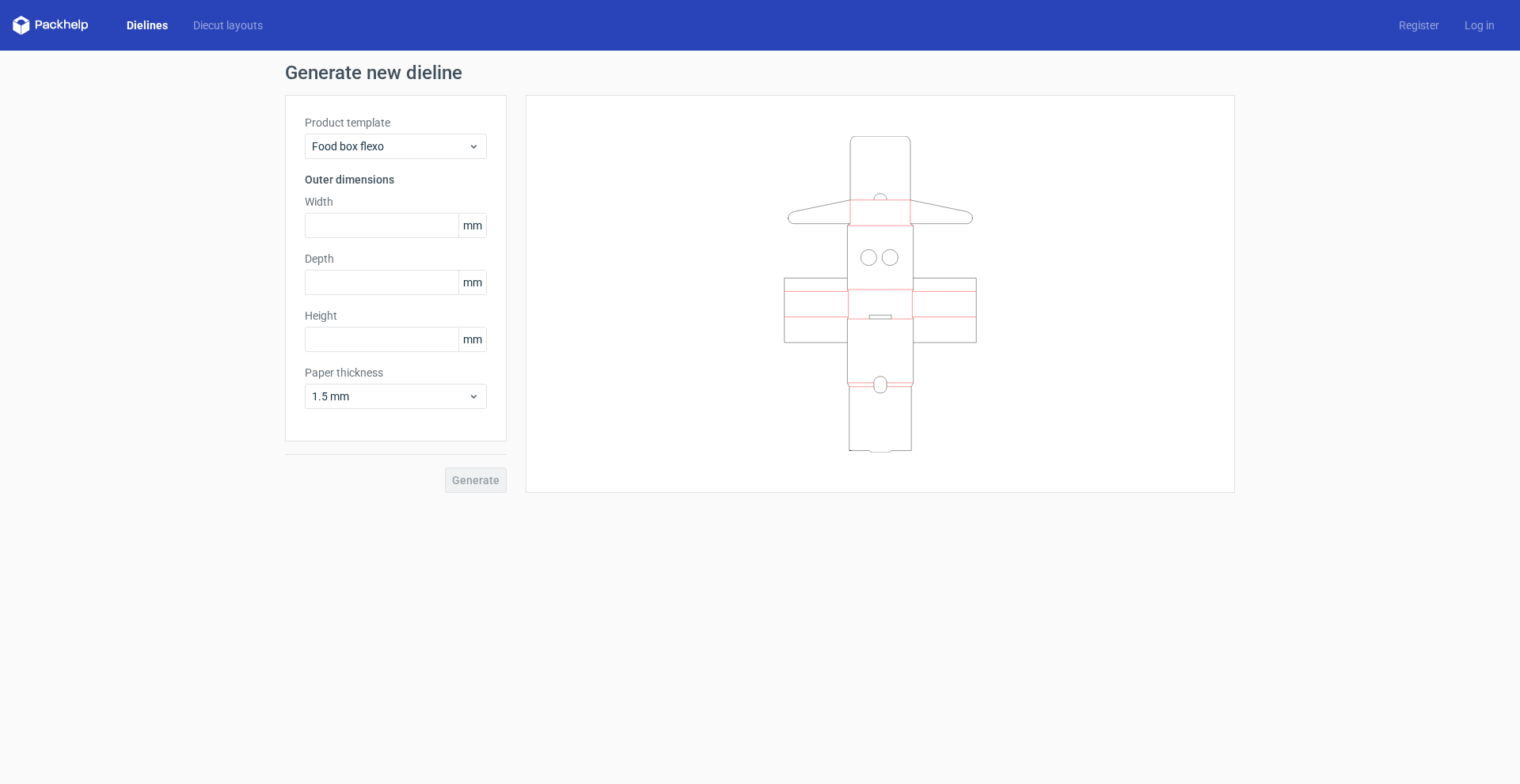
drag, startPoint x: 650, startPoint y: 700, endPoint x: 650, endPoint y: 692, distance: 8.0
click at [650, 698] on form "Generate new dieline Product template Food box flexo Outer dimensions Width mm …" at bounding box center [760, 418] width 1520 height 734
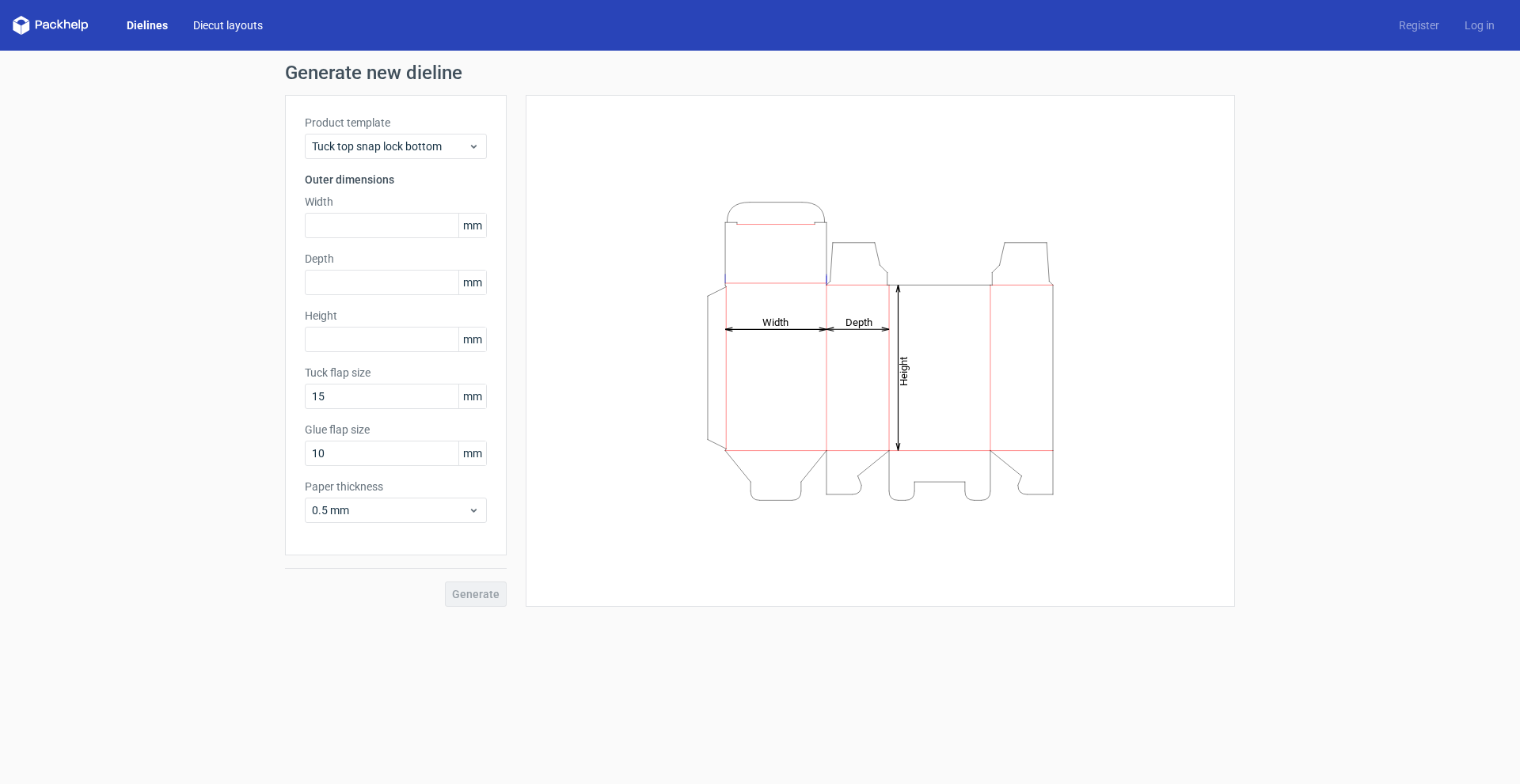
click at [212, 22] on link "Diecut layouts" at bounding box center [228, 25] width 95 height 16
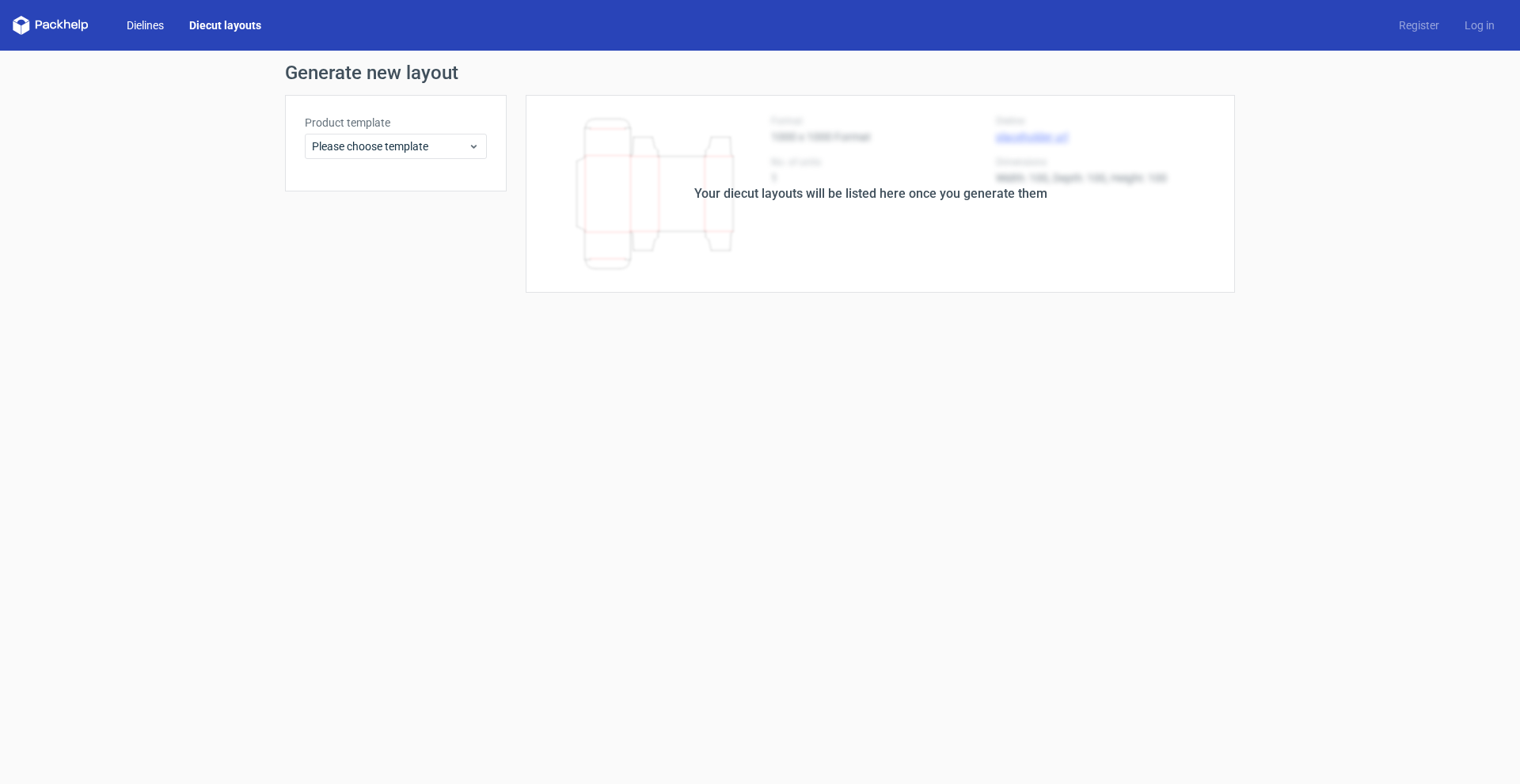
click at [133, 23] on link "Dielines" at bounding box center [145, 25] width 63 height 16
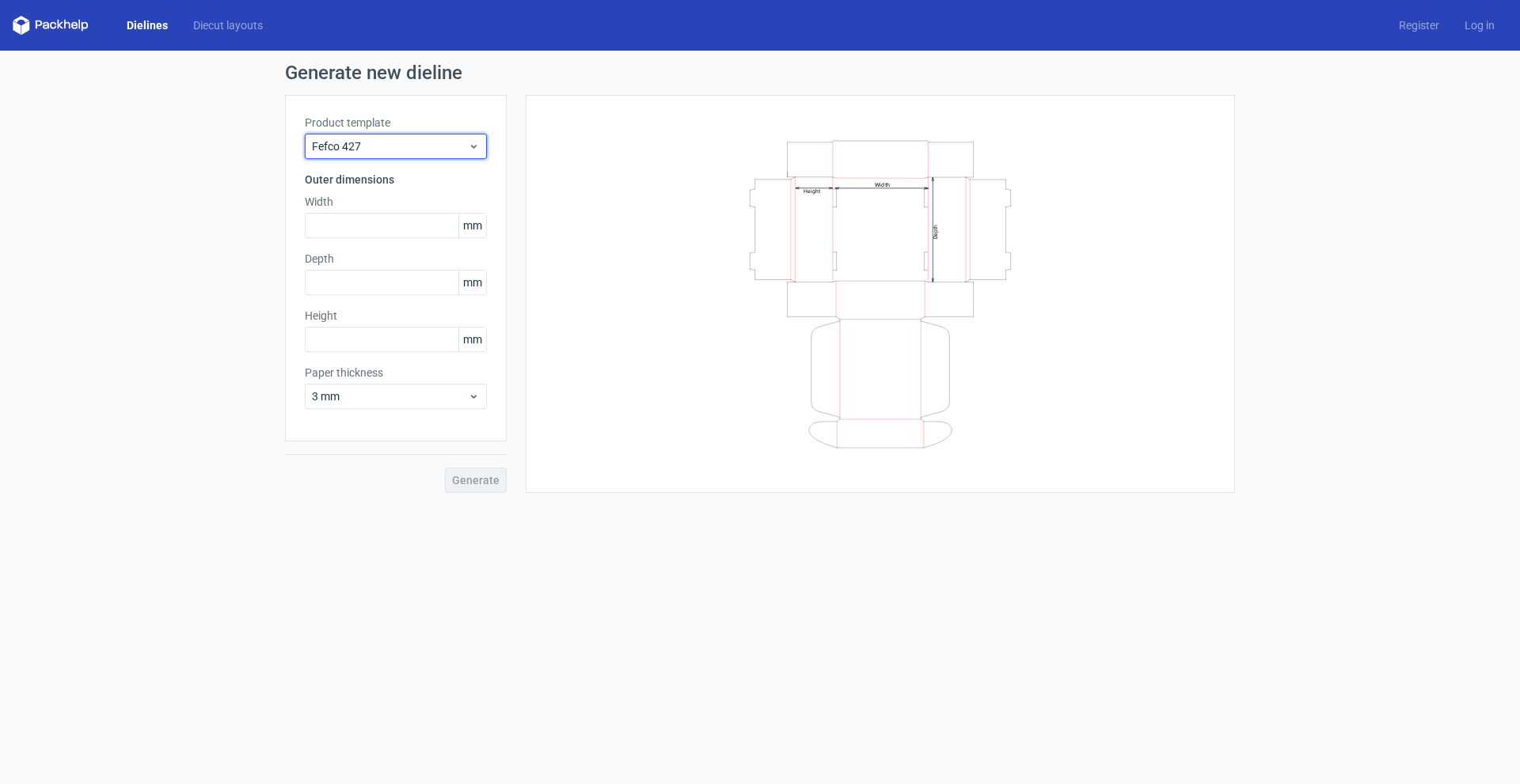
click at [424, 150] on span "Fefco 427" at bounding box center [390, 146] width 156 height 16
click at [452, 146] on span "Fefco 427" at bounding box center [390, 146] width 156 height 16
click at [463, 151] on span "Fefco 427" at bounding box center [390, 146] width 156 height 16
click at [380, 149] on span "Fefco 427" at bounding box center [390, 146] width 156 height 16
click at [157, 24] on link "Dielines" at bounding box center [147, 25] width 67 height 16
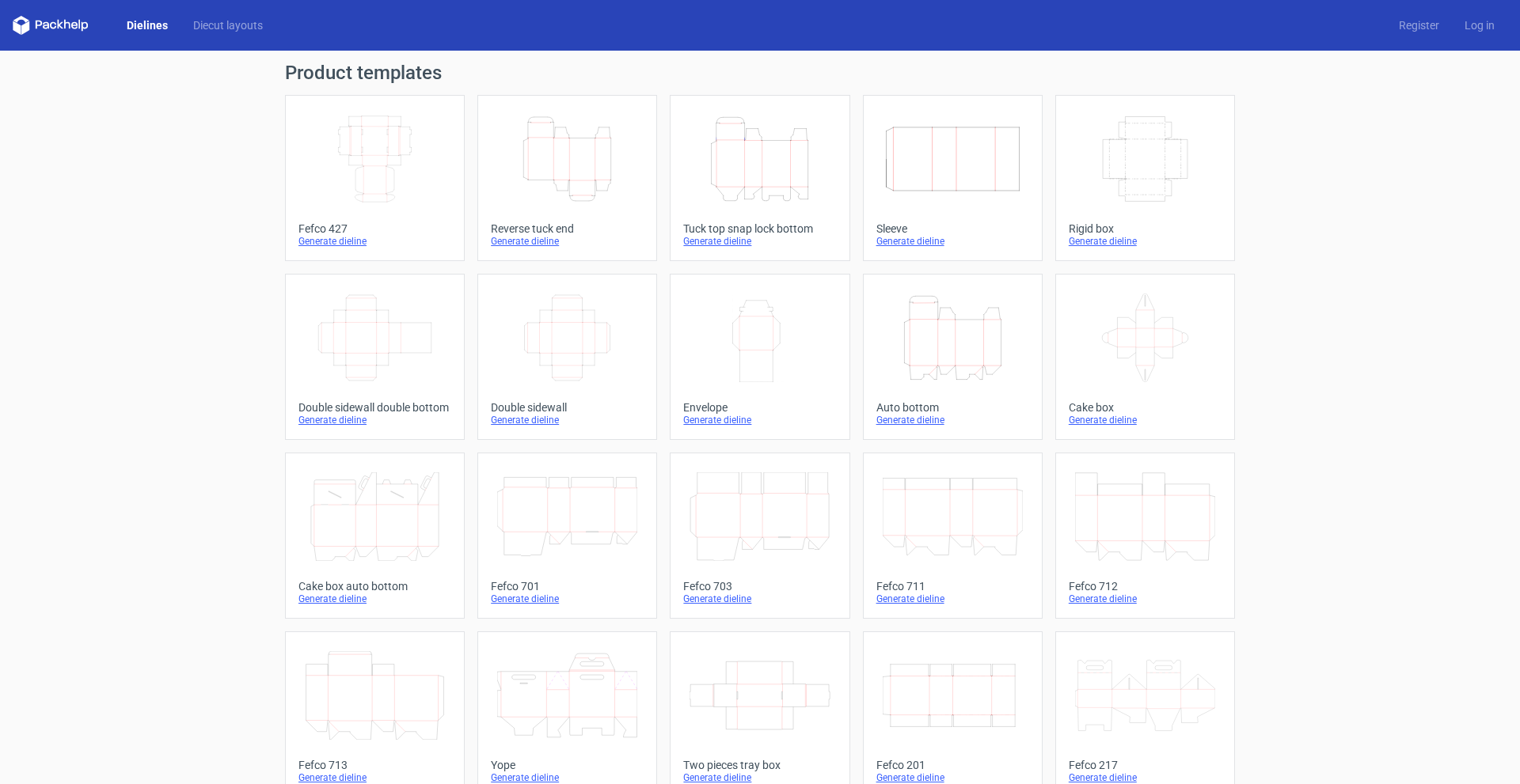
click at [157, 24] on link "Dielines" at bounding box center [147, 25] width 67 height 16
click at [213, 28] on link "Diecut layouts" at bounding box center [228, 25] width 95 height 16
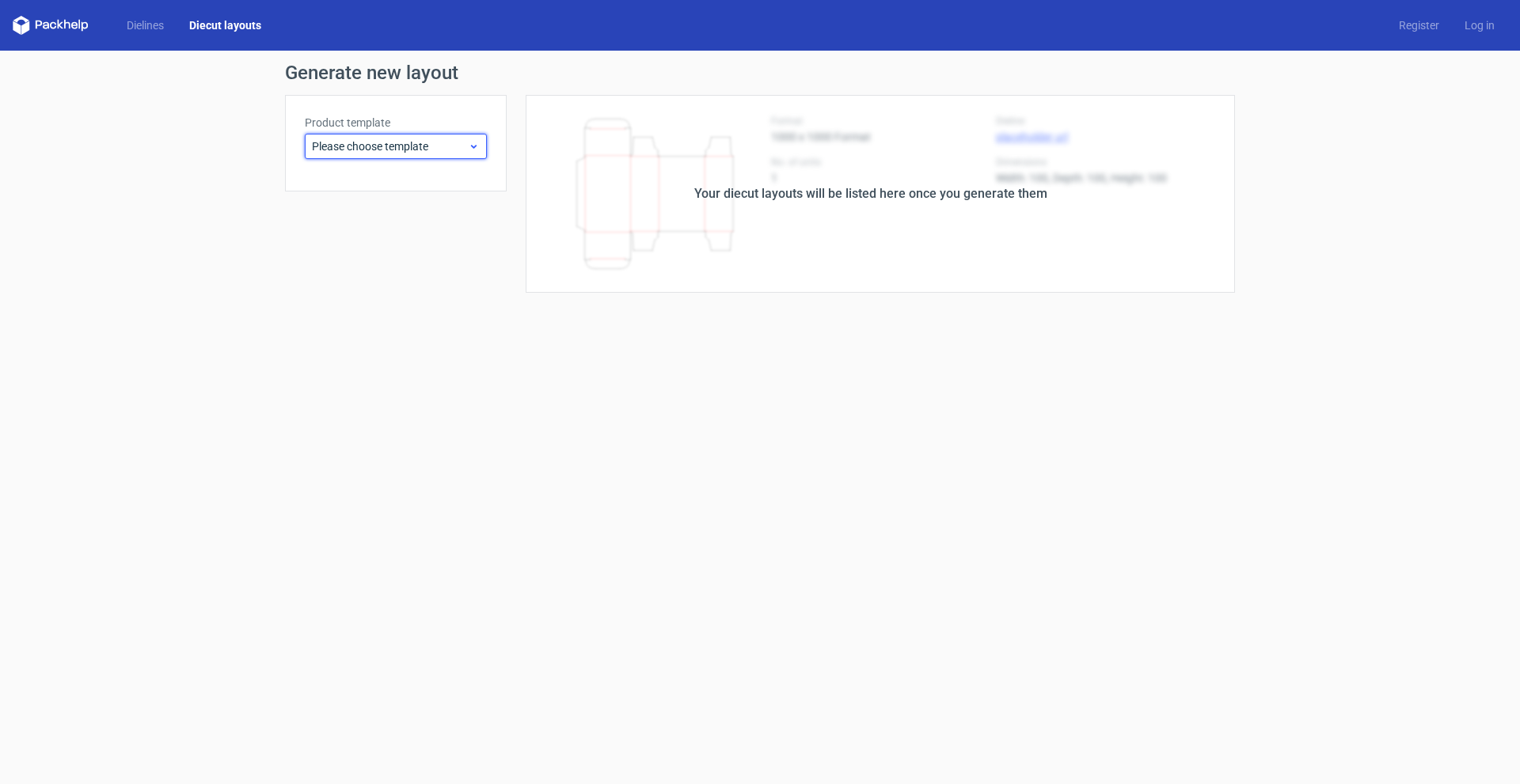
click at [349, 140] on span "Please choose template" at bounding box center [390, 146] width 156 height 16
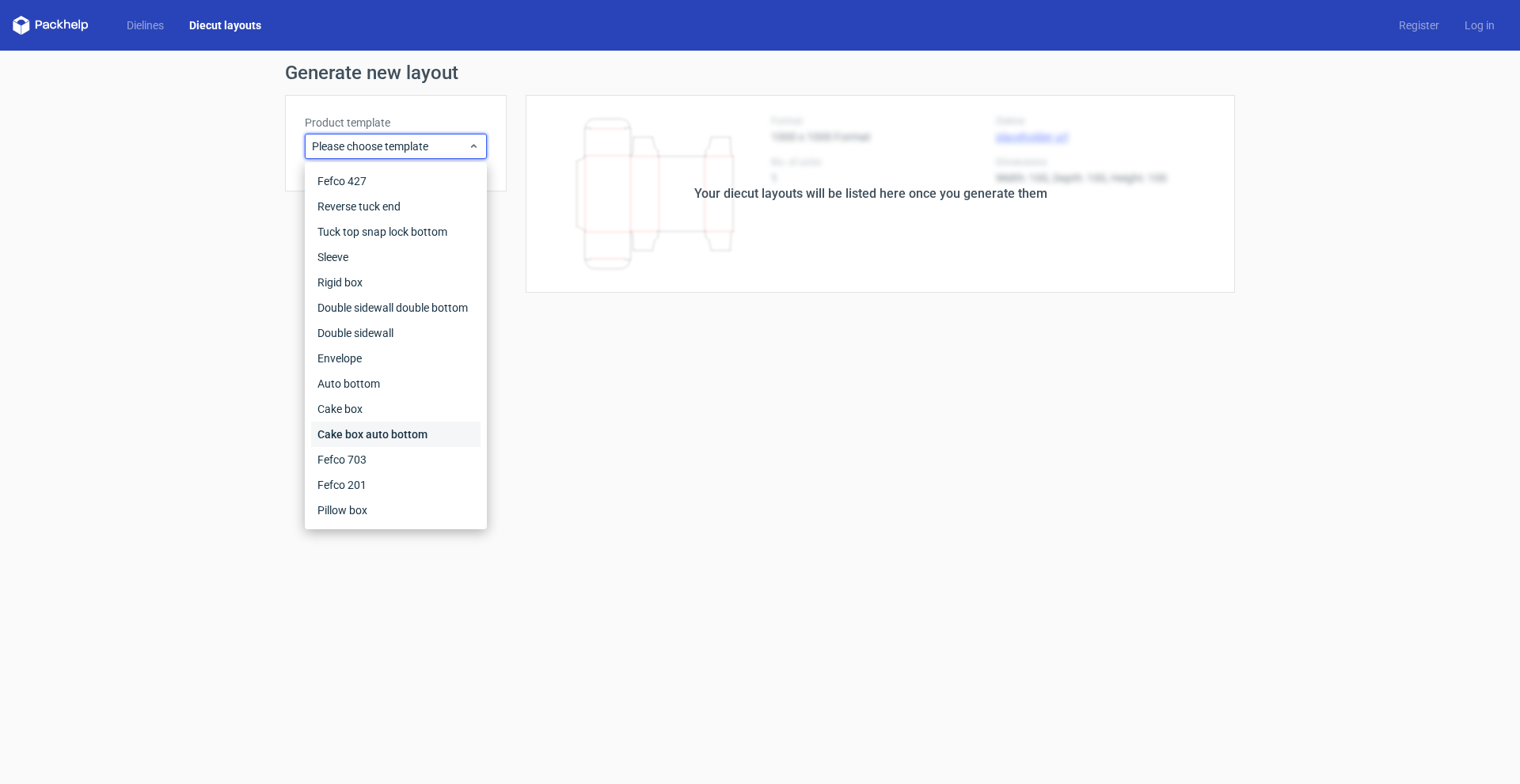
click at [397, 427] on div "Cake box auto bottom" at bounding box center [395, 435] width 170 height 25
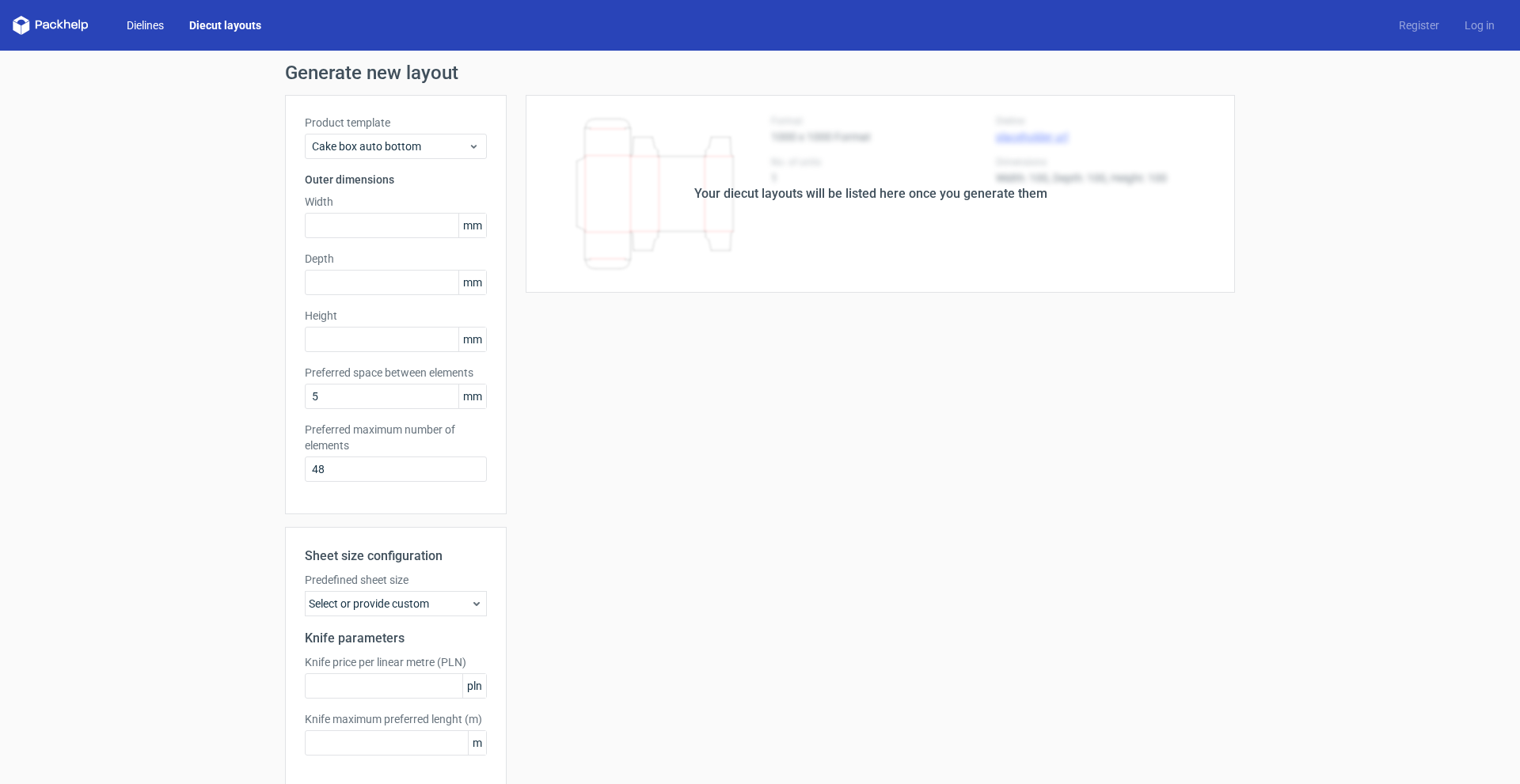
click at [159, 22] on link "Dielines" at bounding box center [145, 25] width 63 height 16
